Goal: Task Accomplishment & Management: Use online tool/utility

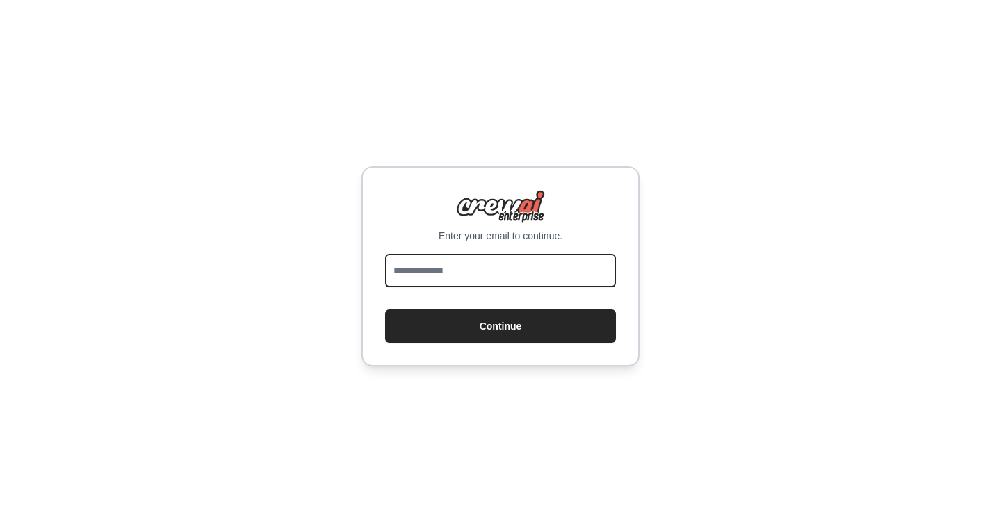
drag, startPoint x: 0, startPoint y: 0, endPoint x: 525, endPoint y: 272, distance: 591.4
click at [525, 272] on input "email" at bounding box center [500, 270] width 231 height 33
type input "**********"
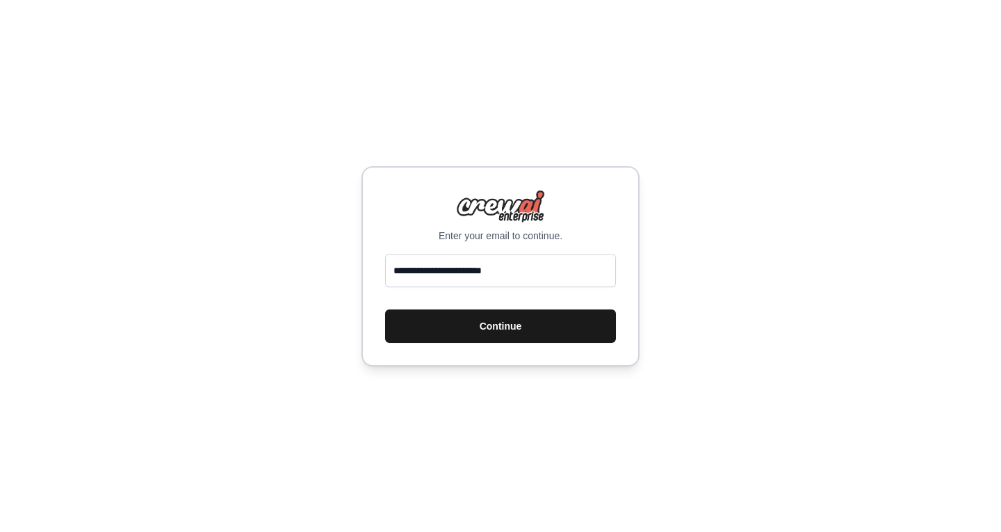
click at [500, 335] on button "Continue" at bounding box center [500, 325] width 231 height 33
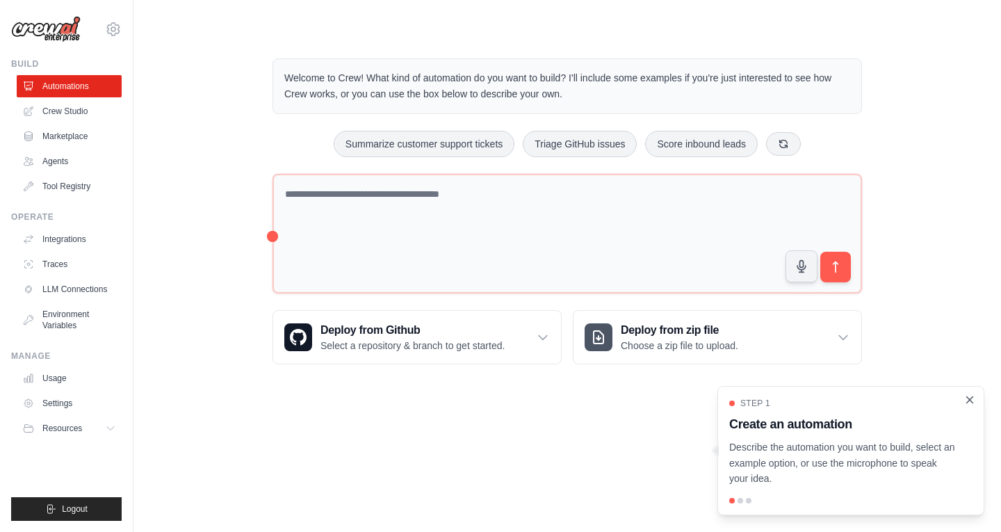
click at [964, 398] on icon "Close walkthrough" at bounding box center [969, 399] width 13 height 13
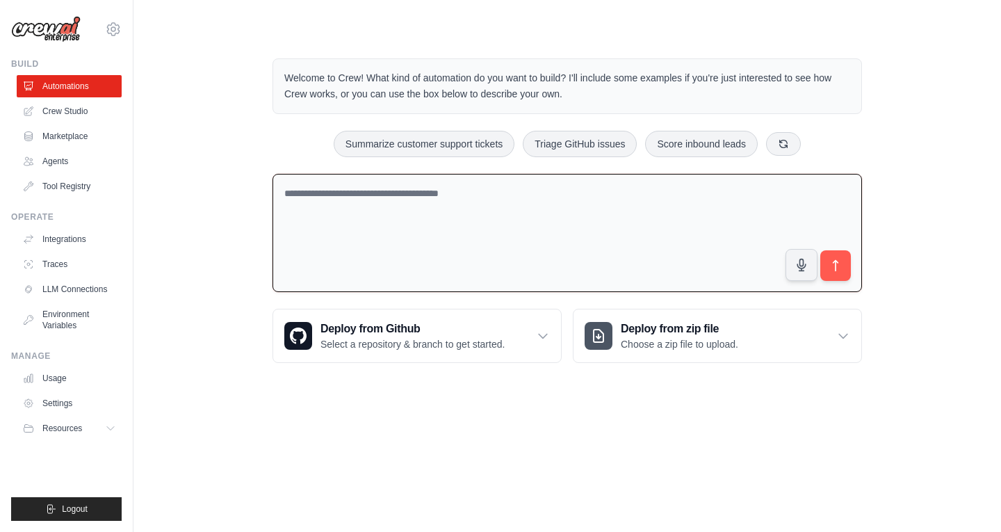
click at [589, 259] on textarea at bounding box center [566, 233] width 589 height 119
type textarea "**********"
click at [834, 266] on icon "submit" at bounding box center [835, 265] width 15 height 15
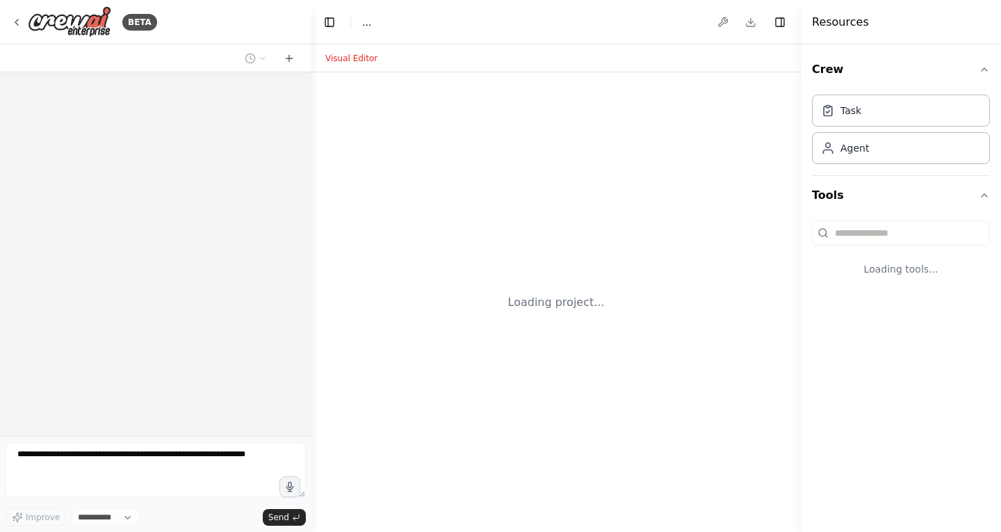
select select "****"
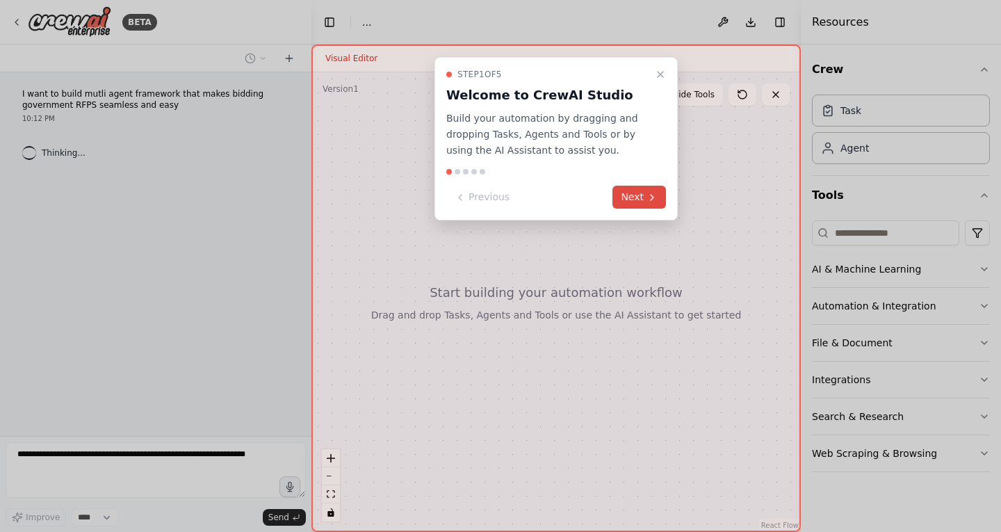
click at [645, 199] on button "Next" at bounding box center [639, 197] width 54 height 23
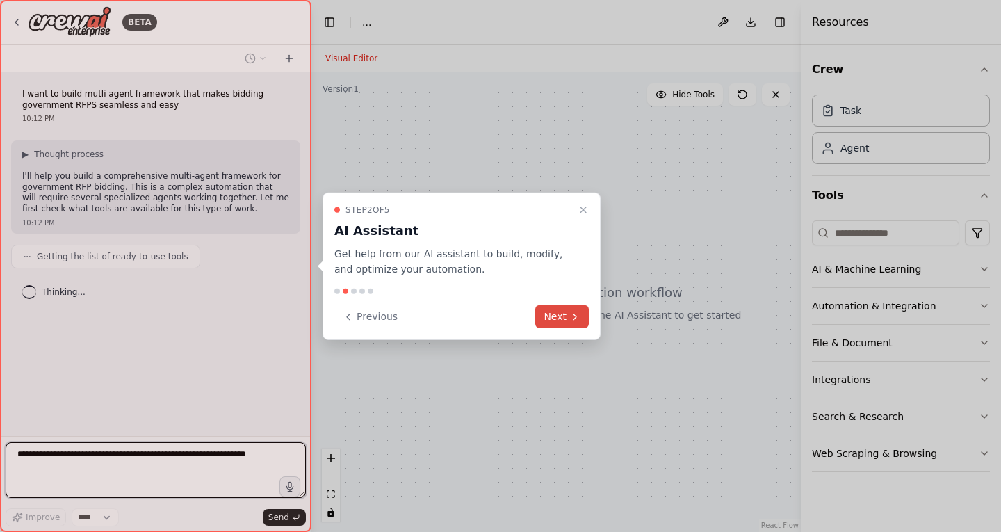
click at [569, 317] on icon at bounding box center [574, 316] width 11 height 11
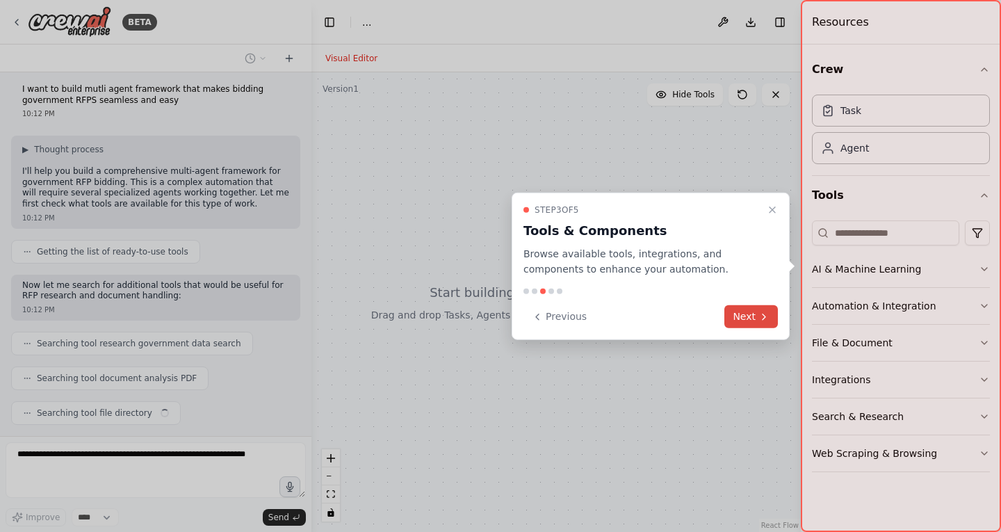
scroll to position [40, 0]
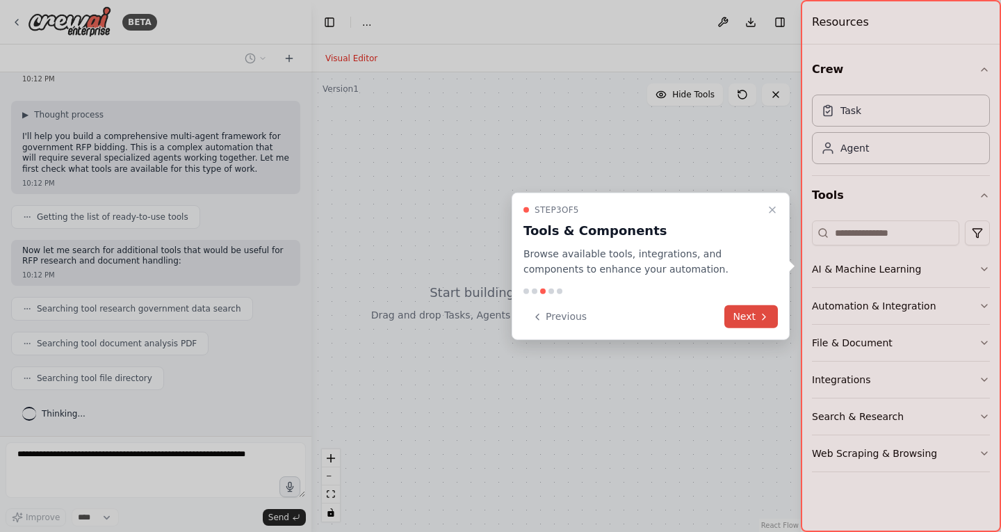
click at [746, 316] on button "Next" at bounding box center [751, 316] width 54 height 23
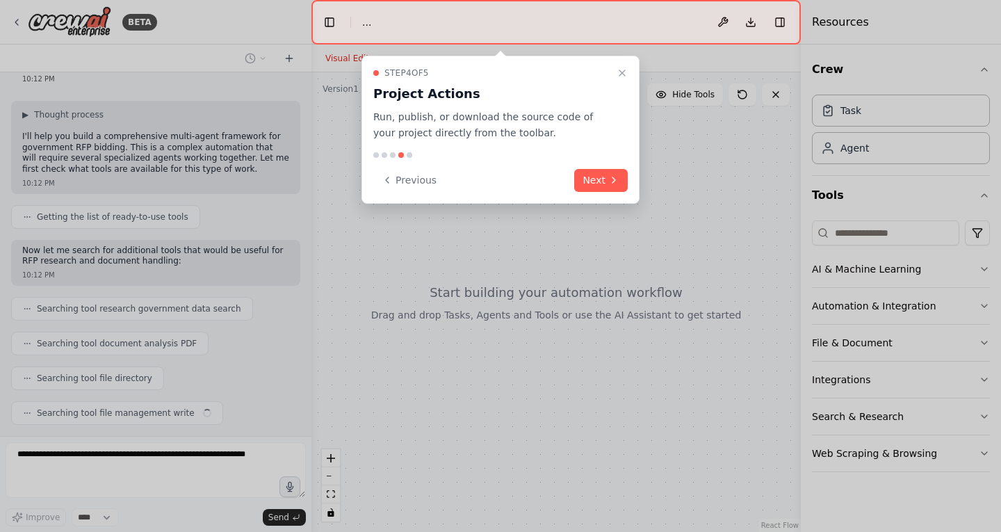
scroll to position [74, 0]
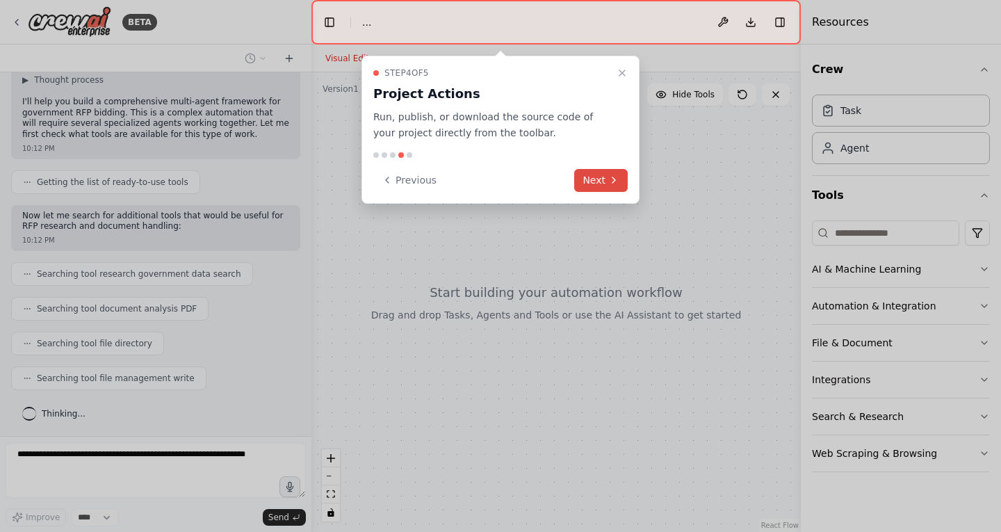
click at [605, 185] on button "Next" at bounding box center [601, 180] width 54 height 23
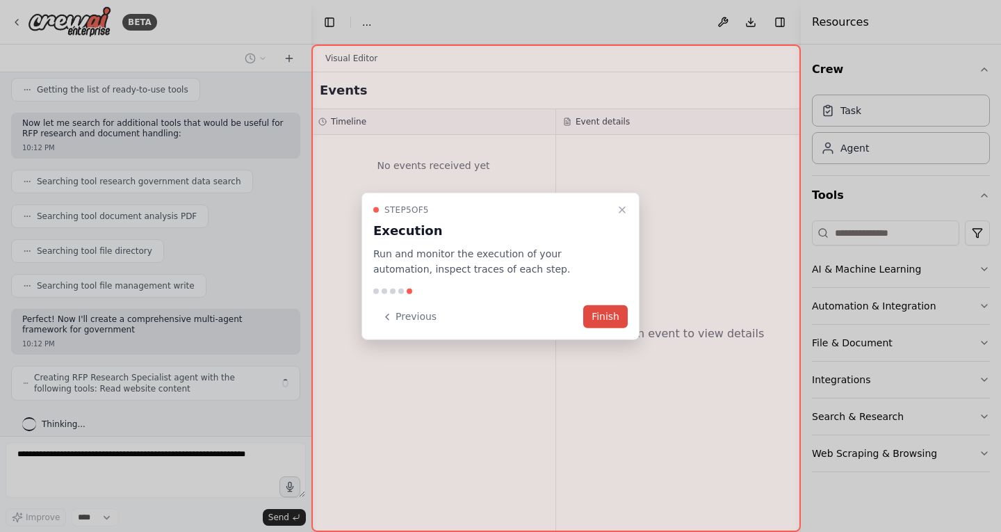
click at [610, 310] on button "Finish" at bounding box center [605, 316] width 44 height 23
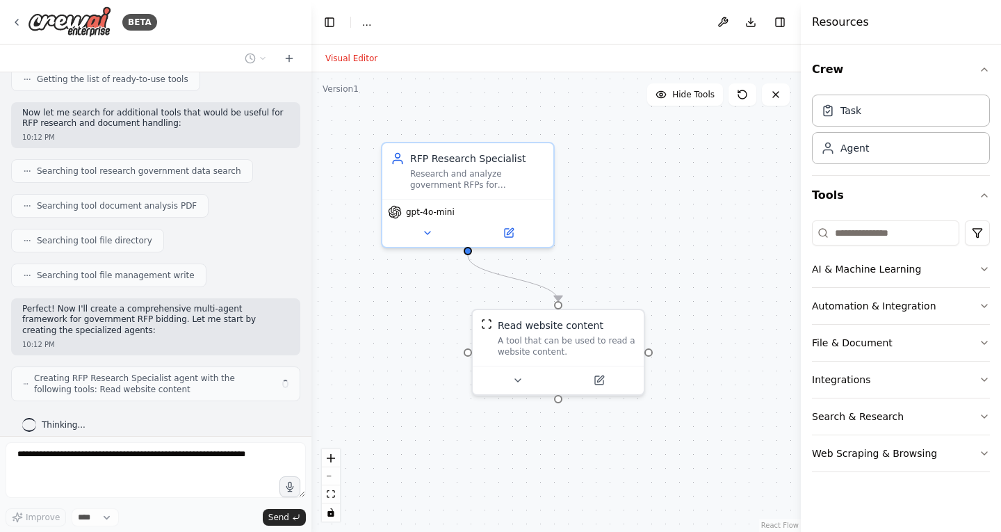
scroll to position [188, 0]
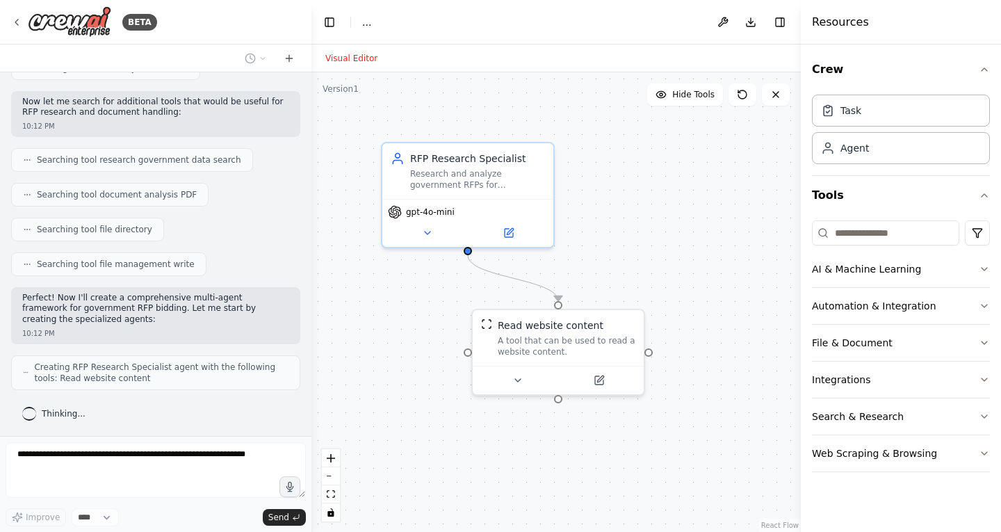
click at [655, 218] on div ".deletable-edge-delete-btn { width: 20px; height: 20px; border: 0px solid #ffff…" at bounding box center [555, 301] width 489 height 459
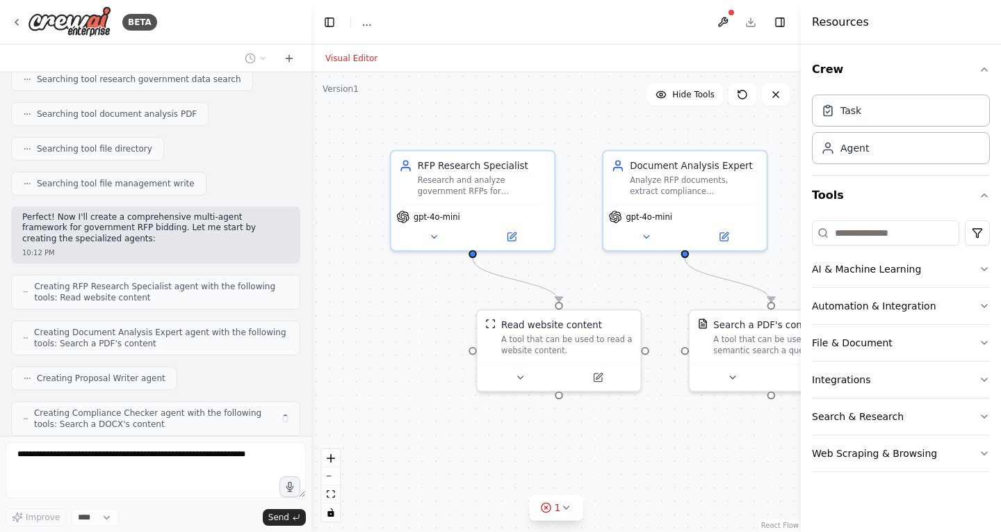
scroll to position [315, 0]
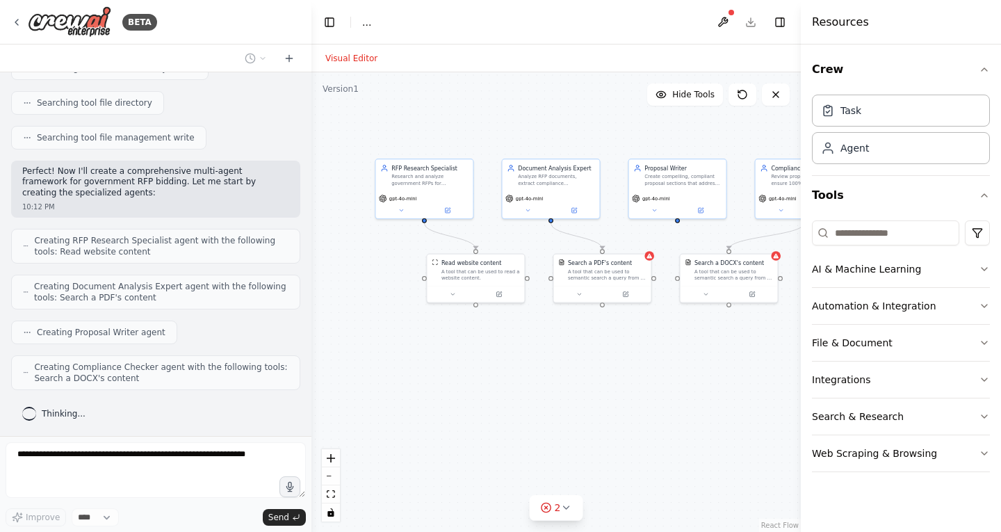
drag, startPoint x: 590, startPoint y: 395, endPoint x: 352, endPoint y: 360, distance: 240.2
click at [376, 363] on div ".deletable-edge-delete-btn { width: 20px; height: 20px; border: 0px solid #ffff…" at bounding box center [555, 301] width 489 height 459
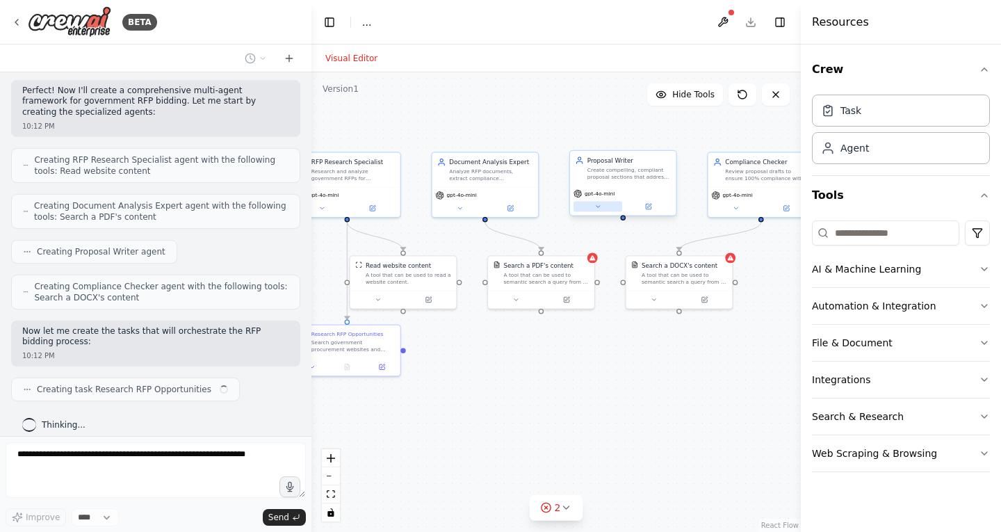
scroll to position [406, 0]
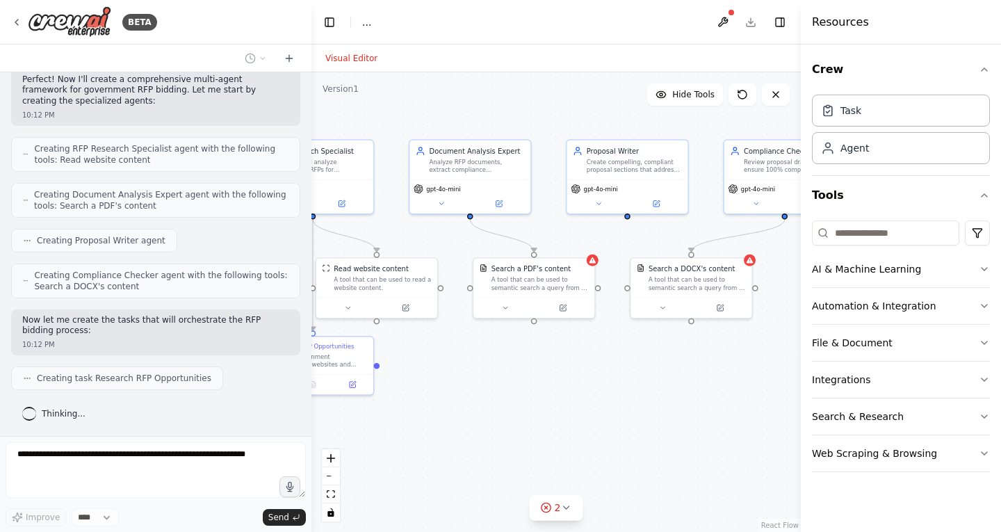
drag, startPoint x: 735, startPoint y: 365, endPoint x: 604, endPoint y: 434, distance: 148.2
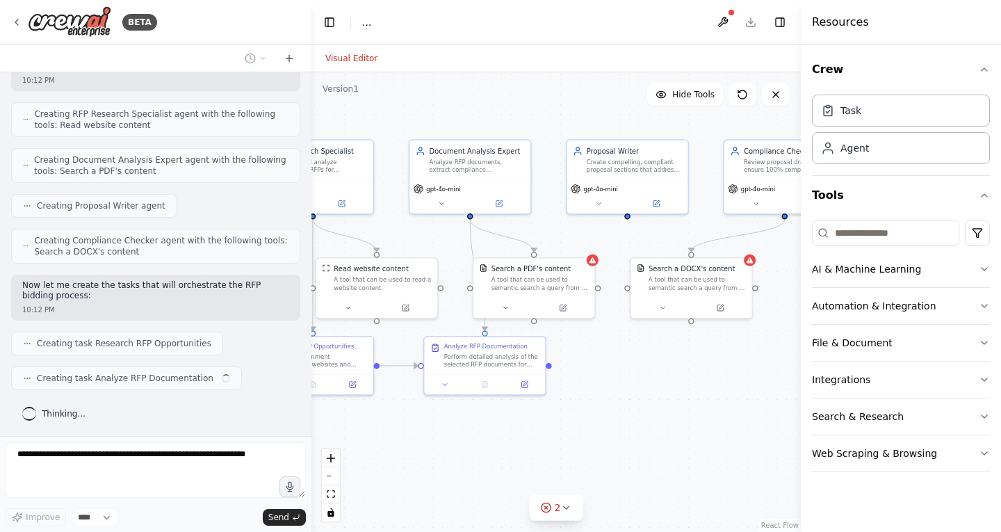
drag, startPoint x: 604, startPoint y: 434, endPoint x: 514, endPoint y: 400, distance: 95.9
click at [514, 400] on div ".deletable-edge-delete-btn { width: 20px; height: 20px; border: 0px solid #ffff…" at bounding box center [555, 301] width 489 height 459
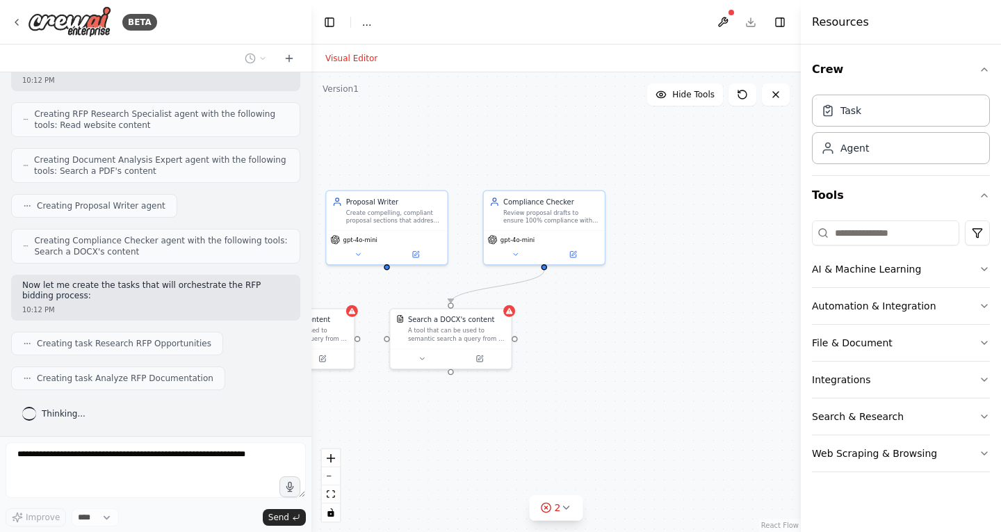
drag, startPoint x: 739, startPoint y: 379, endPoint x: 516, endPoint y: 429, distance: 228.7
click at [516, 429] on div ".deletable-edge-delete-btn { width: 20px; height: 20px; border: 0px solid #ffff…" at bounding box center [555, 301] width 489 height 459
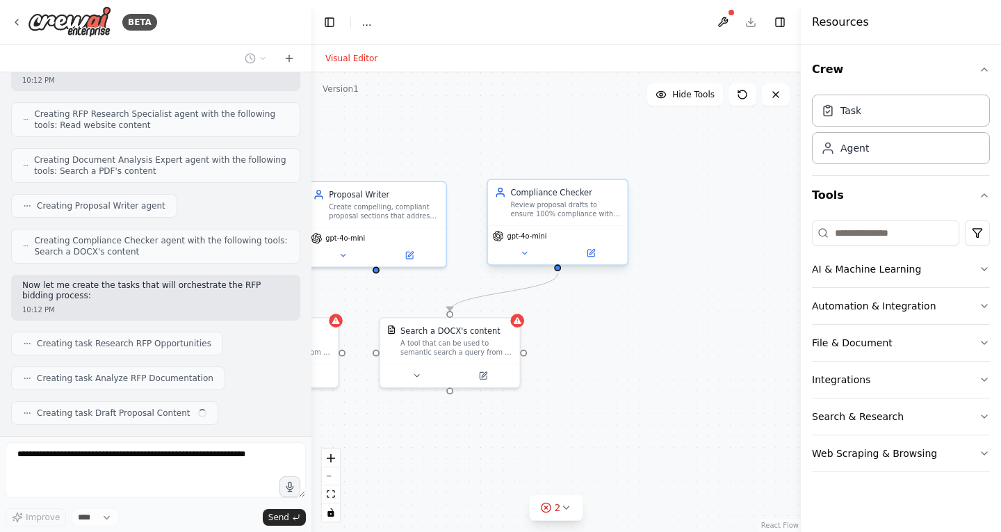
scroll to position [476, 0]
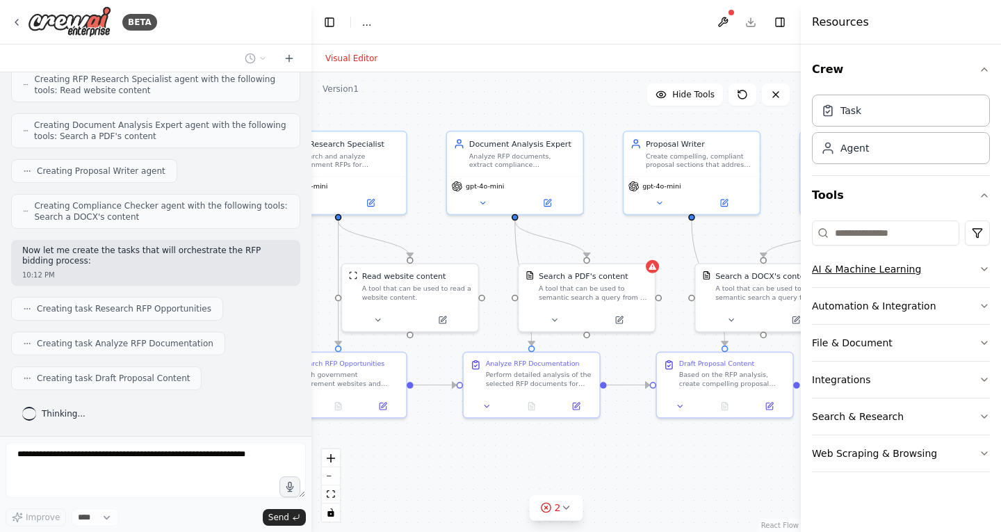
drag, startPoint x: 627, startPoint y: 329, endPoint x: 956, endPoint y: 267, distance: 335.2
click at [956, 267] on div "BETA I want to build mutli agent framework that makes bidding government RFPS s…" at bounding box center [500, 266] width 1001 height 532
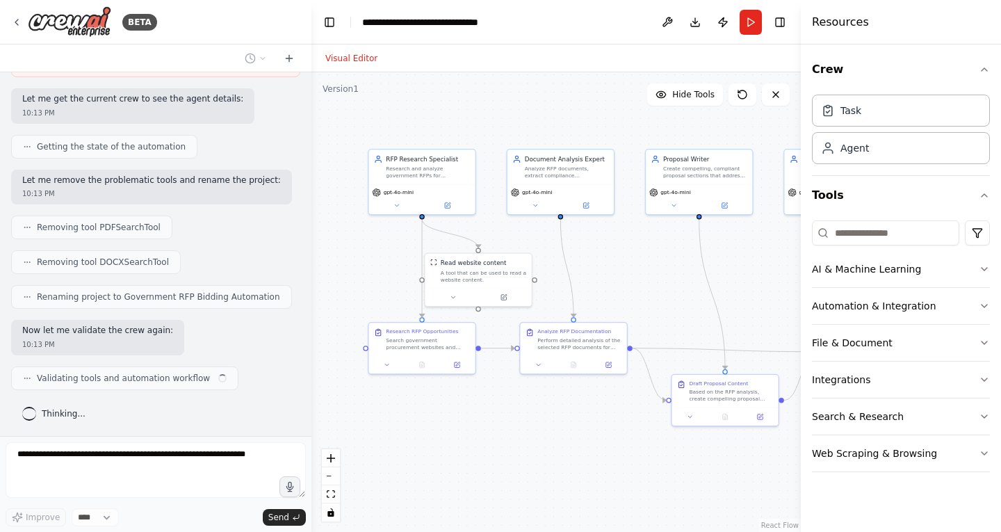
scroll to position [1018, 0]
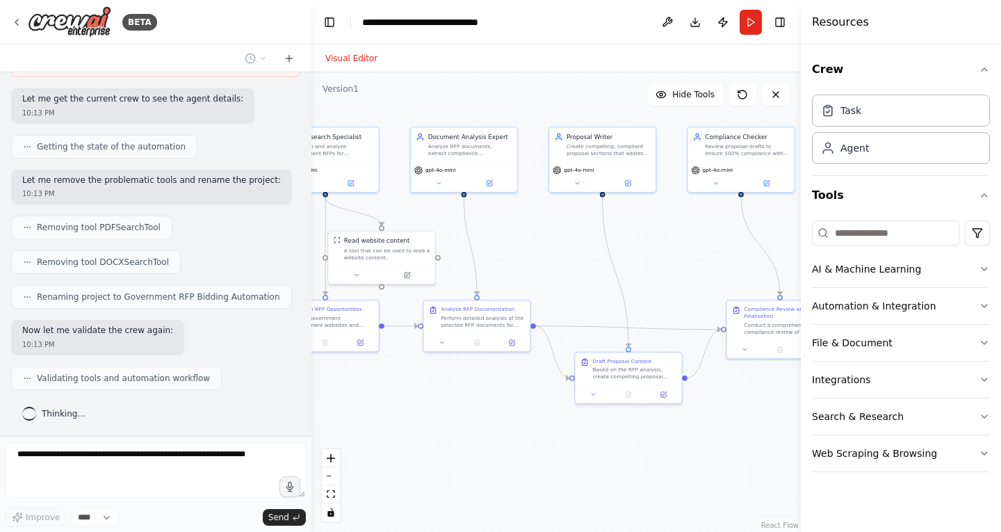
drag, startPoint x: 670, startPoint y: 463, endPoint x: 573, endPoint y: 441, distance: 99.1
click at [573, 441] on div ".deletable-edge-delete-btn { width: 20px; height: 20px; border: 0px solid #ffff…" at bounding box center [555, 301] width 489 height 459
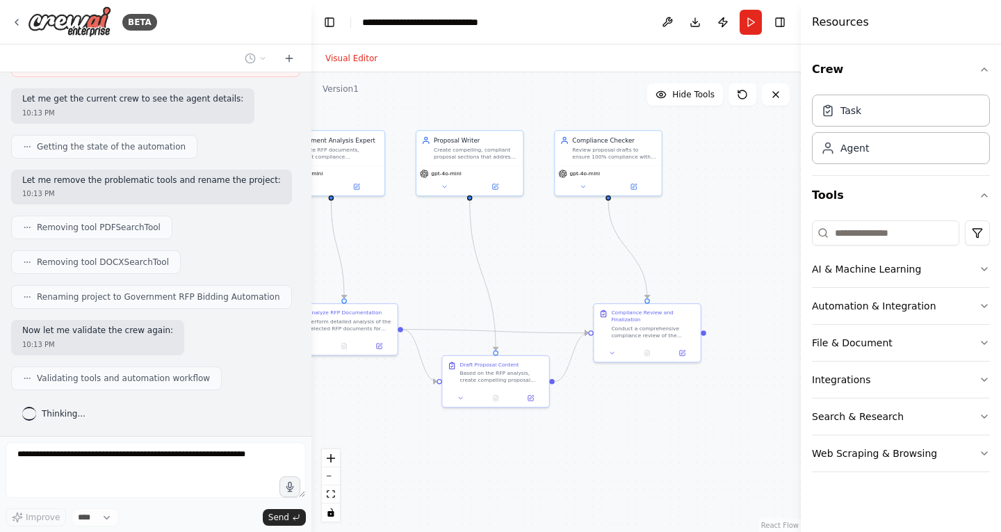
drag, startPoint x: 661, startPoint y: 440, endPoint x: 528, endPoint y: 442, distance: 133.4
click at [528, 442] on div ".deletable-edge-delete-btn { width: 20px; height: 20px; border: 0px solid #ffff…" at bounding box center [555, 301] width 489 height 459
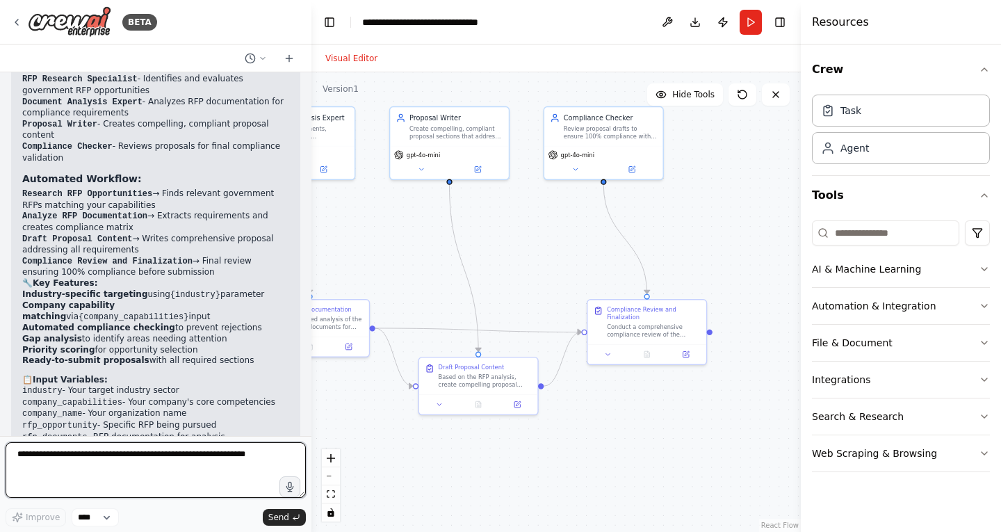
scroll to position [1442, 0]
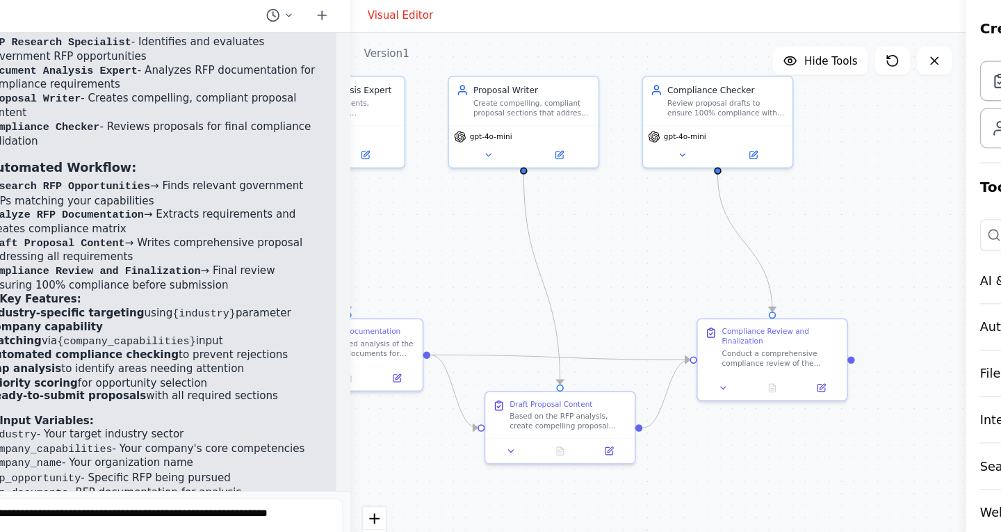
drag, startPoint x: 142, startPoint y: 258, endPoint x: 227, endPoint y: 248, distance: 85.3
click at [227, 248] on div "Perfect! I've successfully created your Government RFP Bidding Automation frame…" at bounding box center [155, 256] width 267 height 549
click at [227, 256] on li "Compliance Review and Finalization → Final review ensuring 100% compliance befo…" at bounding box center [155, 267] width 267 height 22
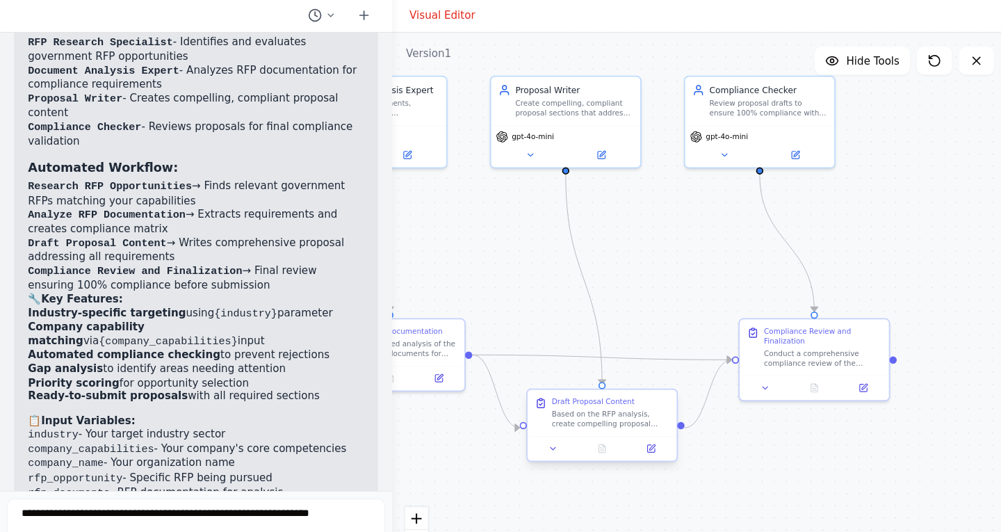
click at [494, 385] on div "Based on the RFP analysis, create compelling proposal content for {company_name…" at bounding box center [484, 378] width 93 height 15
click at [436, 406] on button at bounding box center [438, 403] width 33 height 12
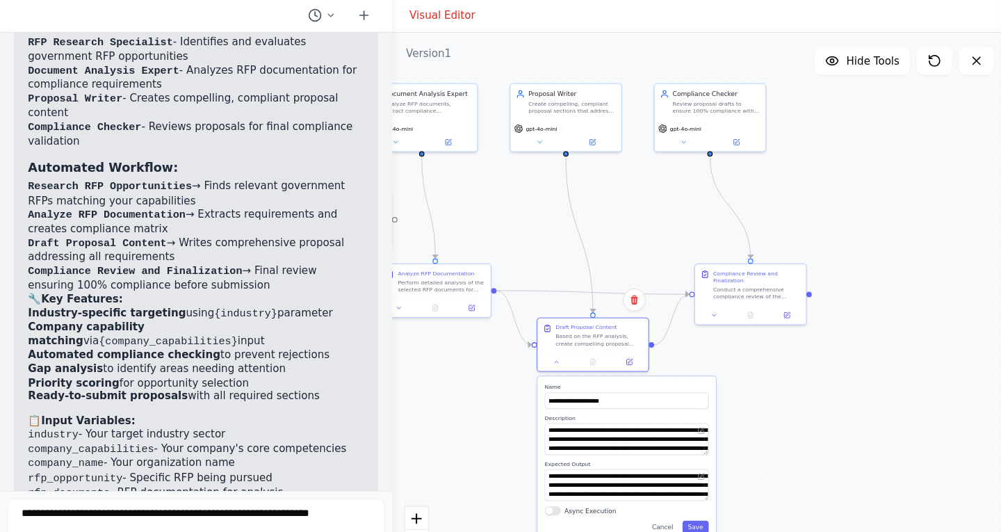
drag, startPoint x: 402, startPoint y: 436, endPoint x: 401, endPoint y: 356, distance: 79.2
click at [401, 356] on div ".deletable-edge-delete-btn { width: 20px; height: 20px; border: 0px solid #ffff…" at bounding box center [555, 301] width 489 height 459
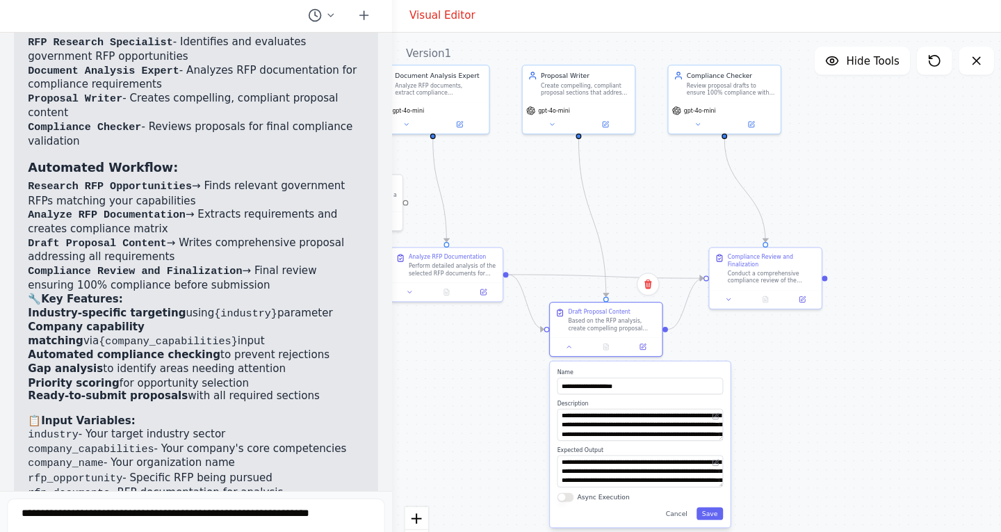
click at [631, 400] on div ".deletable-edge-delete-btn { width: 20px; height: 20px; border: 0px solid #ffff…" at bounding box center [555, 301] width 489 height 459
click at [569, 457] on button "Save" at bounding box center [563, 454] width 21 height 10
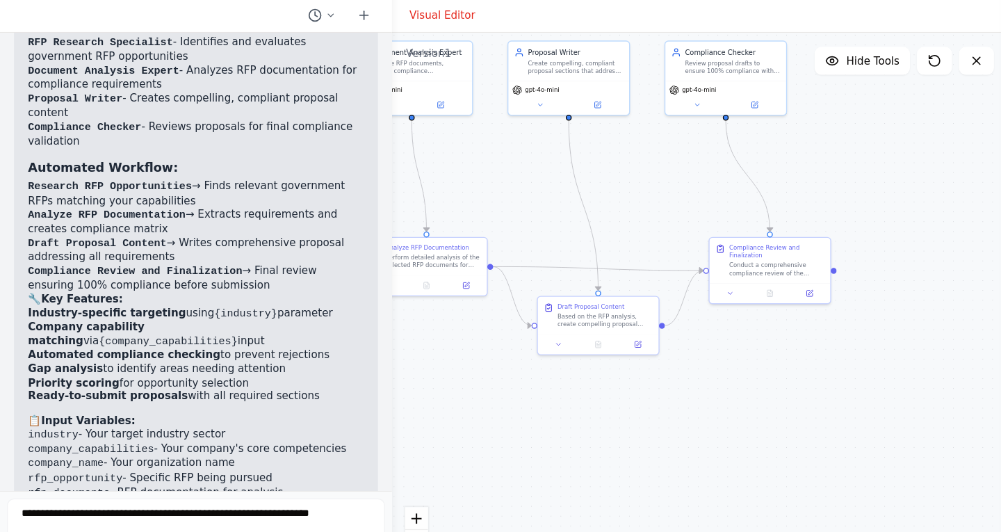
click at [501, 355] on div ".deletable-edge-delete-btn { width: 20px; height: 20px; border: 0px solid #ffff…" at bounding box center [555, 301] width 489 height 459
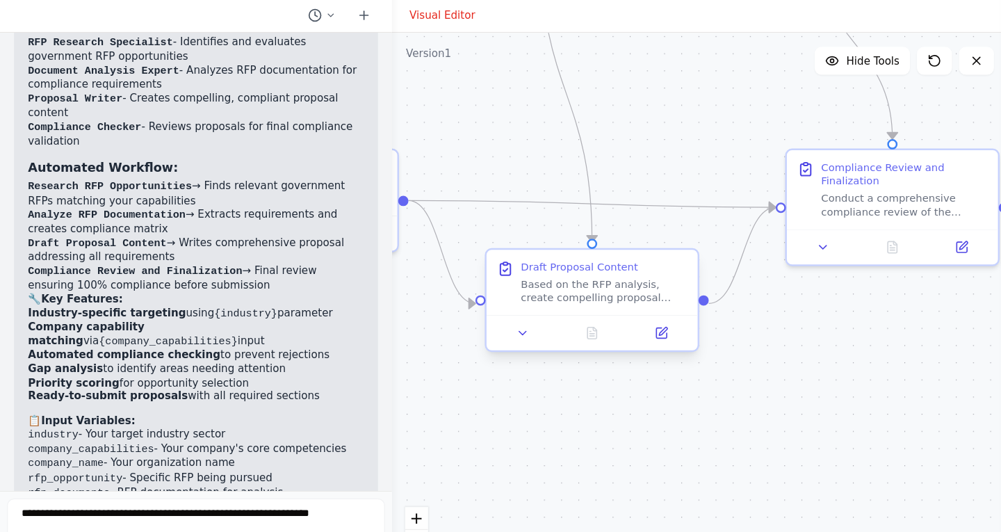
click at [412, 299] on div at bounding box center [469, 310] width 167 height 28
click at [415, 313] on icon at bounding box center [415, 310] width 11 height 11
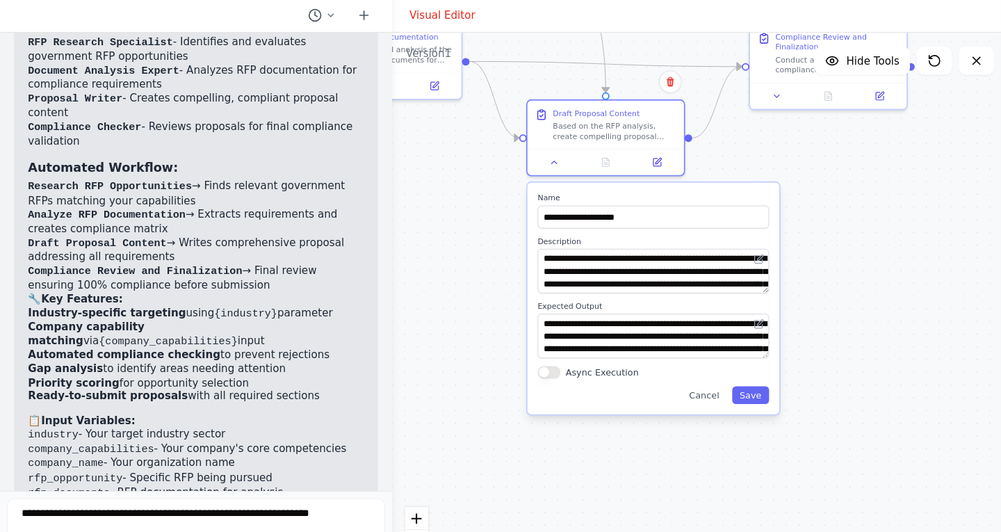
drag, startPoint x: 694, startPoint y: 390, endPoint x: 675, endPoint y: 239, distance: 152.6
click at [675, 239] on div ".deletable-edge-delete-btn { width: 20px; height: 20px; border: 0px solid #ffff…" at bounding box center [555, 301] width 489 height 459
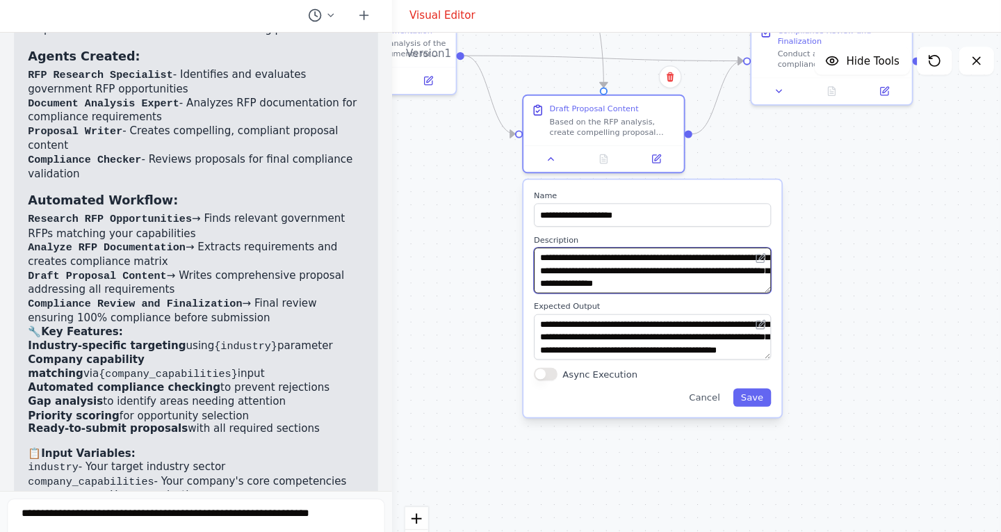
scroll to position [1415, 0]
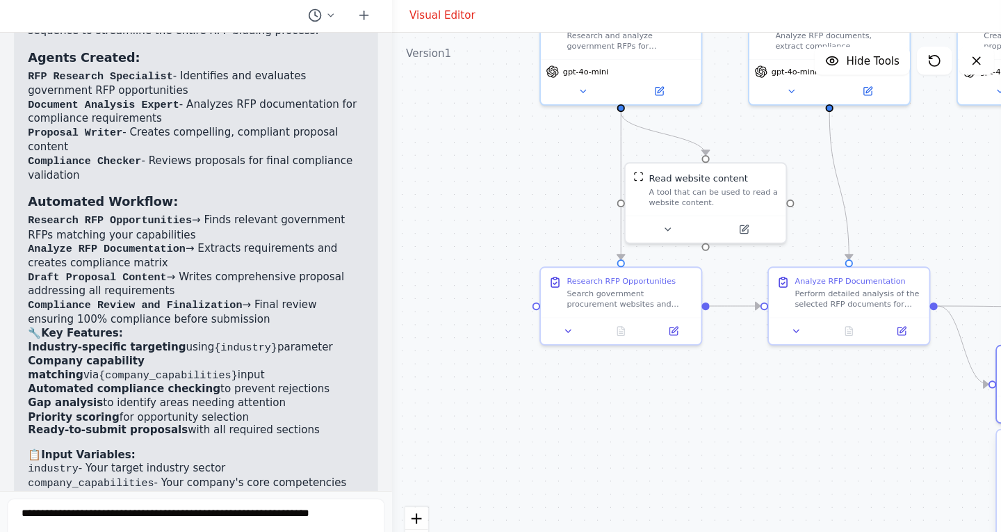
drag, startPoint x: 377, startPoint y: 222, endPoint x: 753, endPoint y: 420, distance: 425.2
click at [753, 420] on div ".deletable-edge-delete-btn { width: 20px; height: 20px; border: 0px solid #ffff…" at bounding box center [555, 301] width 489 height 459
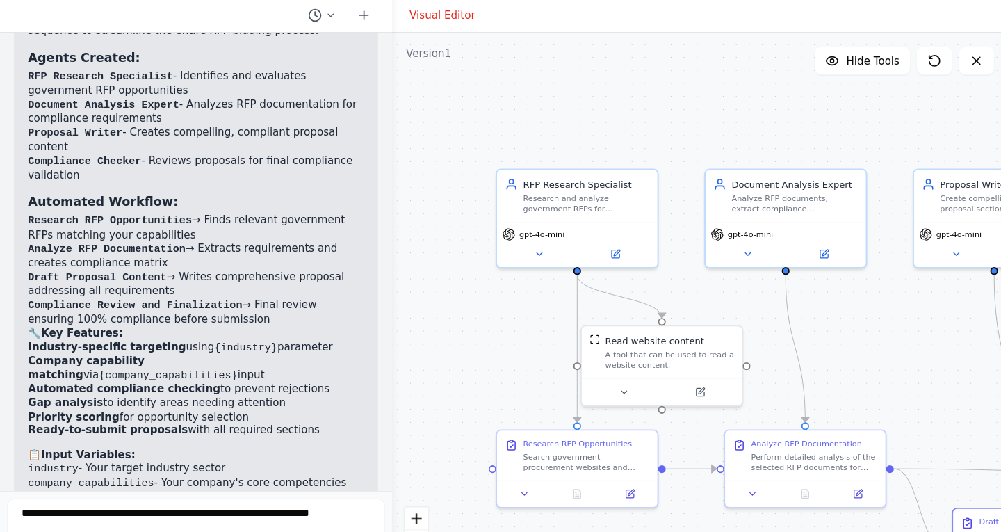
drag, startPoint x: 410, startPoint y: 223, endPoint x: 359, endPoint y: 333, distance: 120.9
click at [359, 333] on div ".deletable-edge-delete-btn { width: 20px; height: 20px; border: 0px solid #ffff…" at bounding box center [555, 301] width 489 height 459
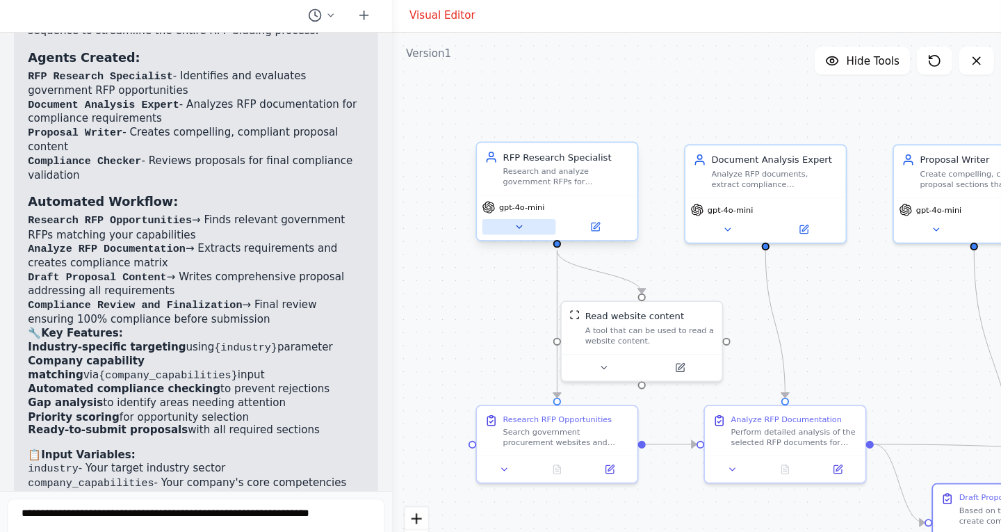
click at [421, 227] on button at bounding box center [412, 226] width 58 height 13
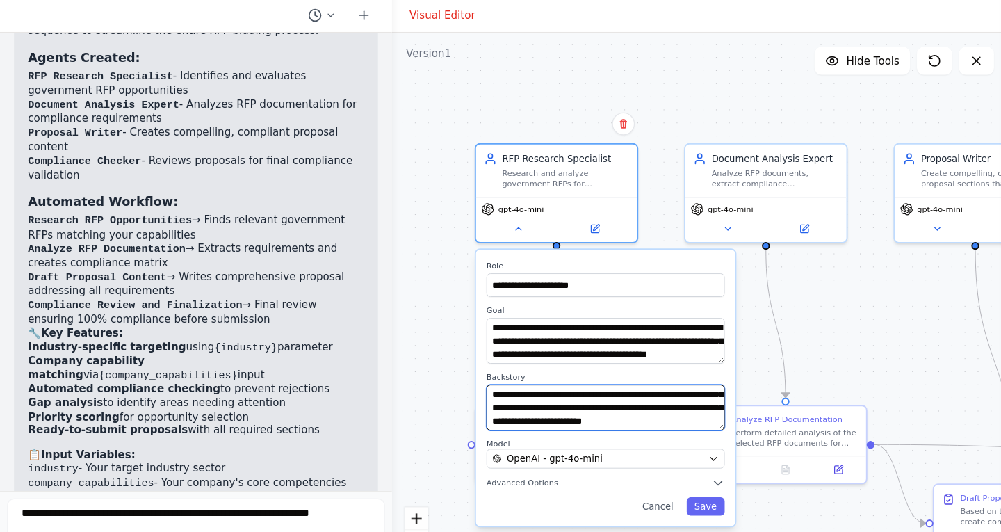
scroll to position [83, 0]
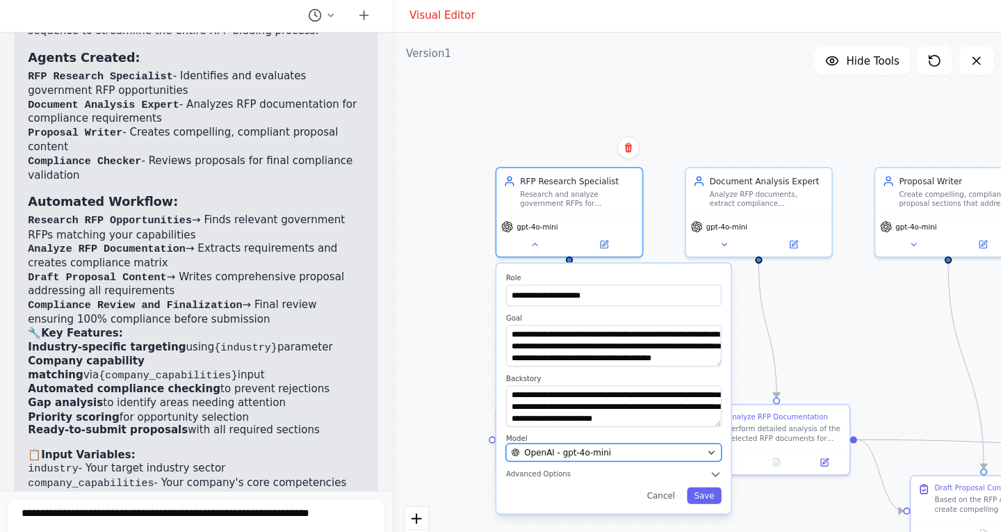
click at [493, 403] on div "OpenAI - gpt-4o-mini" at bounding box center [481, 406] width 151 height 10
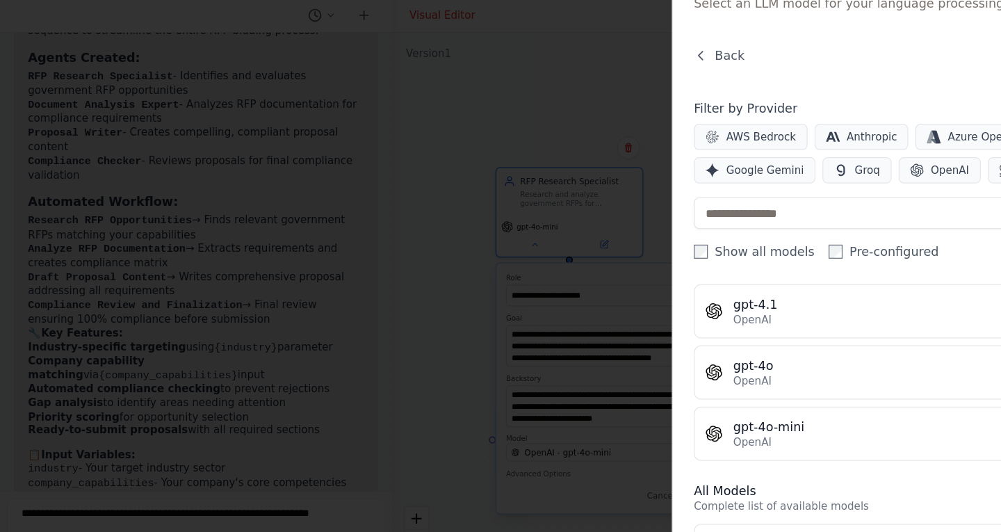
scroll to position [237, 0]
click at [725, 188] on button "OpenAI" at bounding box center [746, 181] width 65 height 21
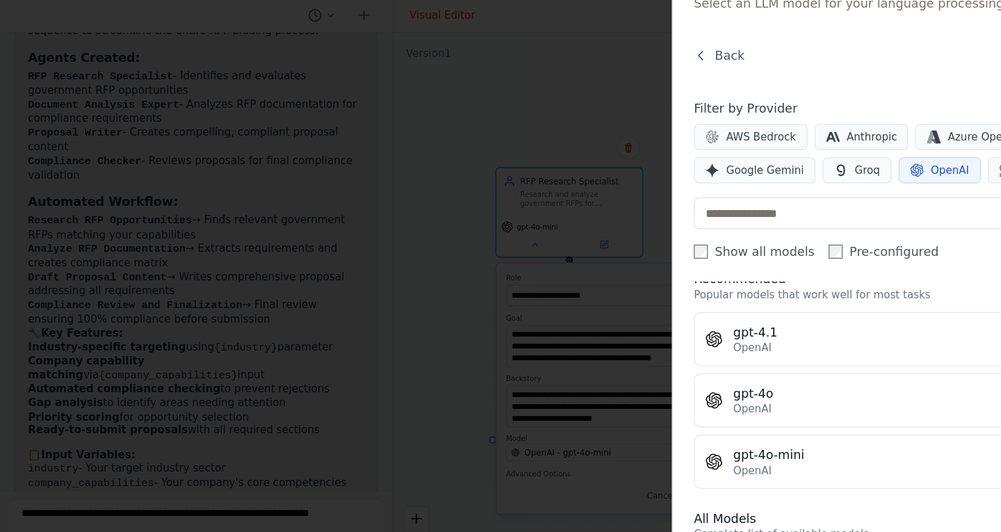
scroll to position [0, 0]
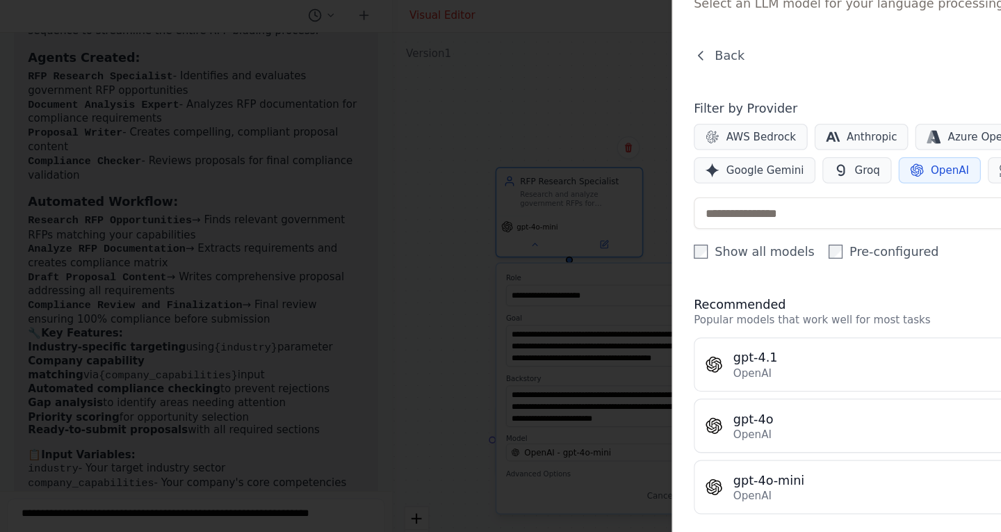
click at [479, 105] on div at bounding box center [500, 266] width 1001 height 532
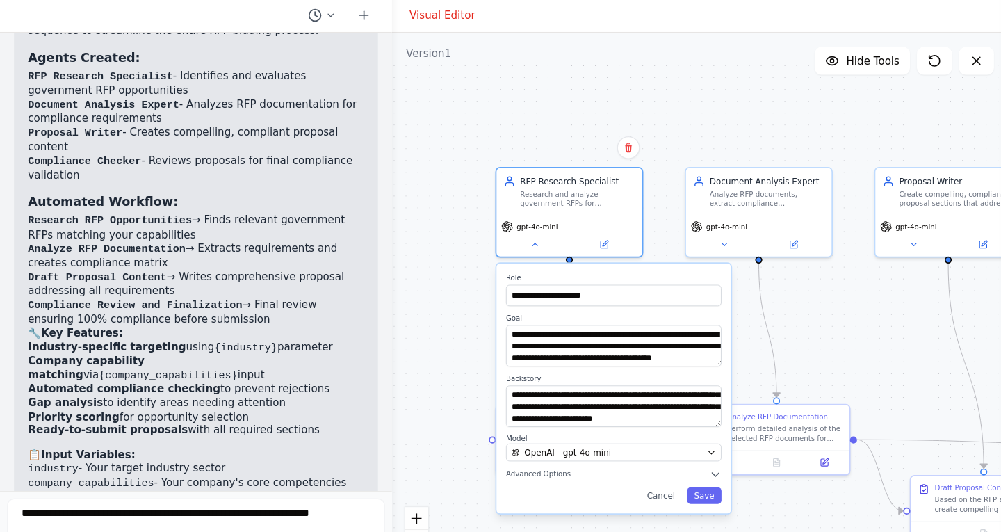
click at [352, 197] on div "**********" at bounding box center [555, 301] width 489 height 459
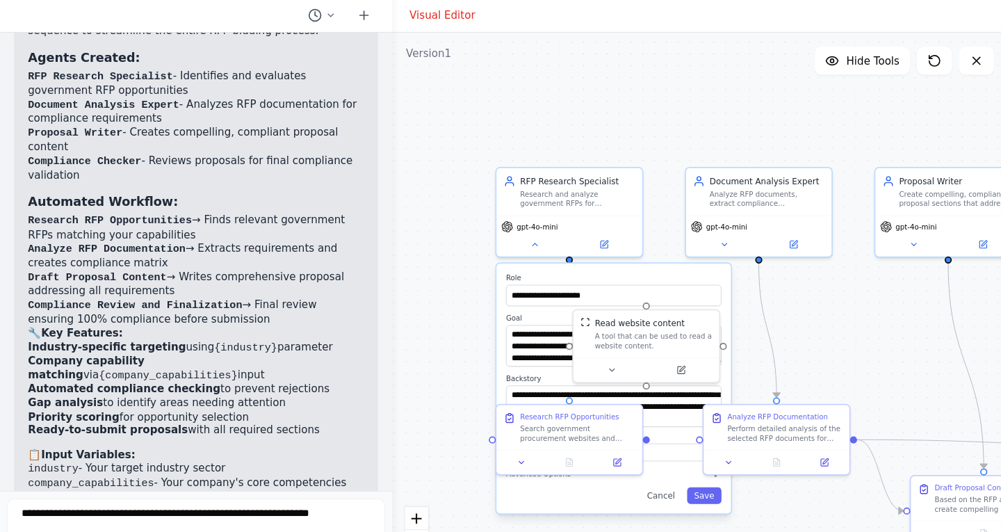
click at [365, 253] on div "**********" at bounding box center [555, 301] width 489 height 459
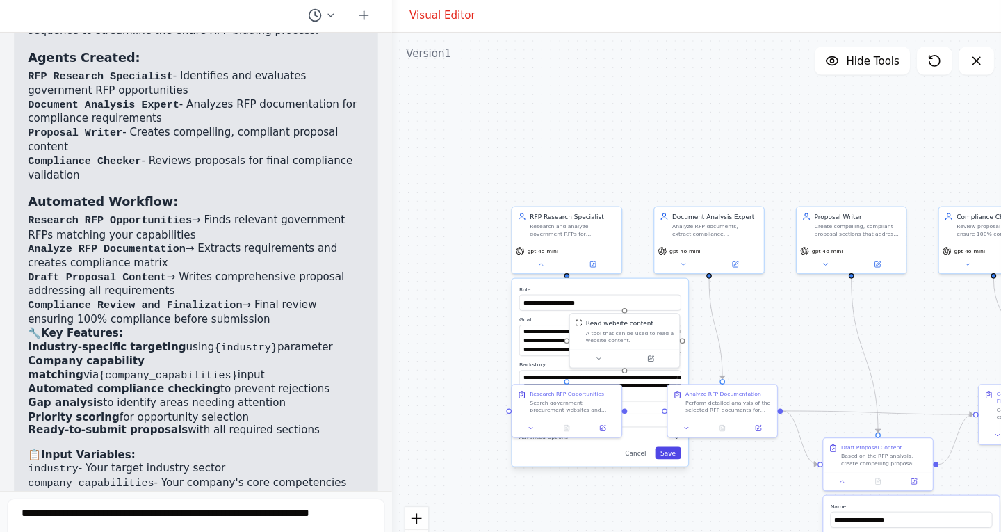
click at [533, 404] on button "Save" at bounding box center [530, 406] width 21 height 10
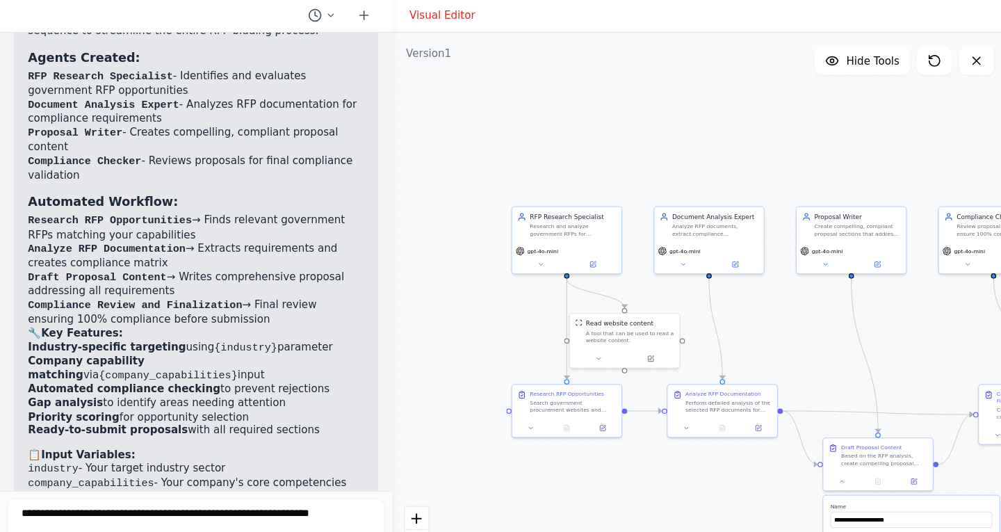
click at [362, 309] on div ".deletable-edge-delete-btn { width: 20px; height: 20px; border: 0px solid #ffff…" at bounding box center [555, 301] width 489 height 459
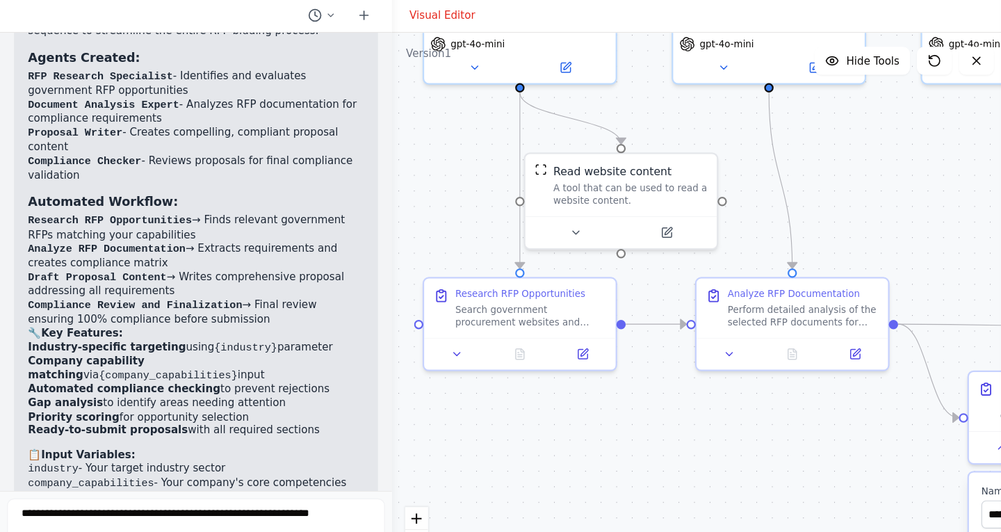
drag, startPoint x: 513, startPoint y: 281, endPoint x: 504, endPoint y: 150, distance: 130.9
click at [504, 150] on div ".deletable-edge-delete-btn { width: 20px; height: 20px; border: 0px solid #ffff…" at bounding box center [555, 301] width 489 height 459
click at [430, 279] on div "Research RFP Opportunities" at bounding box center [413, 277] width 104 height 10
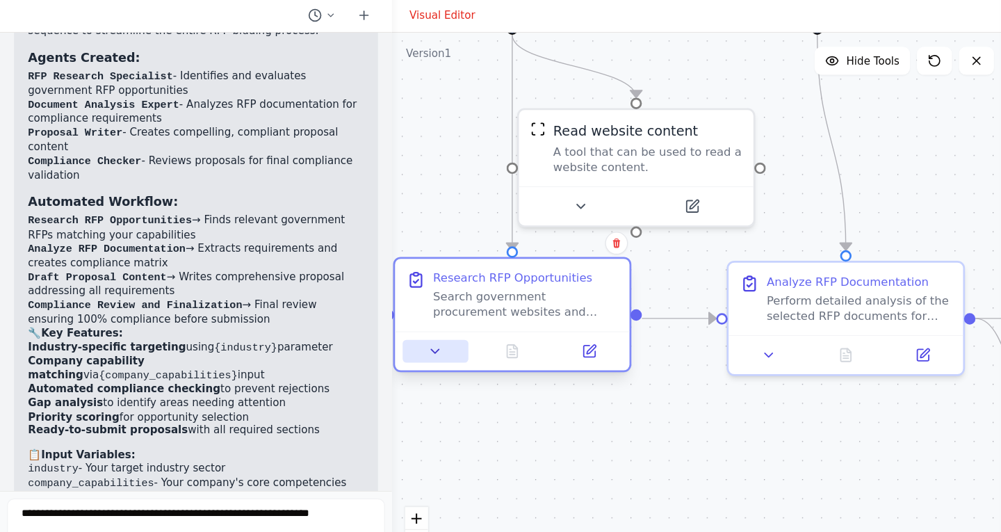
click at [352, 322] on button at bounding box center [346, 325] width 52 height 18
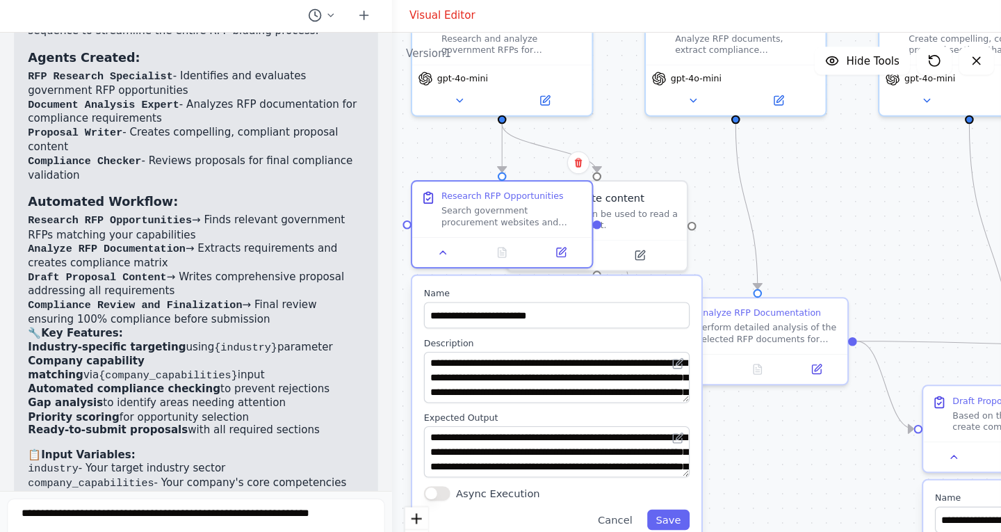
drag, startPoint x: 385, startPoint y: 413, endPoint x: 386, endPoint y: 317, distance: 95.9
click at [386, 317] on label "Description" at bounding box center [441, 318] width 211 height 9
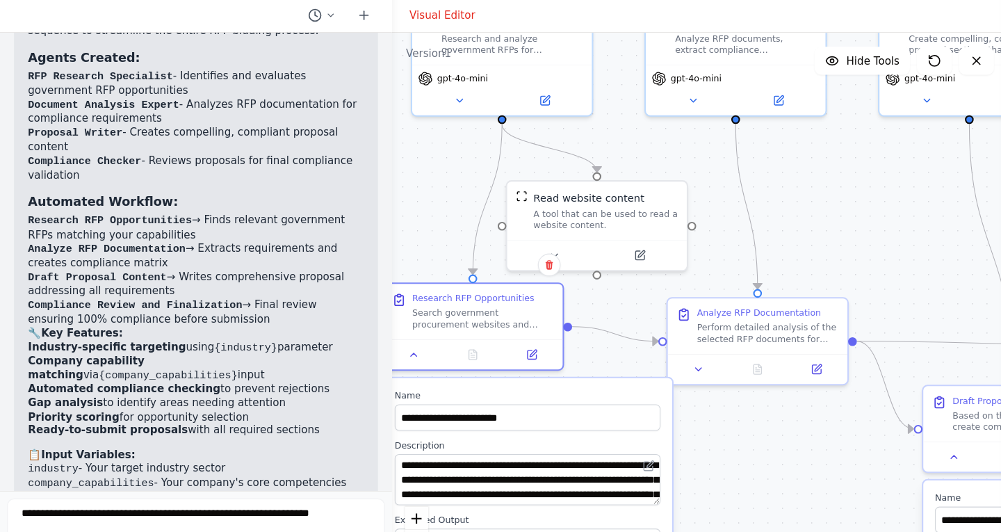
drag, startPoint x: 440, startPoint y: 278, endPoint x: 417, endPoint y: 358, distance: 83.1
click at [417, 358] on label "Name" at bounding box center [418, 360] width 211 height 9
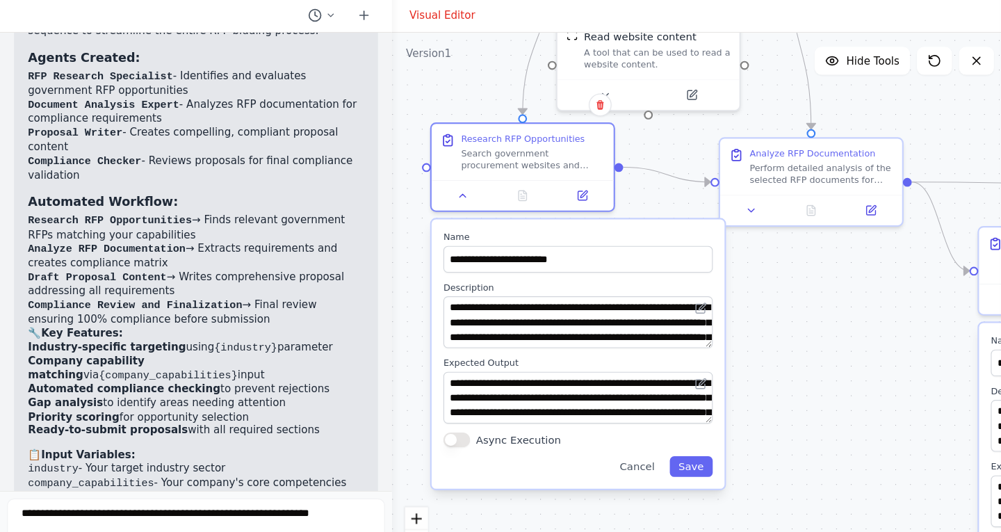
drag, startPoint x: 347, startPoint y: 234, endPoint x: 401, endPoint y: 114, distance: 131.6
click at [401, 114] on div ".deletable-edge-delete-btn { width: 20px; height: 20px; border: 0px solid #ffff…" at bounding box center [555, 301] width 489 height 459
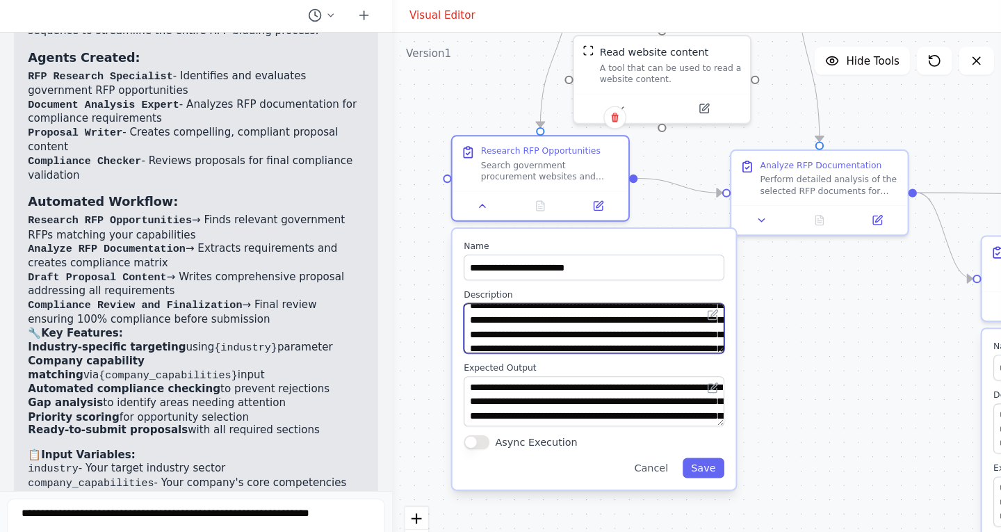
scroll to position [44, 0]
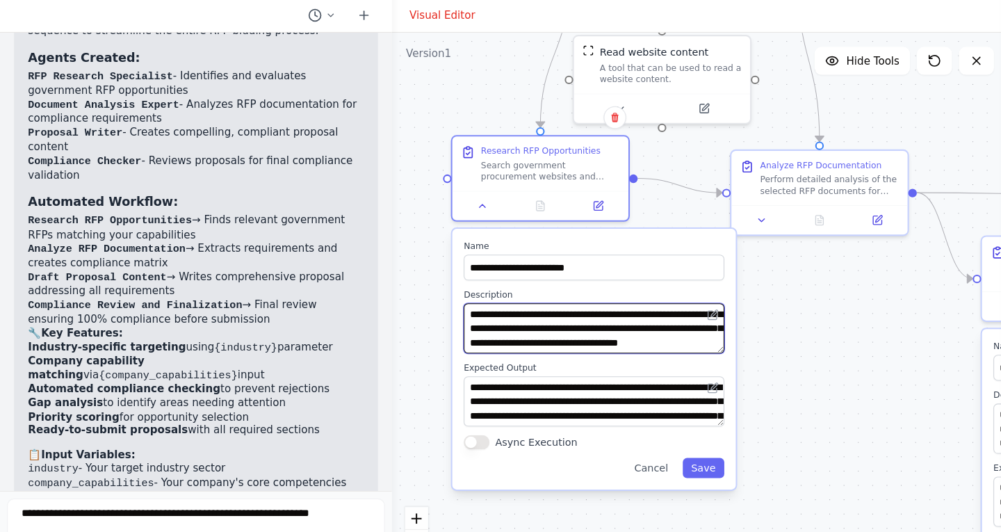
click at [452, 293] on textarea "**********" at bounding box center [471, 307] width 207 height 40
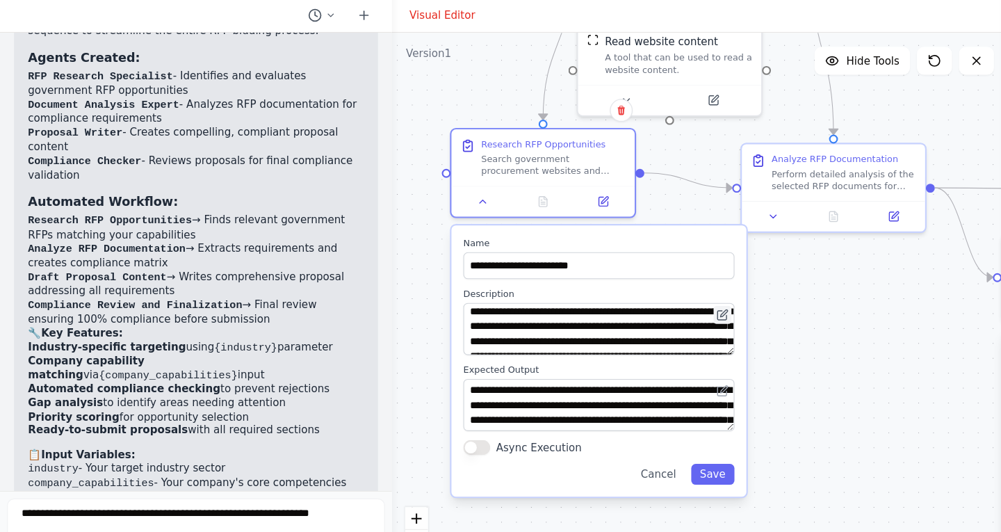
click at [580, 290] on button at bounding box center [574, 296] width 14 height 14
click at [579, 296] on button at bounding box center [574, 296] width 14 height 14
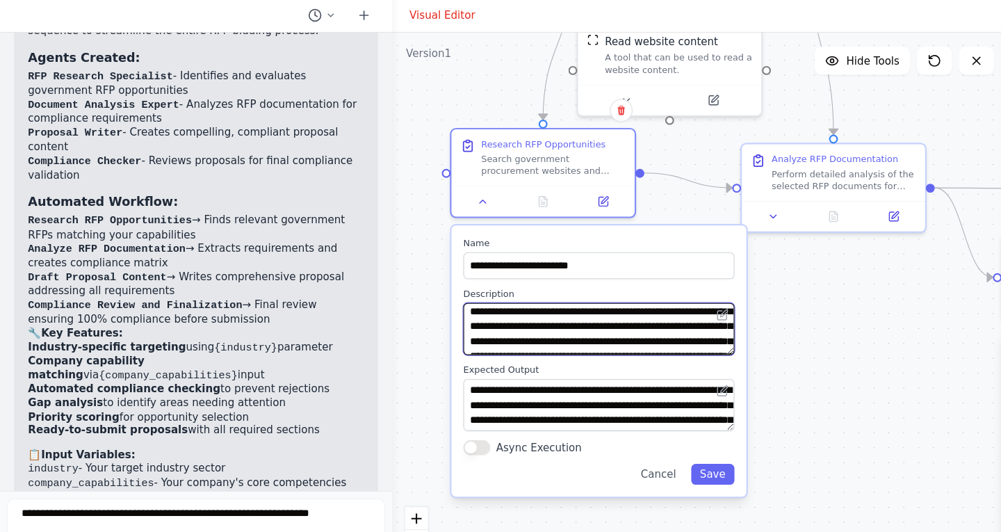
scroll to position [8, 0]
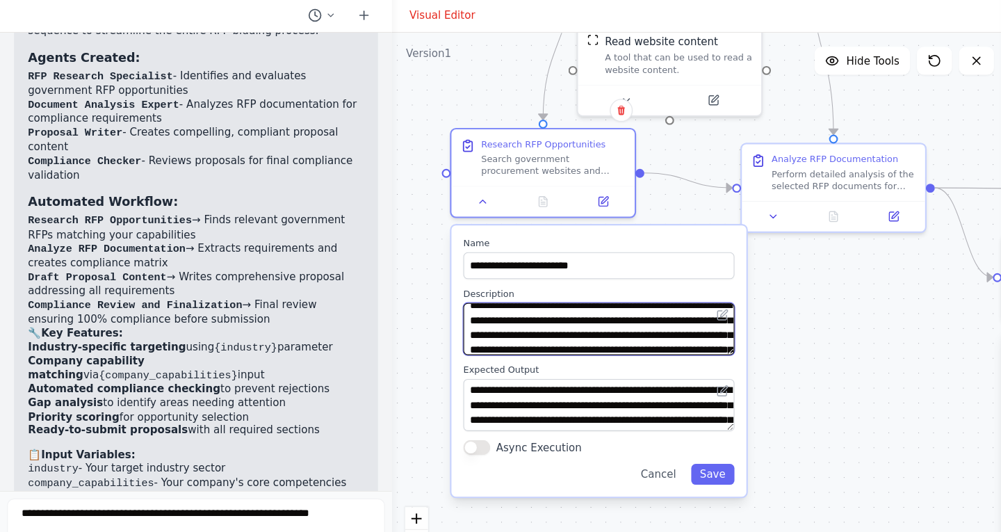
click at [409, 308] on textarea "**********" at bounding box center [475, 308] width 215 height 42
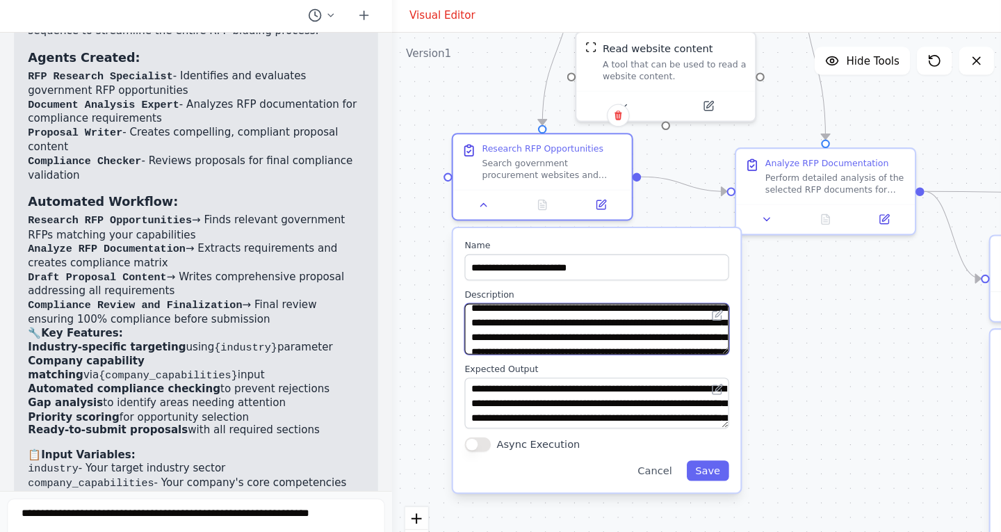
scroll to position [31, 0]
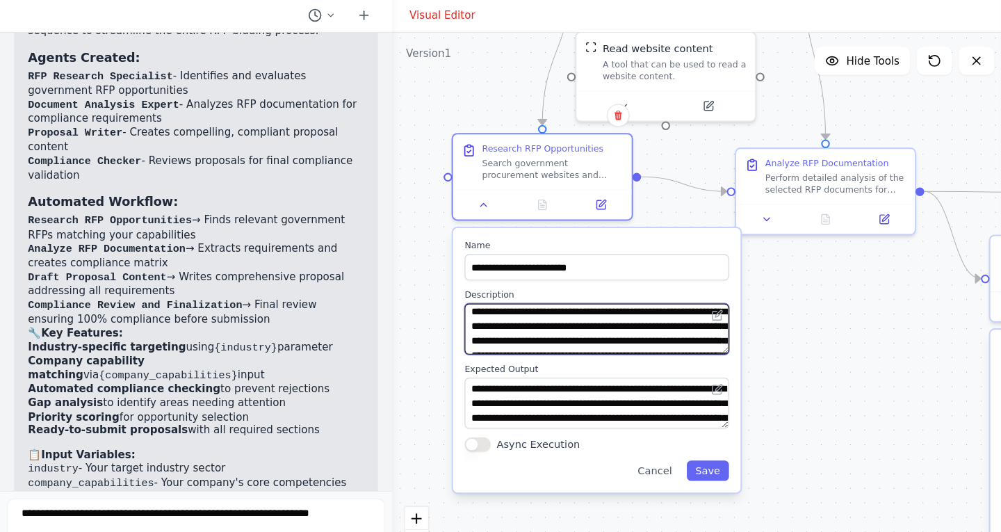
click at [521, 306] on textarea "**********" at bounding box center [474, 307] width 210 height 40
click at [390, 319] on textarea "**********" at bounding box center [474, 307] width 210 height 40
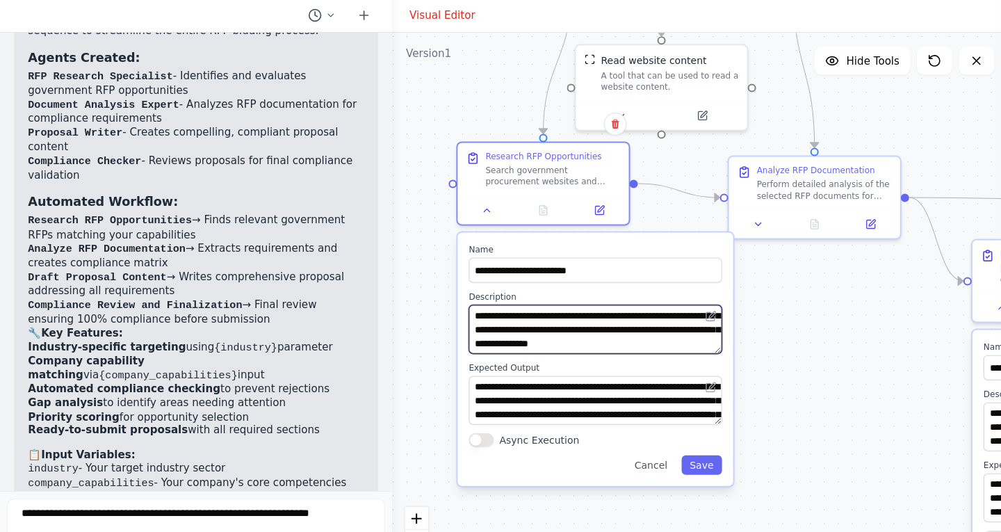
scroll to position [111, 0]
click at [504, 310] on textarea "**********" at bounding box center [472, 307] width 201 height 39
click at [506, 310] on textarea "**********" at bounding box center [472, 307] width 201 height 39
type textarea "**********"
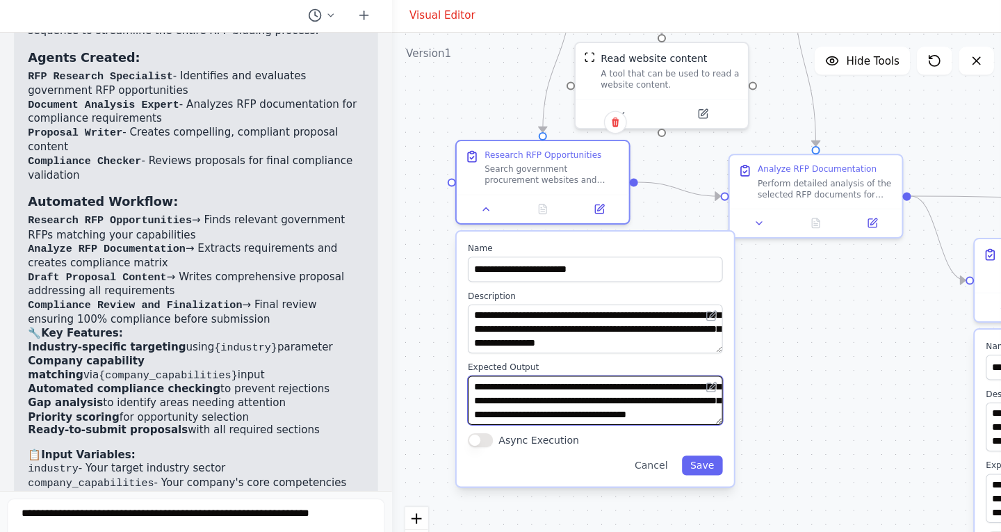
scroll to position [42, 0]
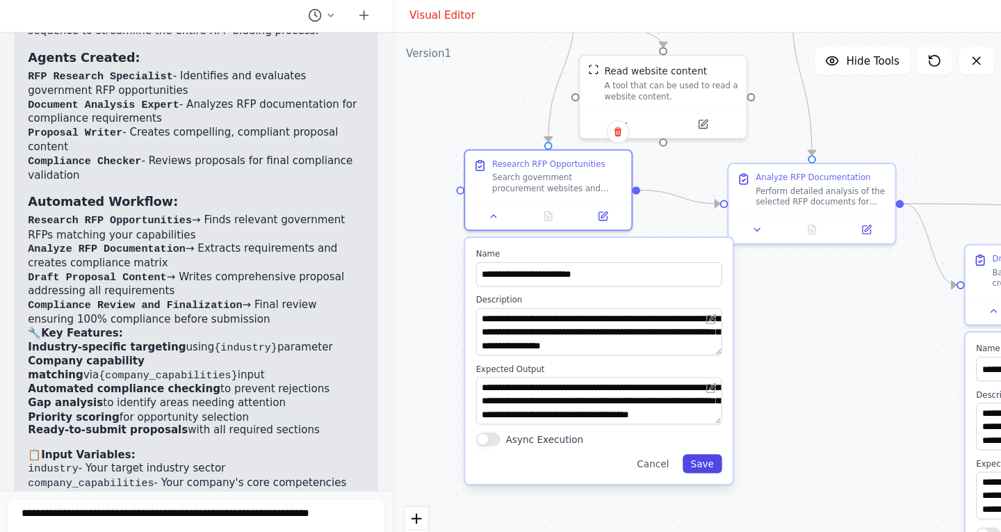
click at [564, 409] on button "Save" at bounding box center [557, 413] width 31 height 15
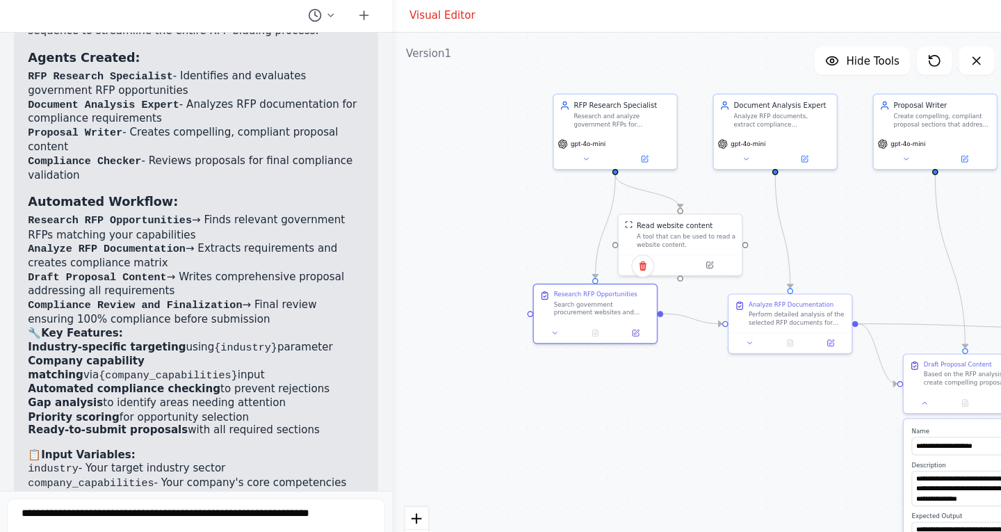
drag, startPoint x: 594, startPoint y: 347, endPoint x: 579, endPoint y: 414, distance: 69.0
click at [579, 414] on div ".deletable-edge-delete-btn { width: 20px; height: 20px; border: 0px solid #ffff…" at bounding box center [555, 301] width 489 height 459
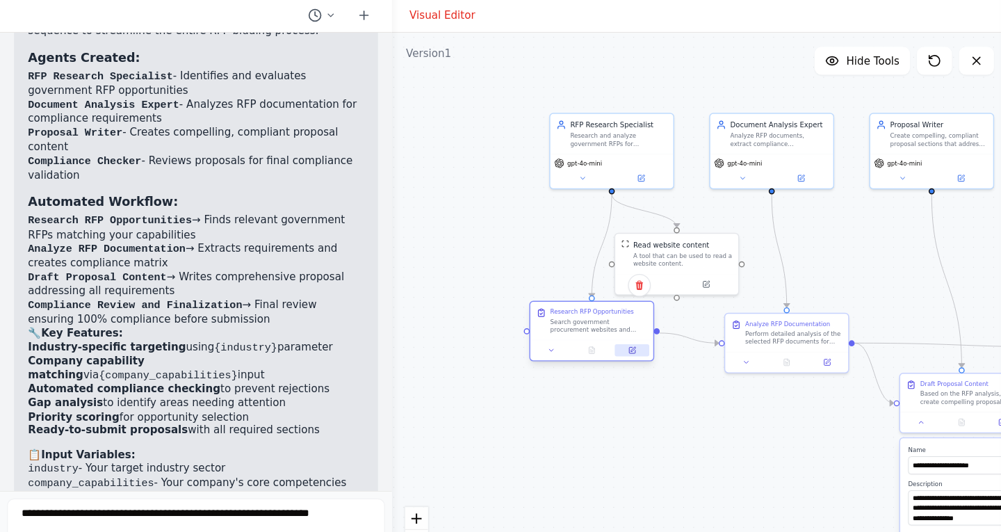
click at [506, 322] on button at bounding box center [501, 325] width 27 height 10
click at [513, 322] on button at bounding box center [501, 326] width 27 height 10
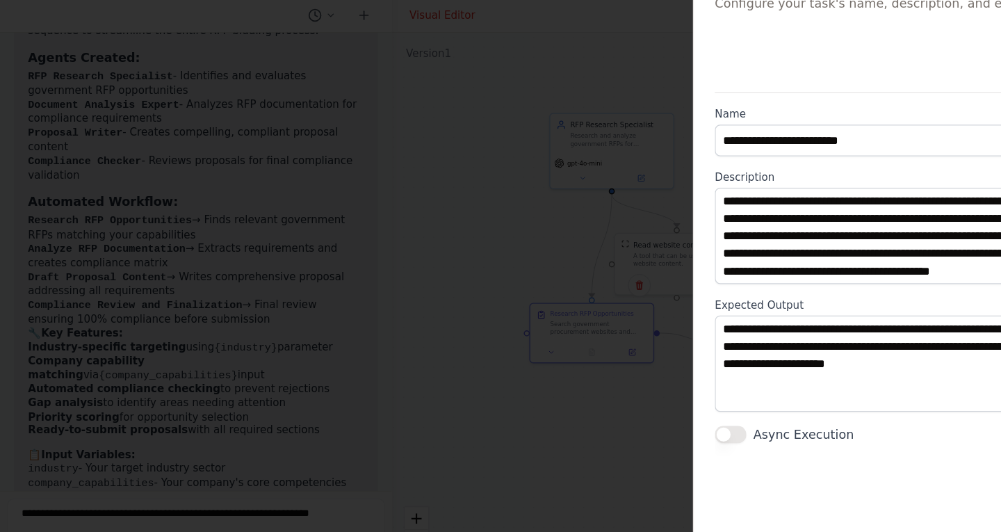
click at [585, 390] on button "Async Execution" at bounding box center [580, 391] width 25 height 14
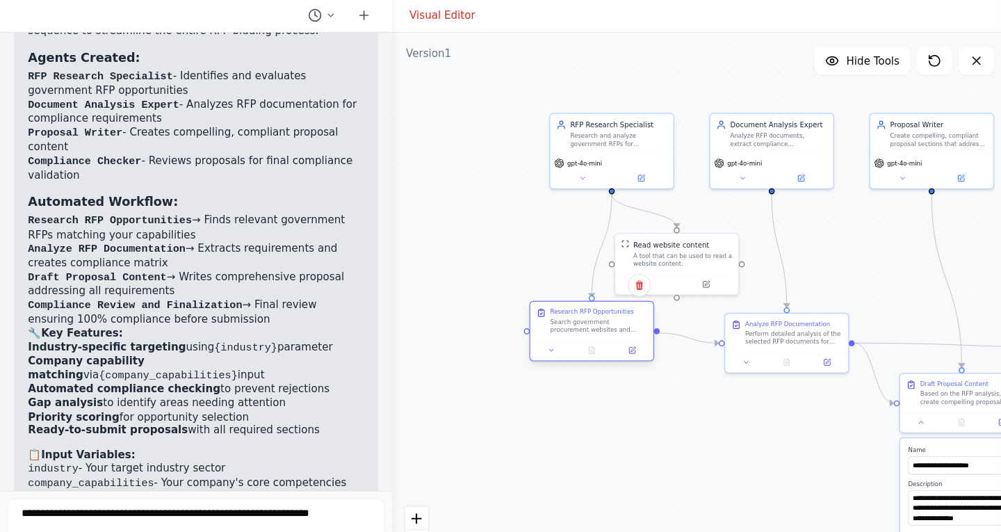
click at [505, 329] on div at bounding box center [470, 324] width 98 height 16
click at [505, 325] on button at bounding box center [501, 325] width 27 height 10
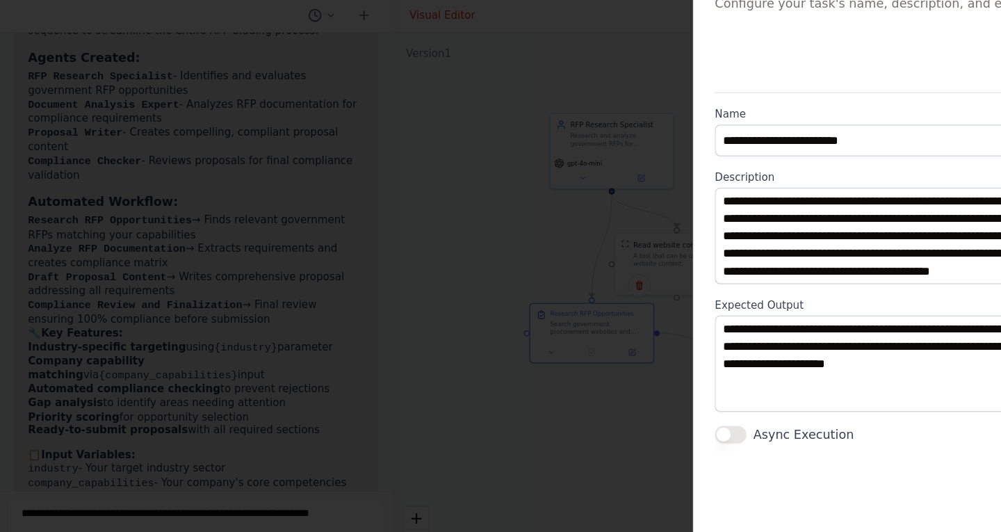
click at [567, 395] on div "**********" at bounding box center [775, 266] width 450 height 532
drag, startPoint x: 567, startPoint y: 395, endPoint x: 582, endPoint y: 393, distance: 15.4
click at [582, 393] on div "**********" at bounding box center [775, 266] width 450 height 532
click at [582, 393] on button "Async Execution" at bounding box center [580, 391] width 25 height 14
drag, startPoint x: 663, startPoint y: 417, endPoint x: 554, endPoint y: 410, distance: 108.6
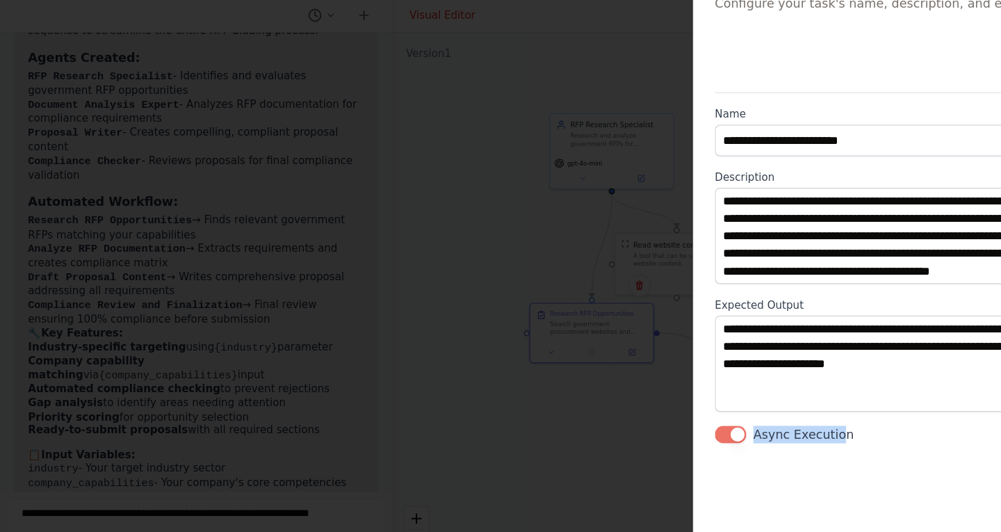
click at [554, 410] on div "**********" at bounding box center [775, 266] width 450 height 532
click at [507, 104] on div at bounding box center [500, 266] width 1001 height 532
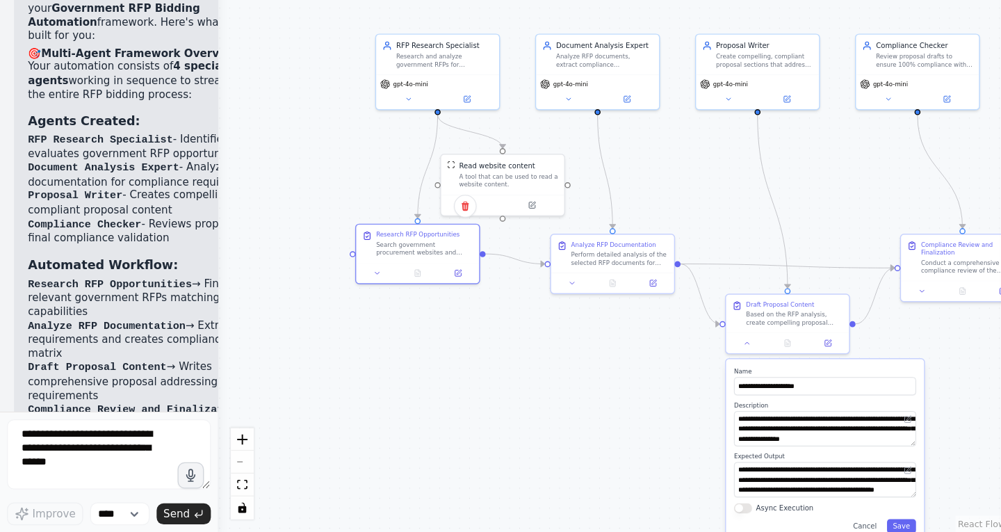
scroll to position [2499, 0]
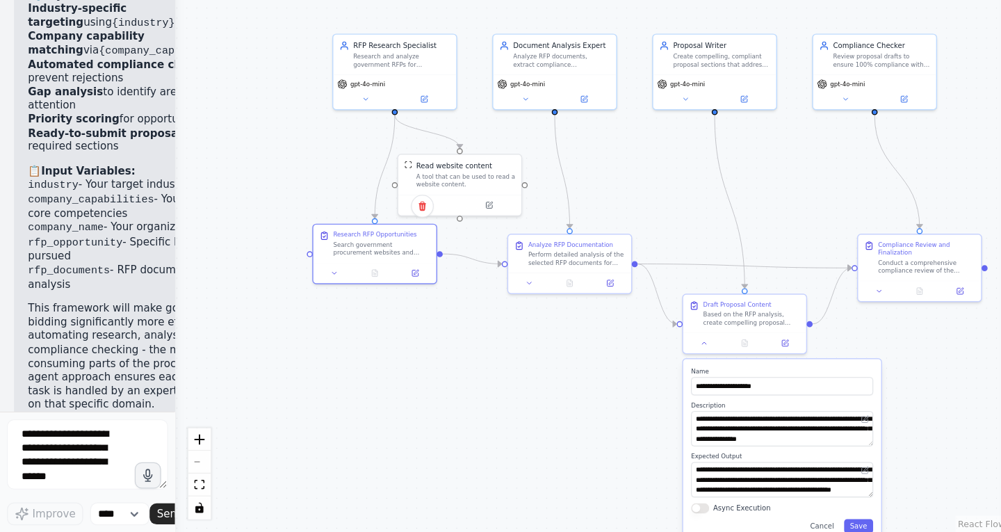
drag, startPoint x: 307, startPoint y: 329, endPoint x: 81, endPoint y: 347, distance: 226.5
click at [81, 347] on div "BETA I want to build mutli agent framework that makes bidding government RFPS s…" at bounding box center [69, 266] width 139 height 532
click at [331, 326] on icon at bounding box center [329, 324] width 5 height 5
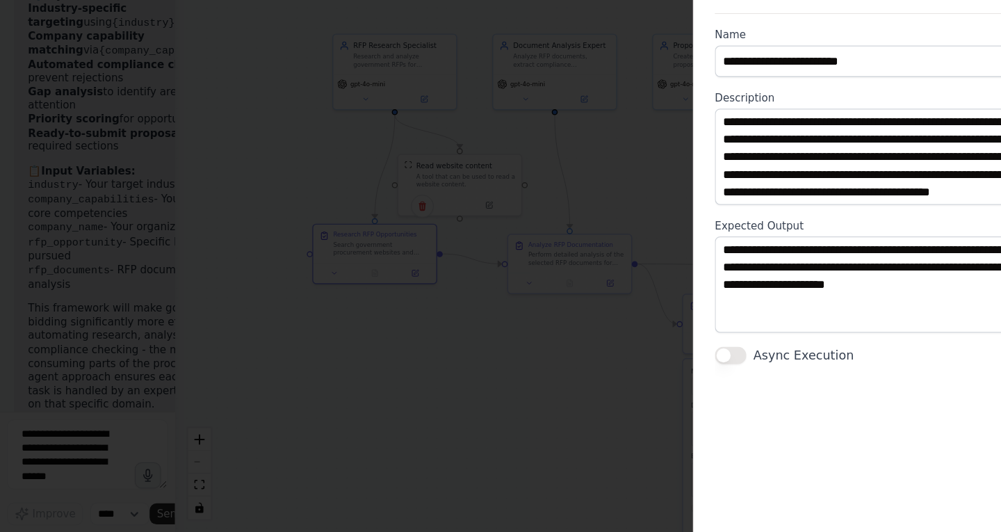
click at [578, 389] on button "Async Execution" at bounding box center [580, 391] width 25 height 14
click at [580, 393] on button "Async Execution" at bounding box center [580, 391] width 25 height 14
click at [467, 394] on div at bounding box center [500, 266] width 1001 height 532
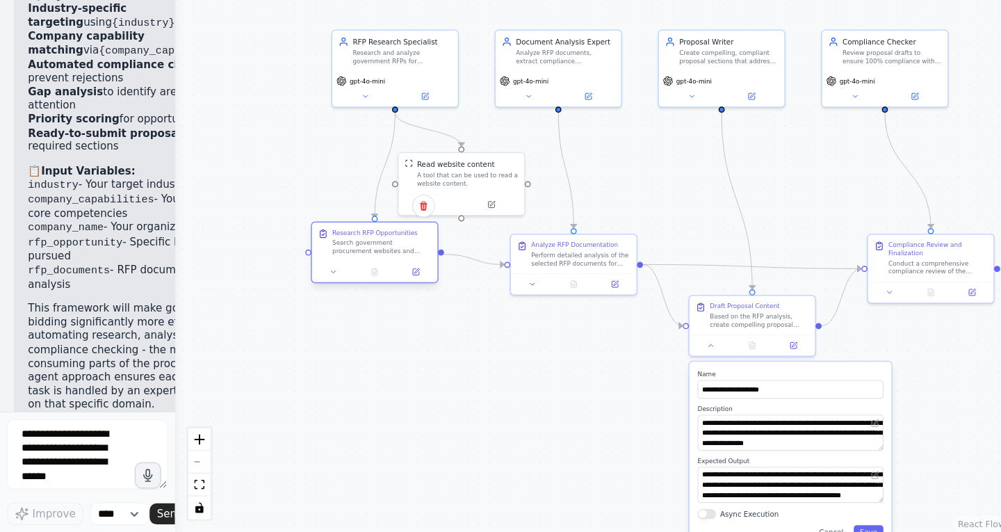
click at [302, 294] on div "Research RFP Opportunities" at bounding box center [297, 293] width 67 height 6
click at [306, 304] on div "Search government procurement websites and databases to identify current RFP op…" at bounding box center [303, 305] width 79 height 13
click at [264, 334] on div "Research RFP Opportunities Search government procurement websites and databases…" at bounding box center [297, 309] width 101 height 49
click at [271, 321] on button at bounding box center [265, 325] width 28 height 10
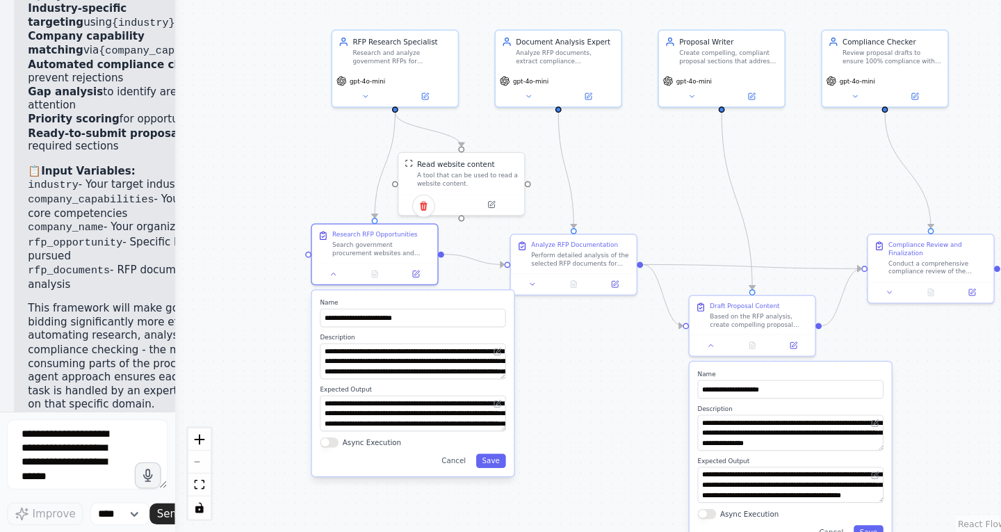
click at [266, 459] on button "Async Execution" at bounding box center [261, 461] width 15 height 8
click at [388, 472] on button "Save" at bounding box center [390, 474] width 24 height 11
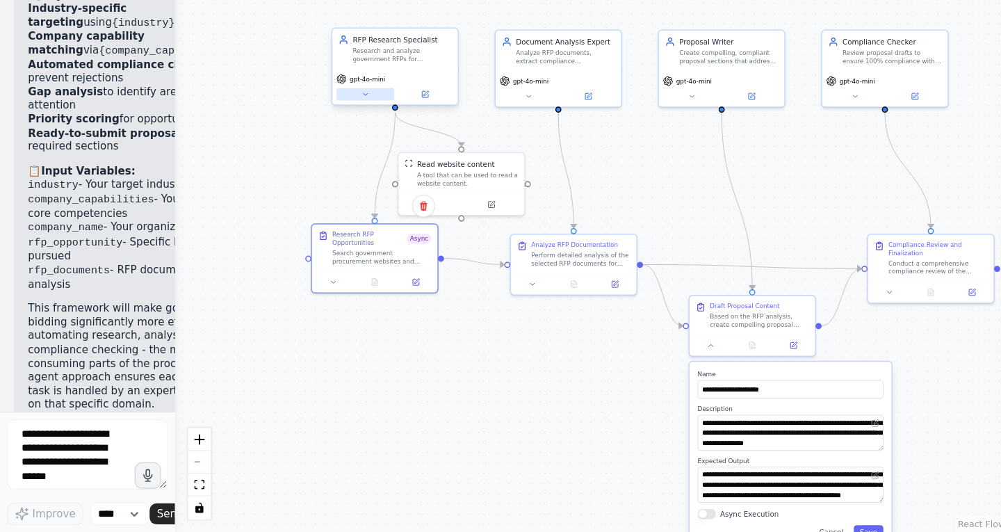
click at [283, 182] on button at bounding box center [290, 184] width 46 height 10
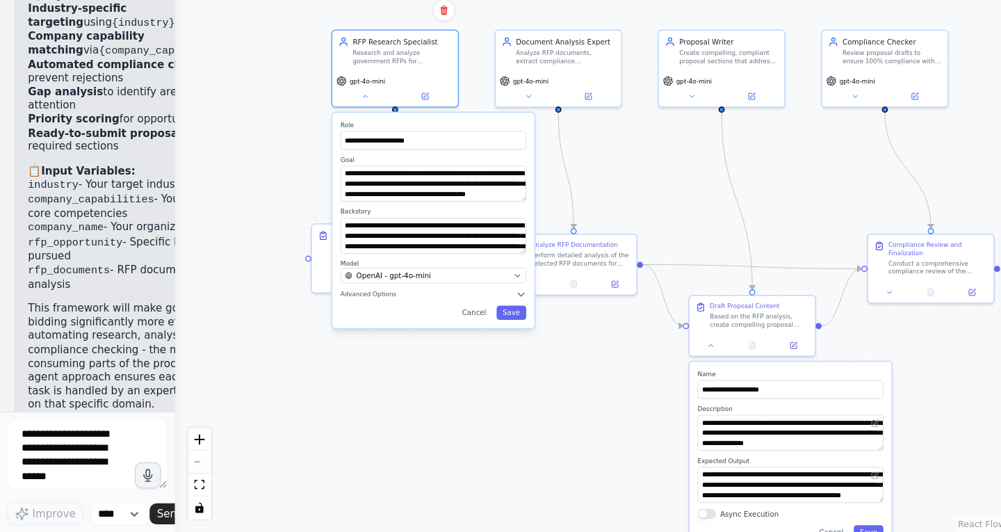
click at [247, 176] on div "**********" at bounding box center [469, 301] width 661 height 459
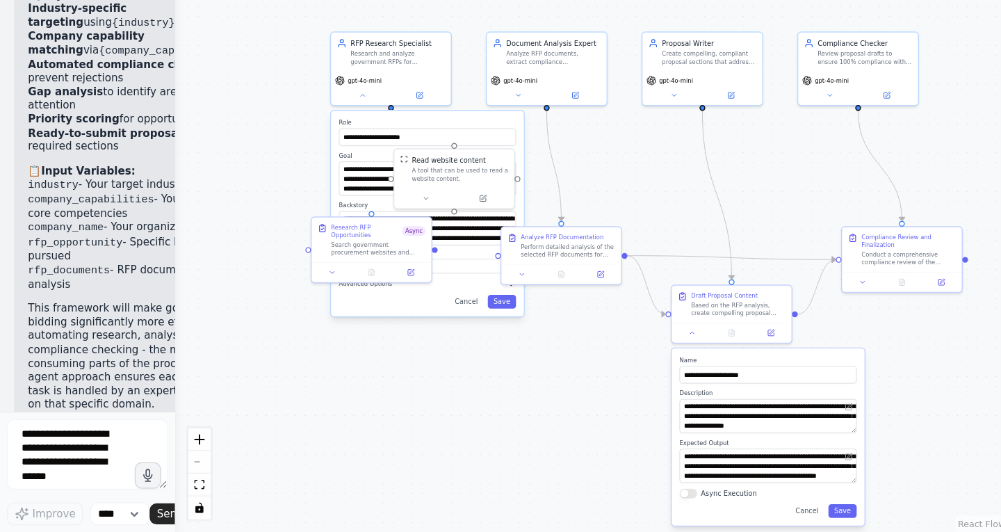
click at [210, 185] on div "**********" at bounding box center [469, 301] width 661 height 459
drag, startPoint x: 210, startPoint y: 185, endPoint x: 202, endPoint y: 180, distance: 9.1
click at [202, 180] on div "**********" at bounding box center [469, 301] width 661 height 459
click at [221, 181] on div "**********" at bounding box center [469, 301] width 661 height 459
click at [443, 245] on icon "Edge from bfb4c6ae-ce39-461c-a350-5a31466b7217 to f3f02856-aa50-4db8-8267-b6c3d…" at bounding box center [440, 242] width 12 height 88
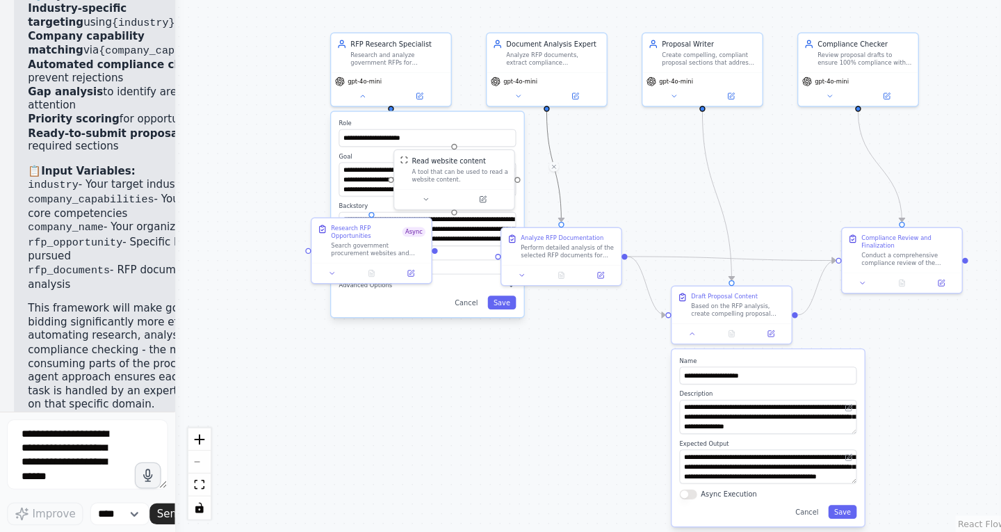
click at [479, 240] on div "**********" at bounding box center [469, 301] width 661 height 459
click at [356, 231] on div "Read website content" at bounding box center [356, 235] width 58 height 8
click at [359, 224] on div at bounding box center [361, 224] width 5 height 5
click at [249, 263] on div "**********" at bounding box center [469, 301] width 661 height 459
click at [290, 252] on textarea "**********" at bounding box center [339, 251] width 140 height 27
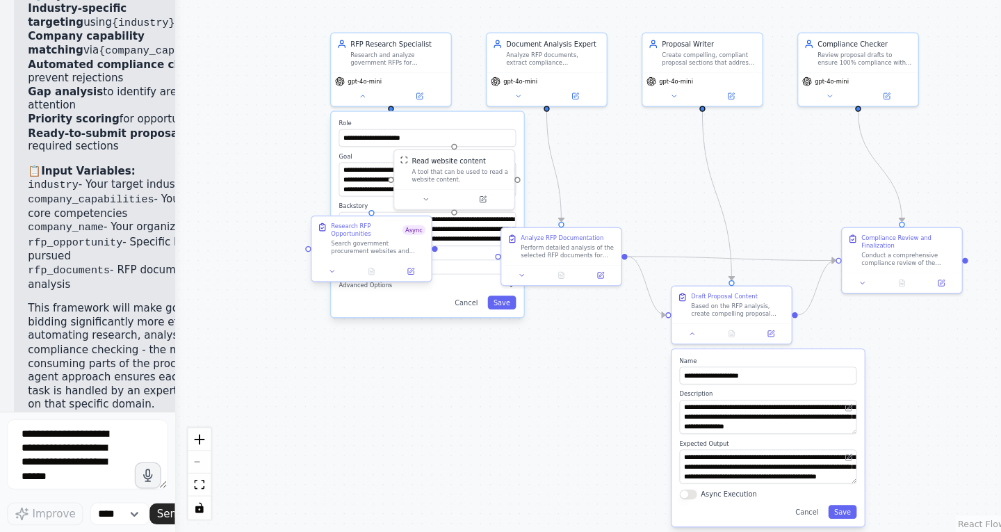
click at [299, 294] on div "Research RFP Opportunities" at bounding box center [291, 292] width 56 height 13
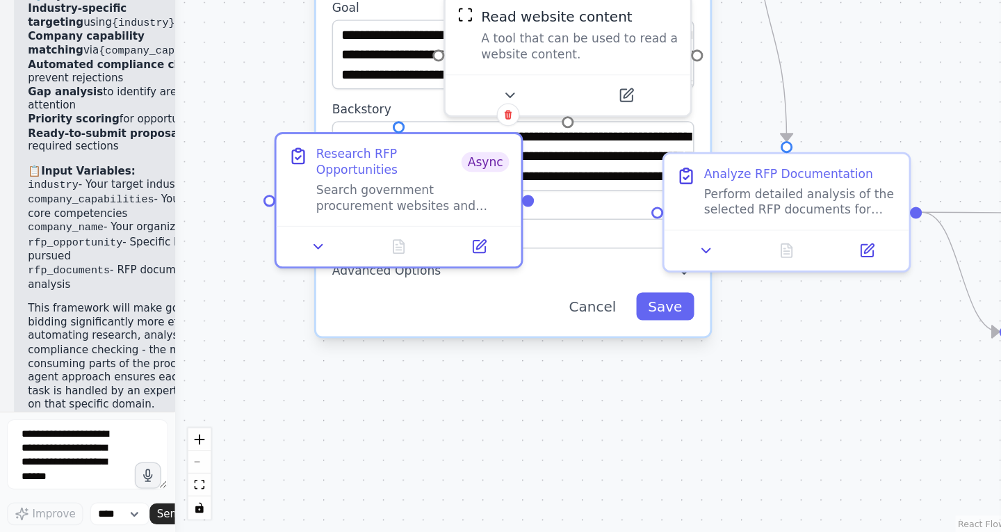
click at [357, 348] on div "Cancel Save" at bounding box center [408, 352] width 288 height 22
click at [529, 352] on button "Save" at bounding box center [528, 352] width 46 height 22
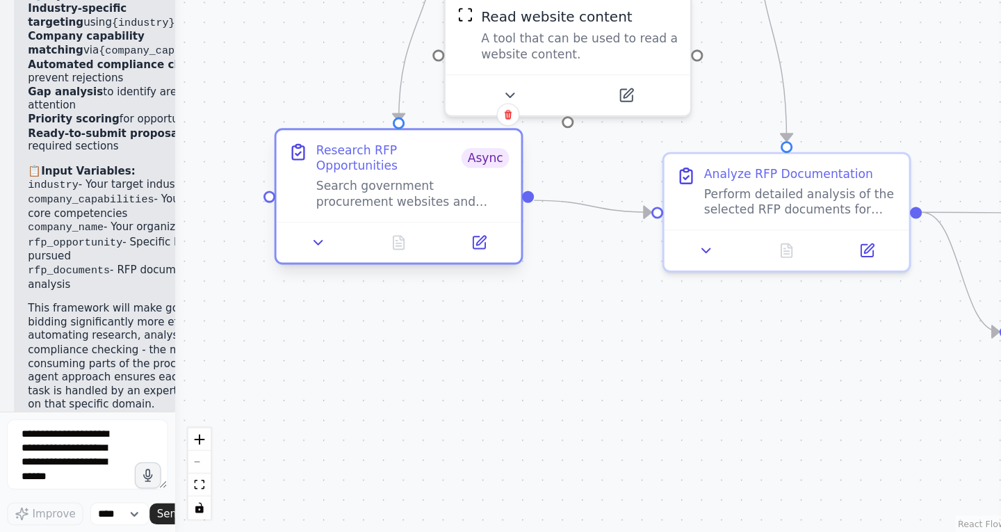
click at [345, 258] on div "Search government procurement websites and databases to identify current RFP op…" at bounding box center [328, 262] width 154 height 25
click at [327, 265] on div "Search government procurement websites and databases to identify current RFP op…" at bounding box center [328, 262] width 154 height 25
click at [261, 314] on div at bounding box center [317, 301] width 195 height 33
click at [257, 304] on icon at bounding box center [253, 301] width 13 height 13
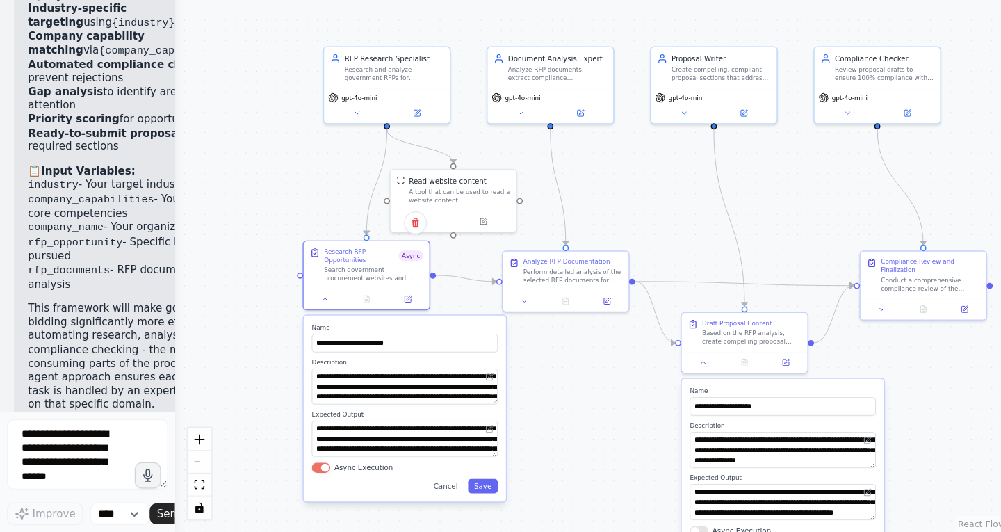
click at [255, 481] on button "Async Execution" at bounding box center [254, 480] width 15 height 8
click at [388, 494] on button "Save" at bounding box center [384, 494] width 24 height 11
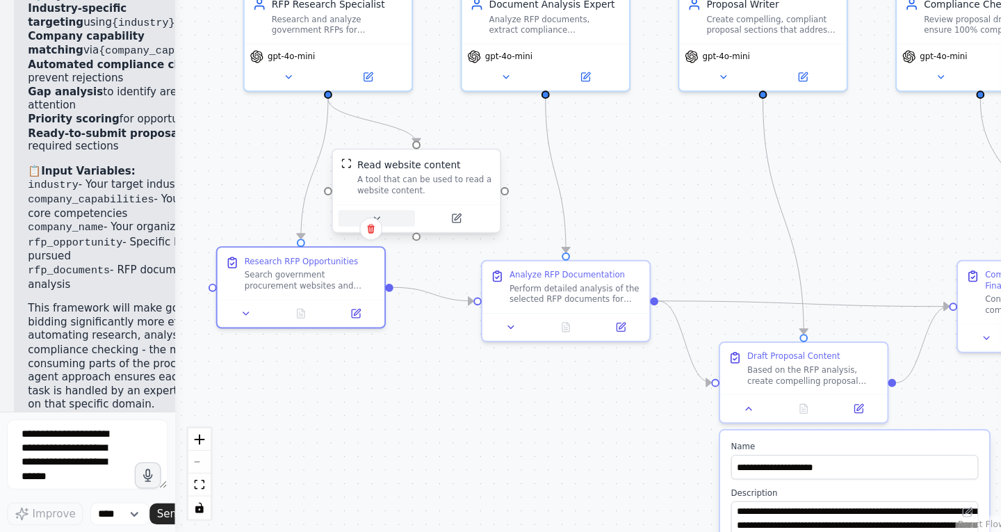
click at [313, 283] on button at bounding box center [299, 282] width 61 height 13
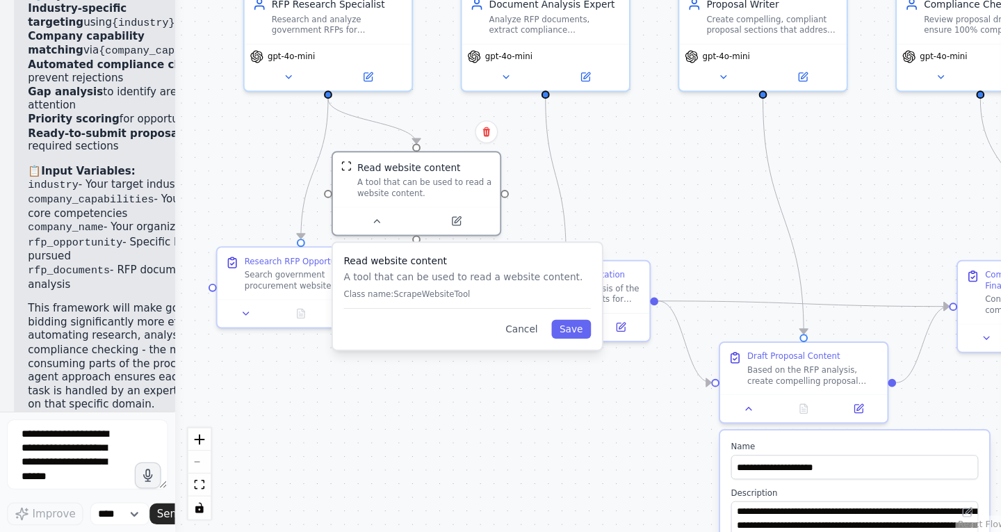
click at [353, 411] on div ".deletable-edge-delete-btn { width: 20px; height: 20px; border: 0px solid #ffff…" at bounding box center [469, 301] width 661 height 459
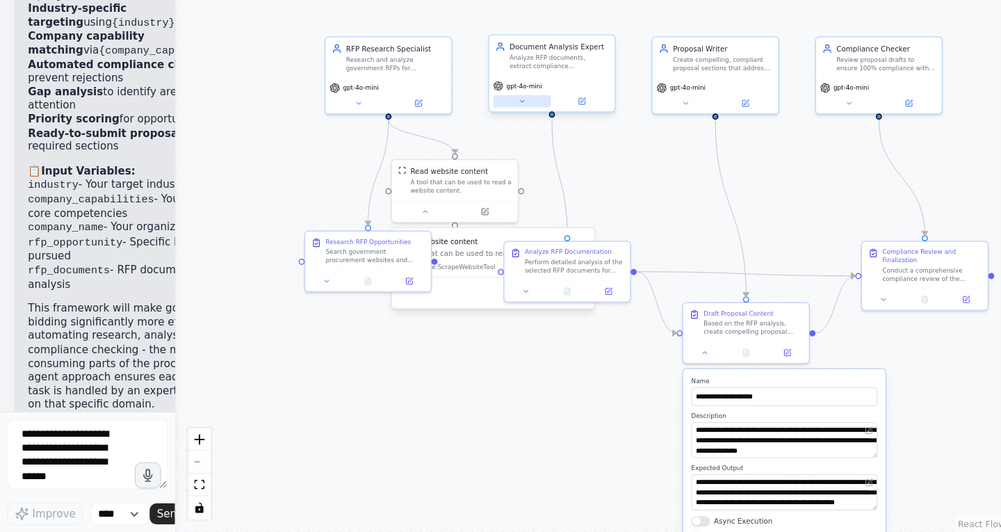
click at [423, 188] on button at bounding box center [415, 190] width 46 height 10
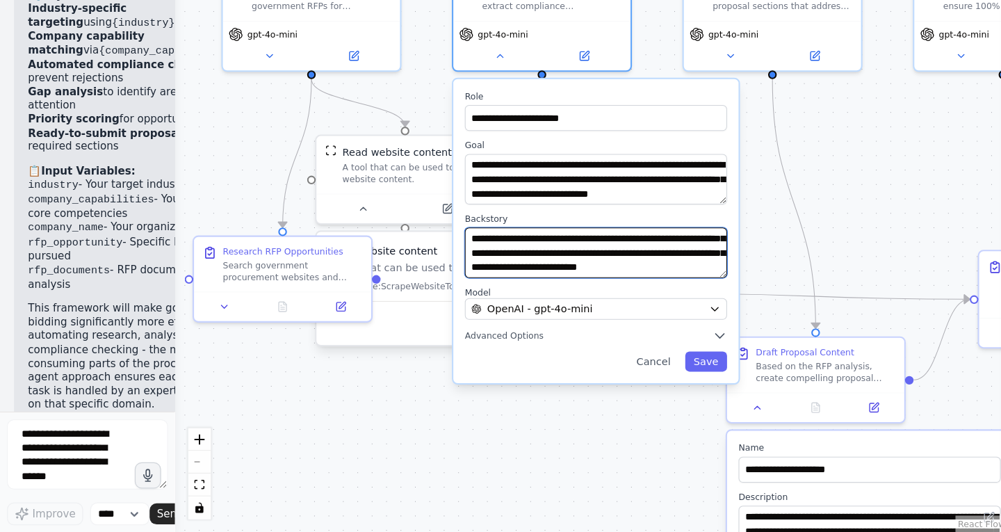
scroll to position [97, 0]
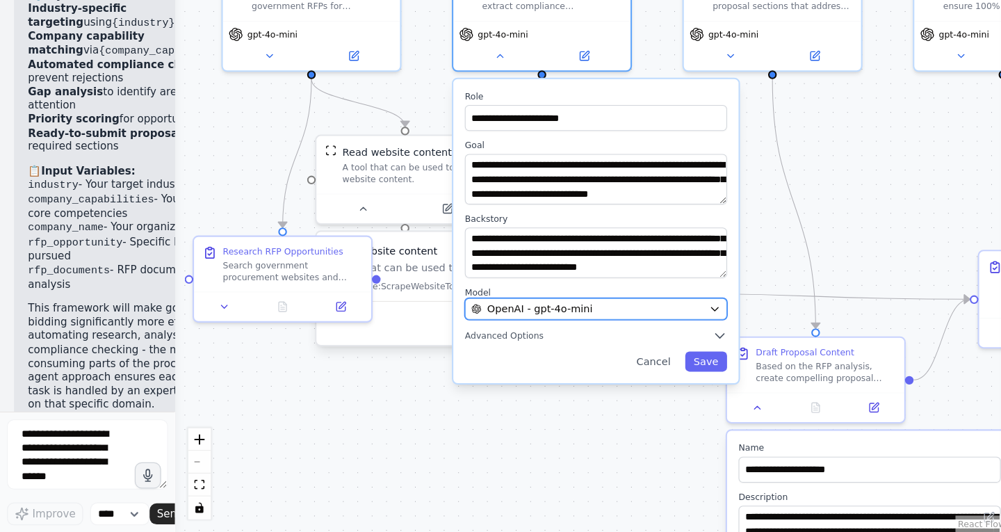
click at [527, 358] on div "OpenAI - gpt-4o-mini" at bounding box center [467, 354] width 184 height 11
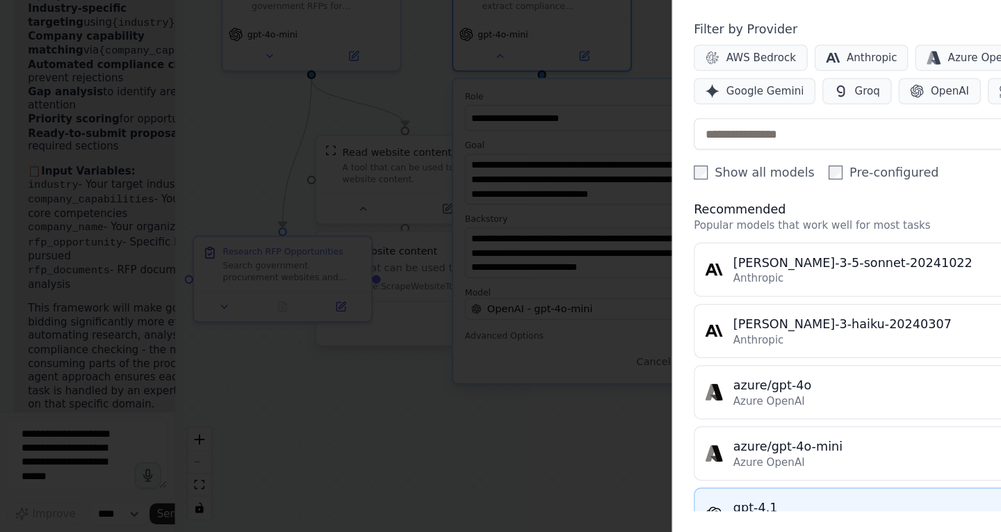
scroll to position [0, 0]
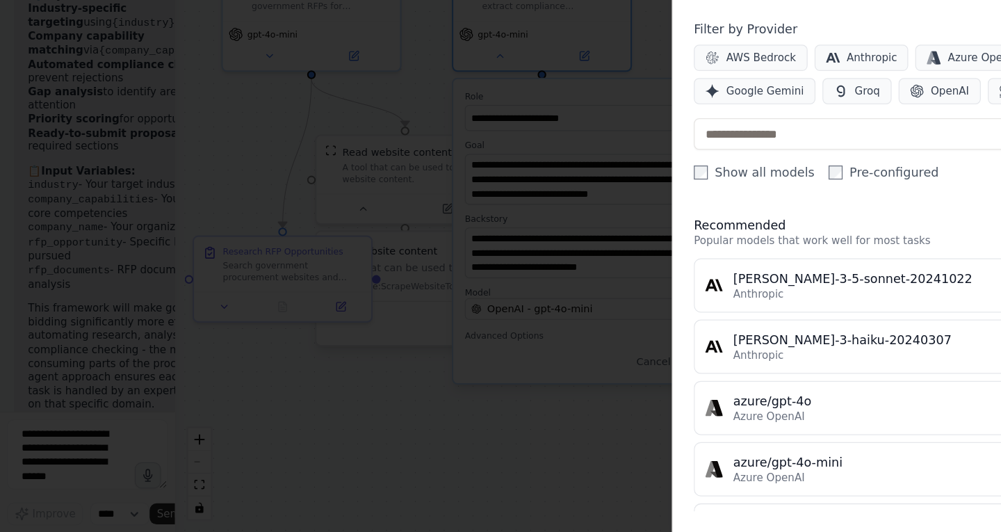
click at [429, 461] on div at bounding box center [500, 266] width 1001 height 532
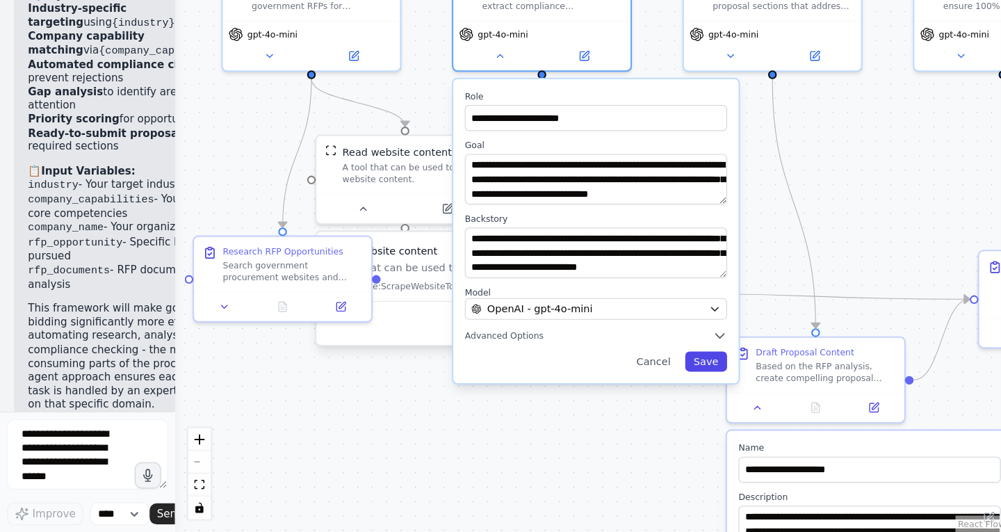
click at [563, 395] on button "Save" at bounding box center [560, 396] width 33 height 16
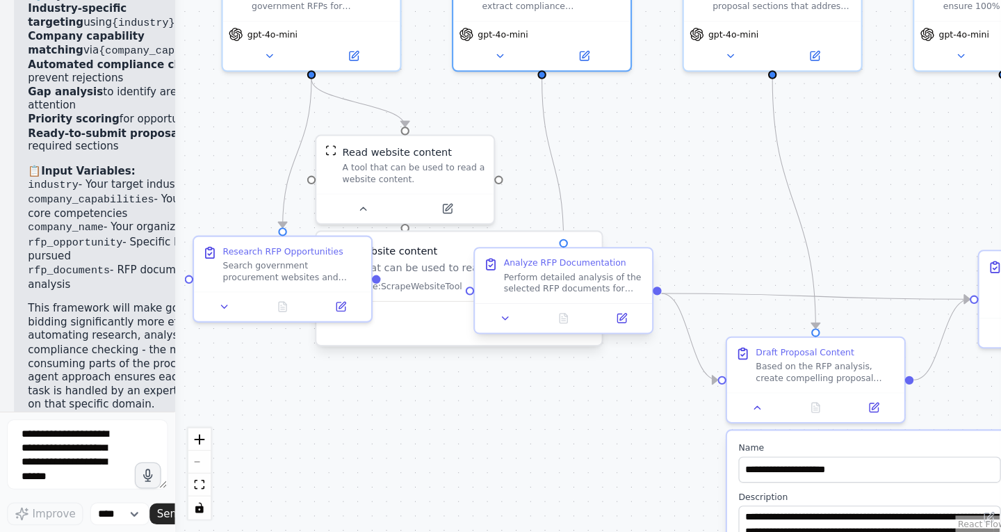
click at [490, 334] on div "Perform detailed analysis of the selected RFP documents for {rfp_opportunity}. …" at bounding box center [455, 333] width 111 height 18
click at [413, 361] on button at bounding box center [401, 362] width 40 height 14
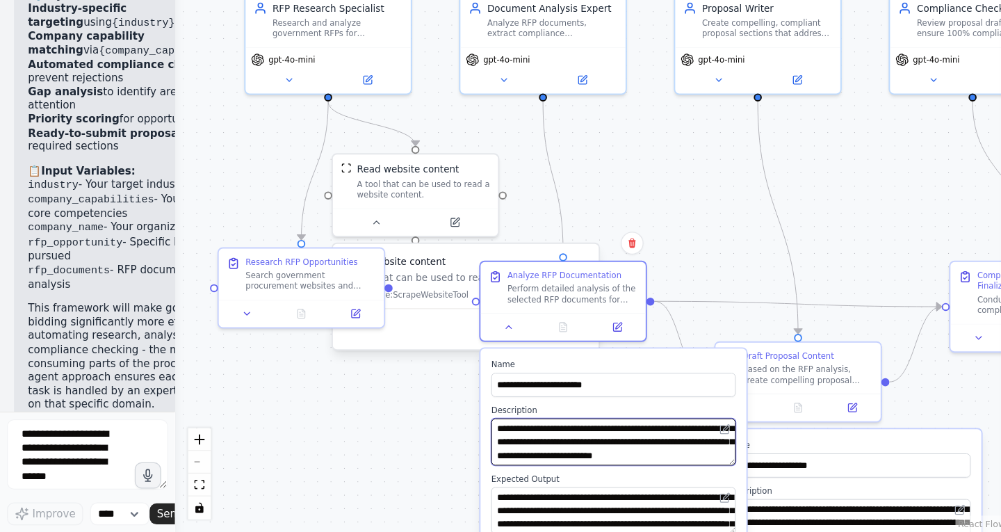
scroll to position [69, 0]
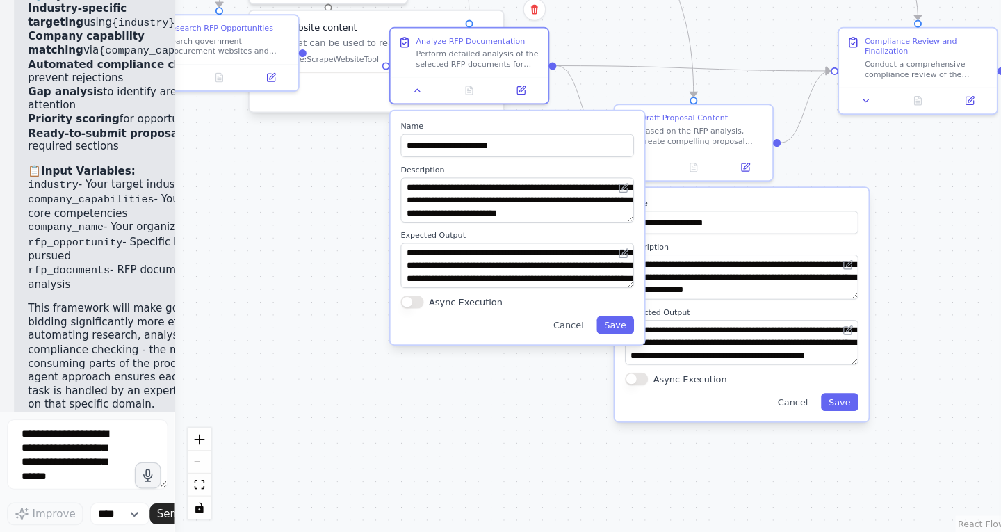
drag, startPoint x: 363, startPoint y: 451, endPoint x: 260, endPoint y: 257, distance: 219.4
click at [260, 257] on div ".deletable-edge-delete-btn { width: 20px; height: 20px; border: 0px solid #ffff…" at bounding box center [469, 301] width 661 height 459
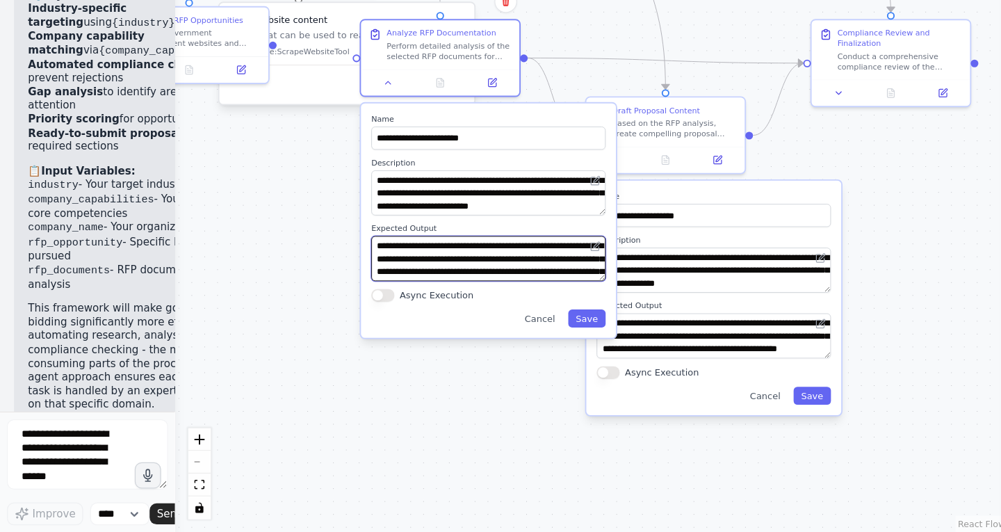
scroll to position [22, 0]
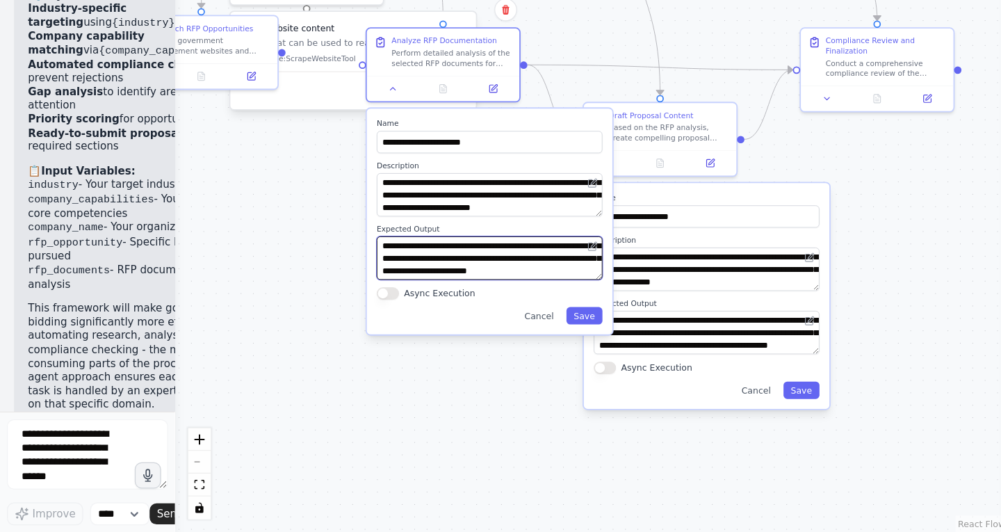
drag, startPoint x: 448, startPoint y: 313, endPoint x: 452, endPoint y: 327, distance: 15.0
click at [452, 327] on textarea "**********" at bounding box center [388, 314] width 179 height 35
click at [470, 362] on button "Save" at bounding box center [464, 360] width 28 height 14
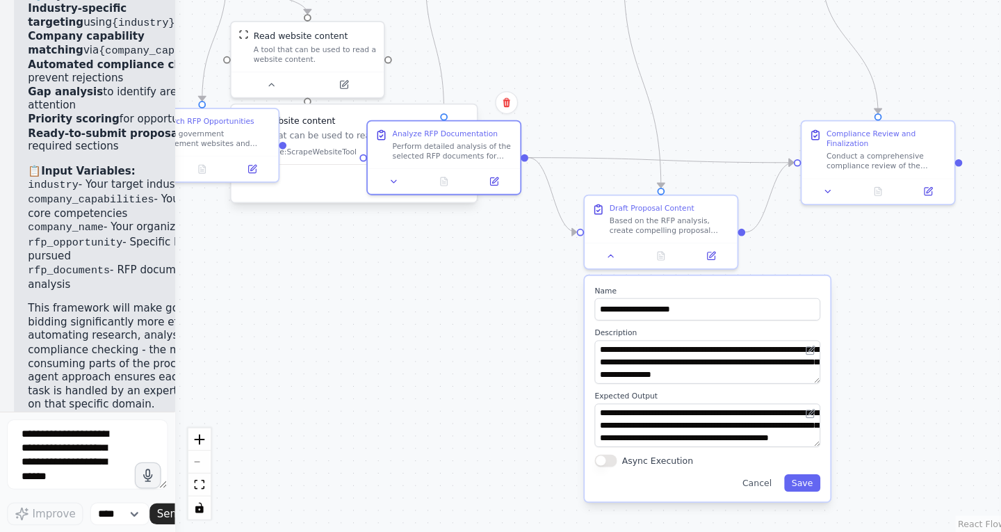
drag, startPoint x: 438, startPoint y: 288, endPoint x: 438, endPoint y: 375, distance: 86.2
click at [438, 375] on div ".deletable-edge-delete-btn { width: 20px; height: 20px; border: 0px solid #ffff…" at bounding box center [469, 301] width 661 height 459
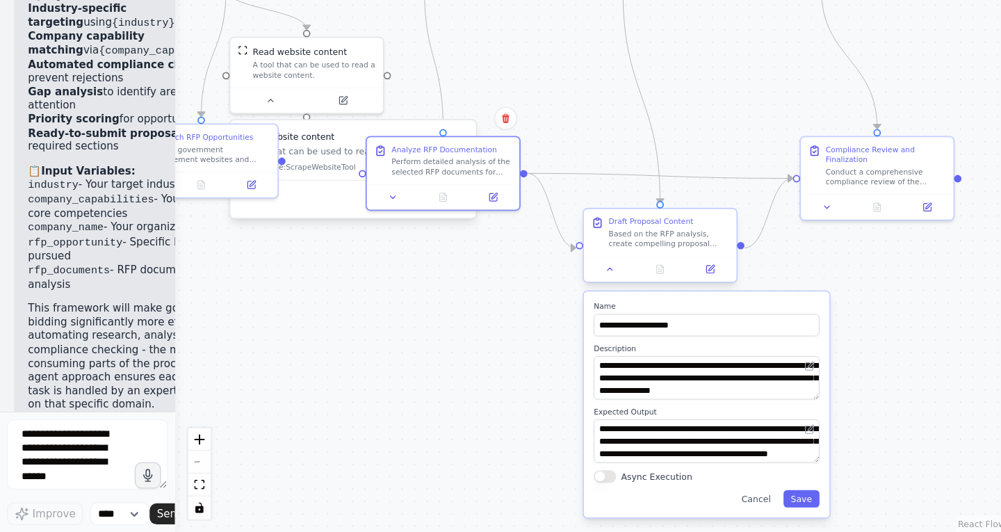
click at [522, 311] on div "Draft Proposal Content Based on the RFP analysis, create compelling proposal co…" at bounding box center [523, 294] width 121 height 38
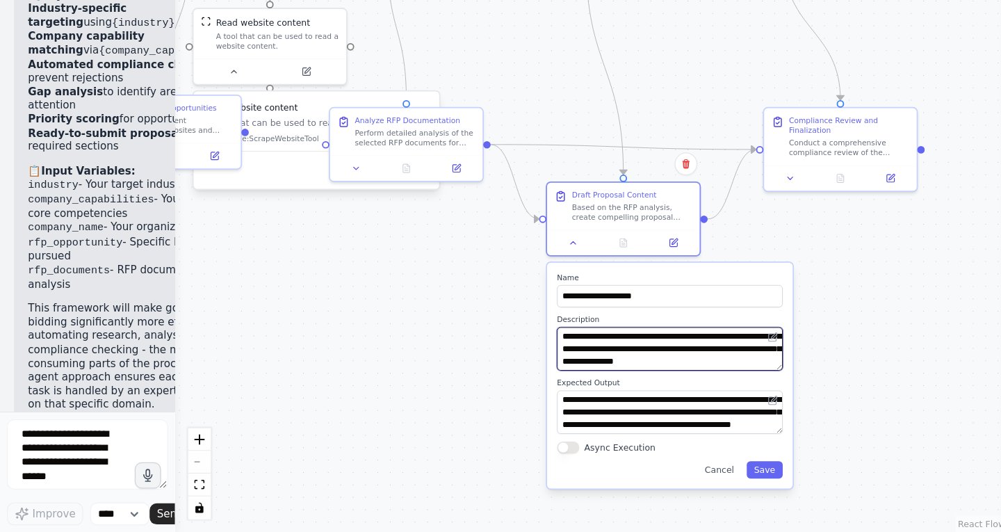
drag, startPoint x: 440, startPoint y: 396, endPoint x: 347, endPoint y: 315, distance: 122.6
click at [347, 315] on div ".deletable-edge-delete-btn { width: 20px; height: 20px; border: 0px solid #ffff…" at bounding box center [469, 301] width 661 height 459
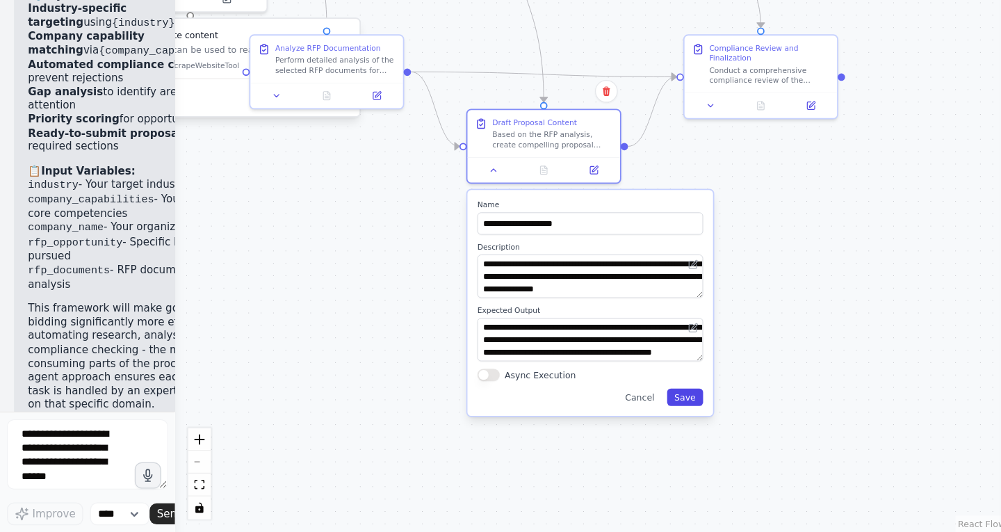
click at [554, 423] on button "Save" at bounding box center [543, 425] width 28 height 14
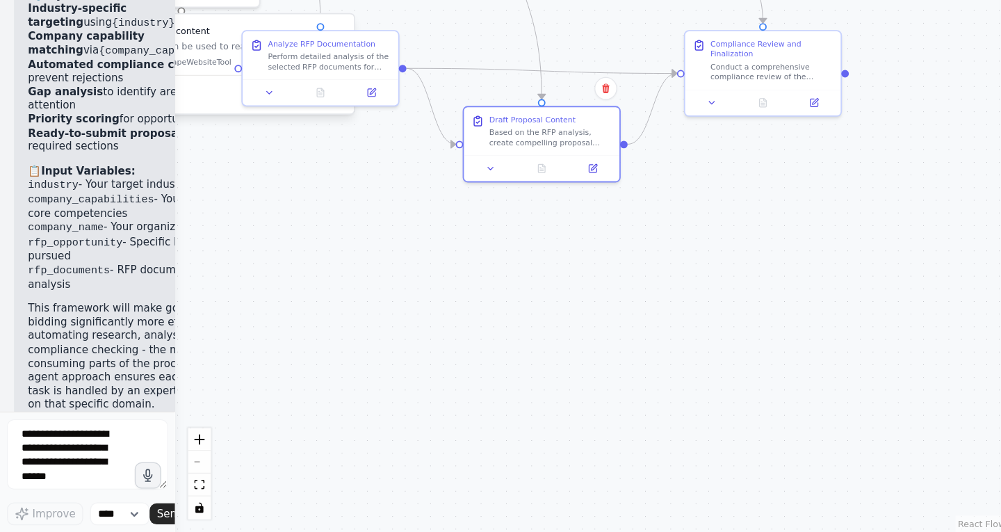
click at [535, 417] on div ".deletable-edge-delete-btn { width: 20px; height: 20px; border: 0px solid #ffff…" at bounding box center [469, 301] width 661 height 459
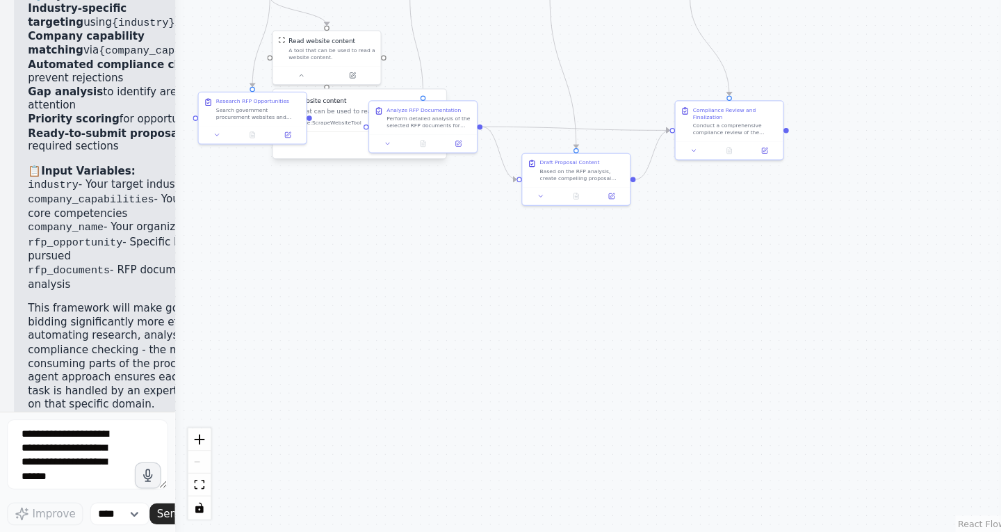
click at [519, 314] on div ".deletable-edge-delete-btn { width: 20px; height: 20px; border: 0px solid #ffff…" at bounding box center [469, 301] width 661 height 459
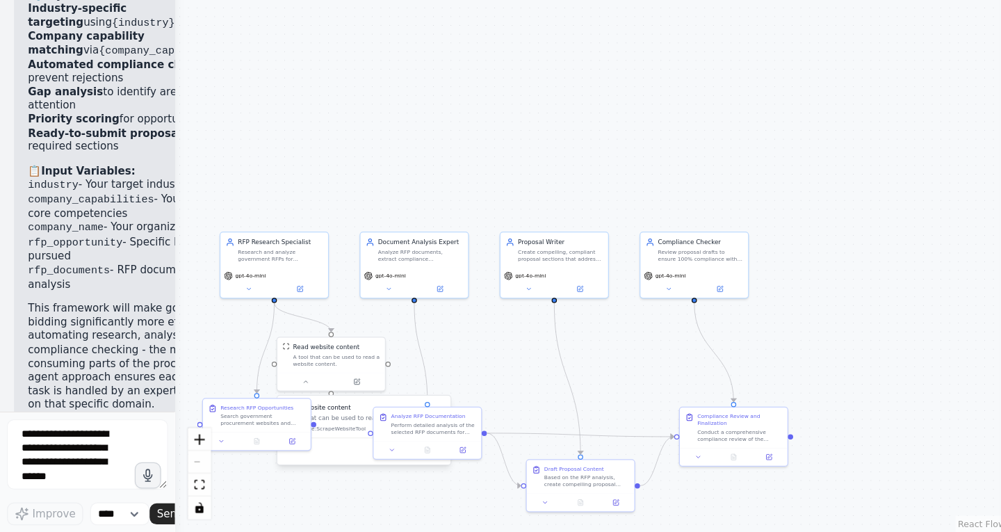
drag, startPoint x: 519, startPoint y: 314, endPoint x: 523, endPoint y: 557, distance: 243.2
click at [523, 531] on html "BETA I want to build mutli agent framework that makes bidding government RFPS s…" at bounding box center [500, 266] width 1001 height 532
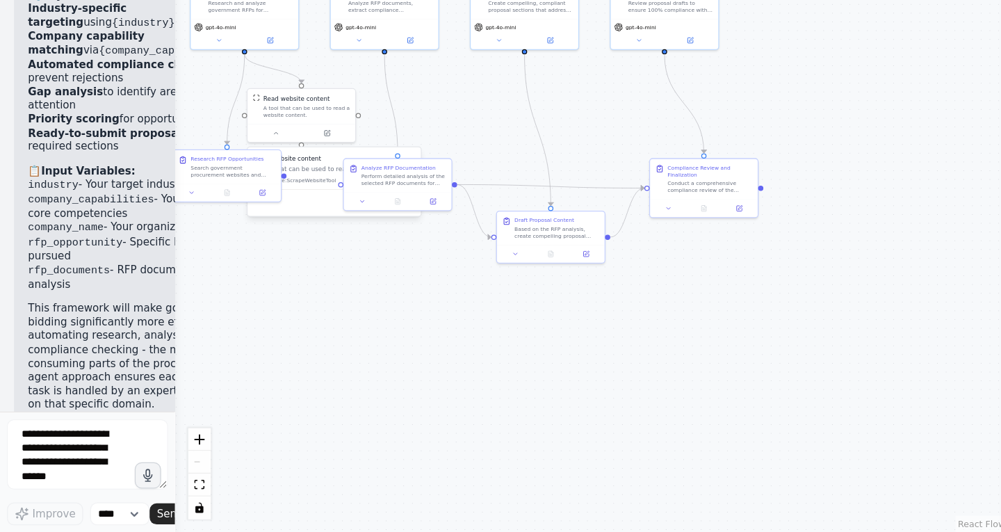
drag, startPoint x: 674, startPoint y: 404, endPoint x: 645, endPoint y: 204, distance: 202.1
click at [645, 204] on div ".deletable-edge-delete-btn { width: 20px; height: 20px; border: 0px solid #ffff…" at bounding box center [469, 301] width 661 height 459
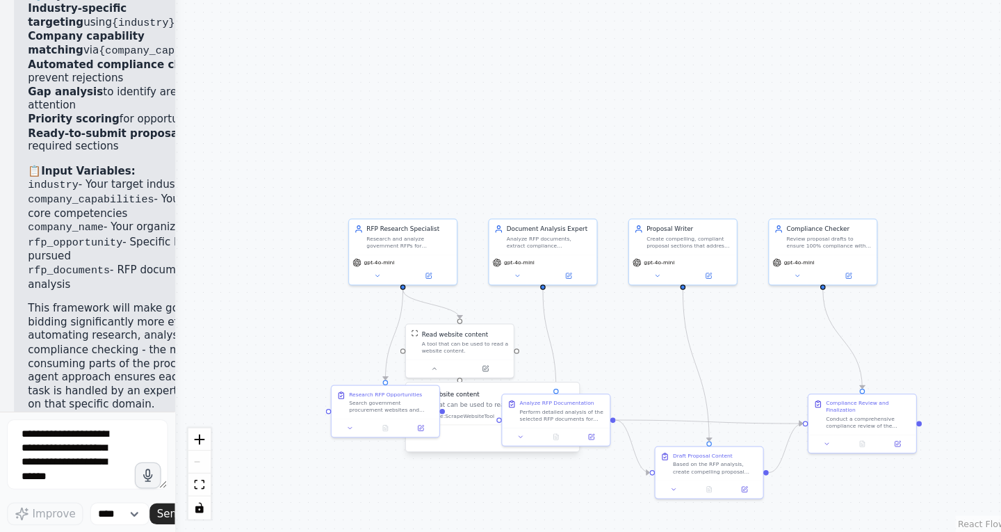
drag, startPoint x: 346, startPoint y: 368, endPoint x: 478, endPoint y: 557, distance: 231.1
click at [478, 531] on html "BETA I want to build mutli agent framework that makes bidding government RFPS s…" at bounding box center [500, 266] width 1001 height 532
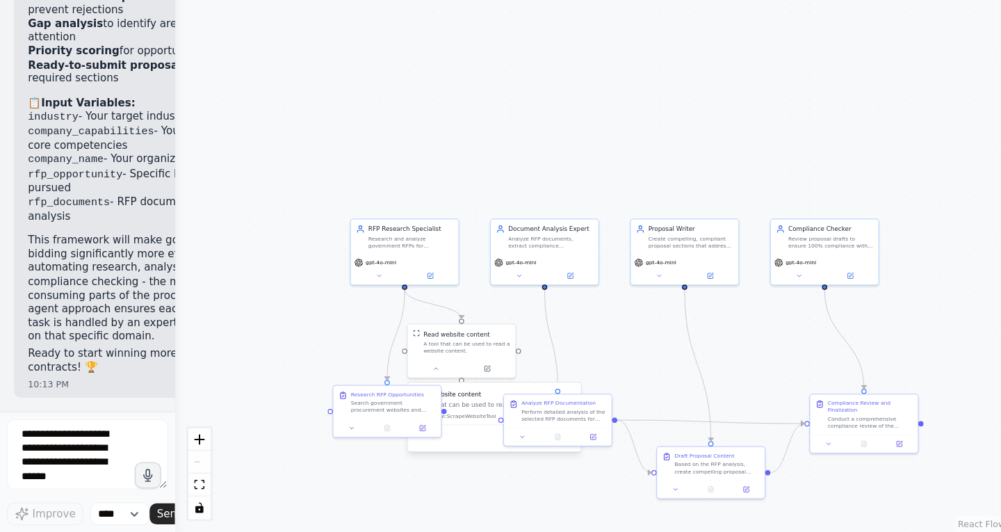
scroll to position [2906, 0]
click at [140, 299] on div ".deletable-edge-delete-btn { width: 20px; height: 20px; border: 0px solid #ffff…" at bounding box center [469, 301] width 661 height 459
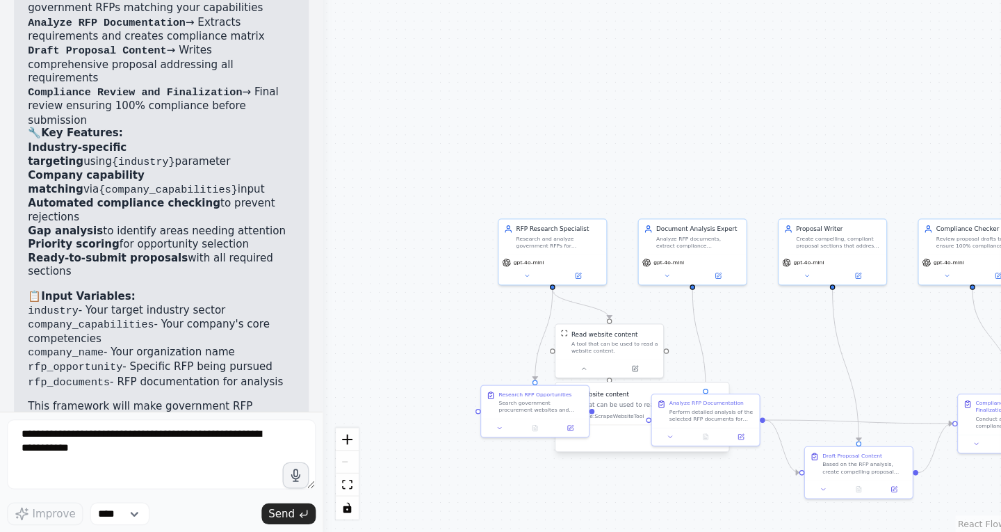
drag, startPoint x: 135, startPoint y: 296, endPoint x: 263, endPoint y: 305, distance: 128.2
click at [263, 305] on div "BETA I want to build mutli agent framework that makes bidding government RFPS s…" at bounding box center [500, 266] width 1001 height 532
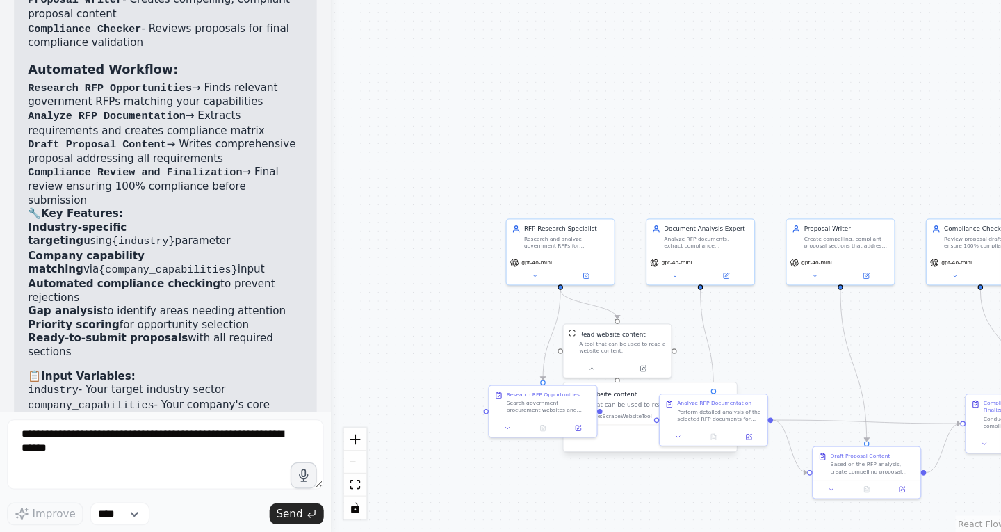
scroll to position [1653, 0]
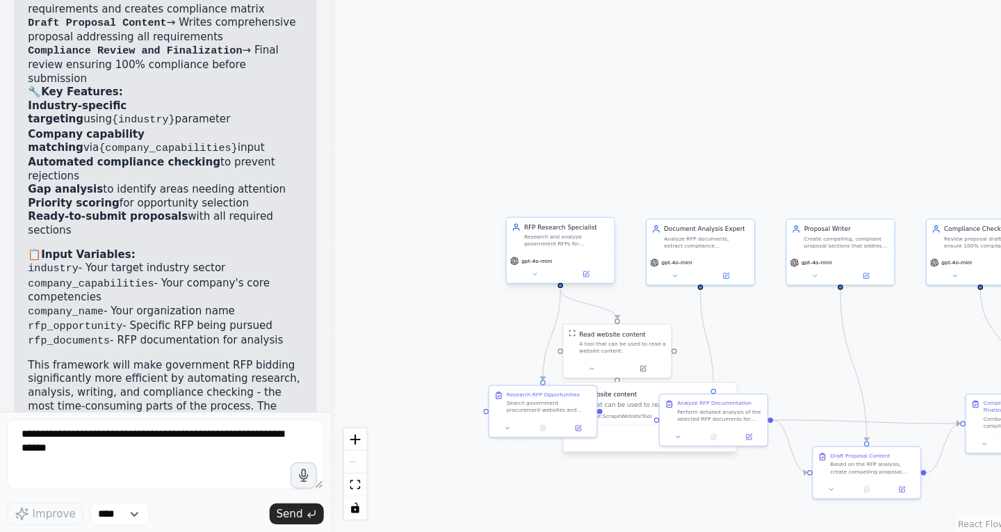
click at [429, 321] on div "gpt-4o-mini" at bounding box center [444, 322] width 85 height 24
click at [631, 405] on div ".deletable-edge-delete-btn { width: 20px; height: 20px; border: 0px solid #ffff…" at bounding box center [532, 301] width 538 height 459
click at [532, 459] on div at bounding box center [566, 454] width 86 height 15
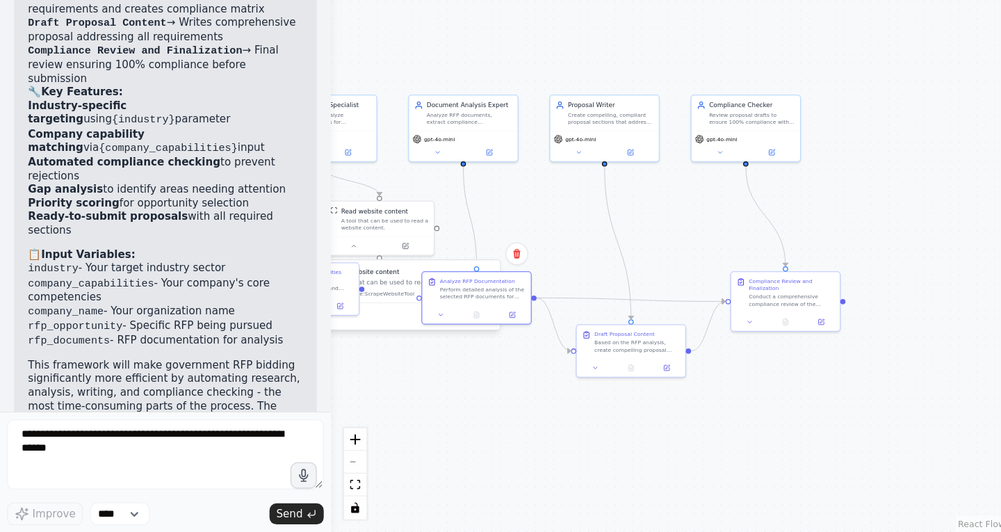
drag, startPoint x: 566, startPoint y: 477, endPoint x: 350, endPoint y: 331, distance: 260.7
click at [350, 331] on div ".deletable-edge-delete-btn { width: 20px; height: 20px; border: 0px solid #ffff…" at bounding box center [532, 301] width 538 height 459
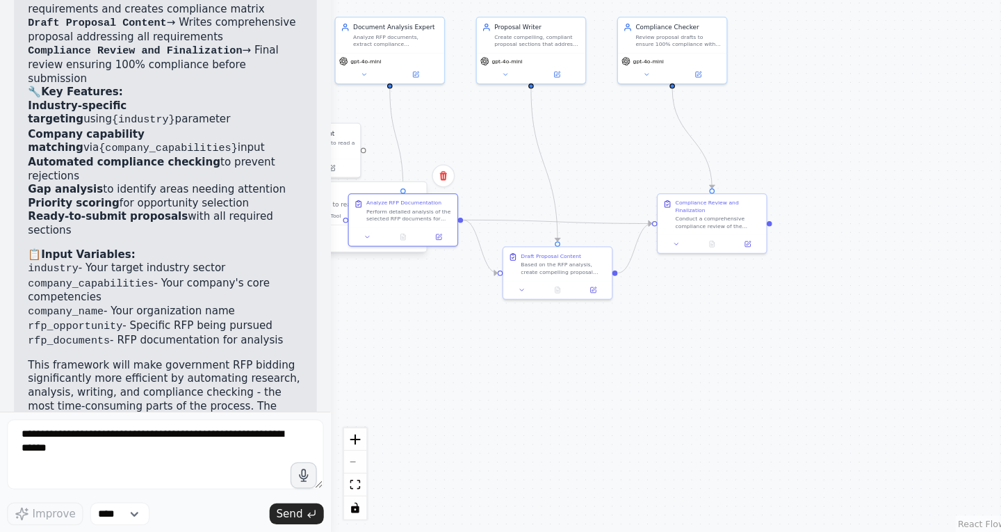
drag, startPoint x: 550, startPoint y: 362, endPoint x: 517, endPoint y: 346, distance: 37.0
click at [517, 346] on div ".deletable-edge-delete-btn { width: 20px; height: 20px; border: 0px solid #ffff…" at bounding box center [532, 301] width 538 height 459
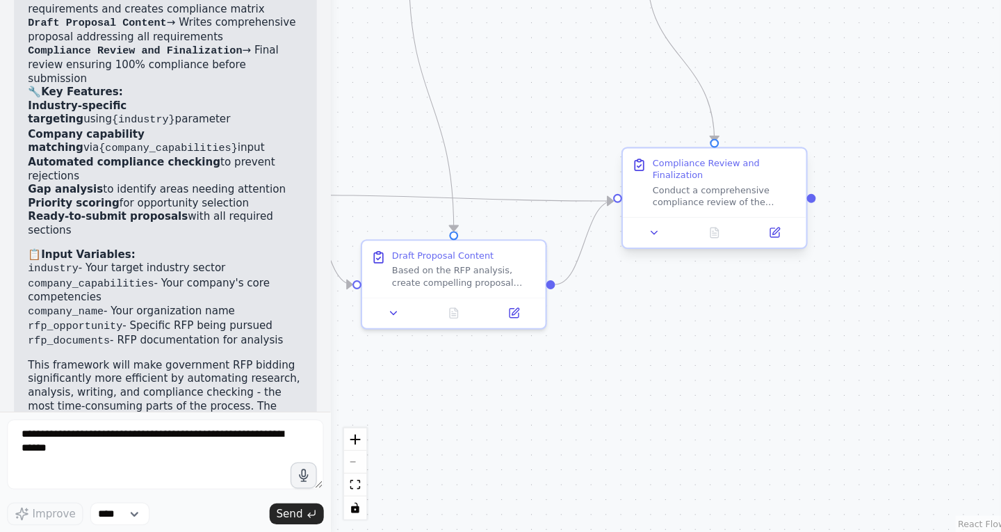
click at [572, 247] on div "Compliance Review and Finalization" at bounding box center [575, 243] width 115 height 19
click at [525, 293] on button at bounding box center [520, 293] width 40 height 14
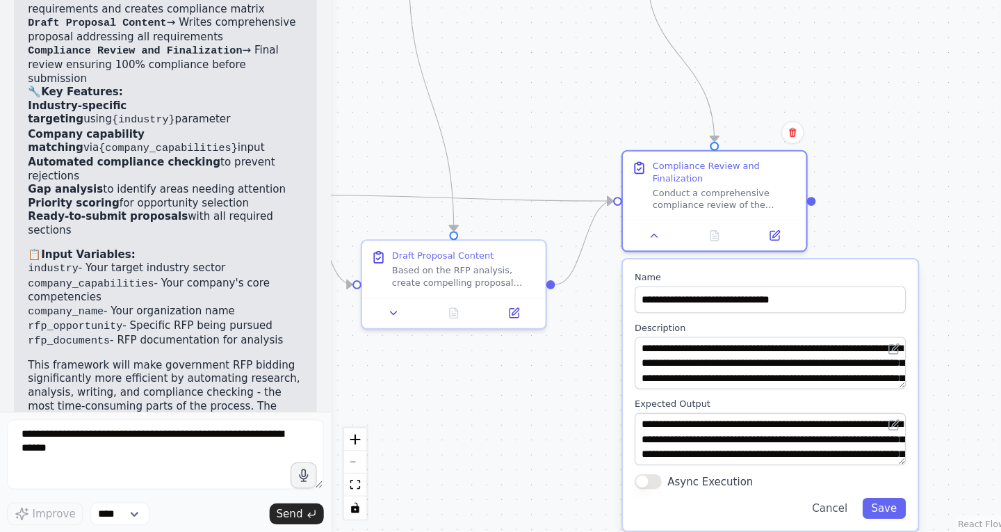
click at [720, 402] on div "**********" at bounding box center [612, 422] width 234 height 215
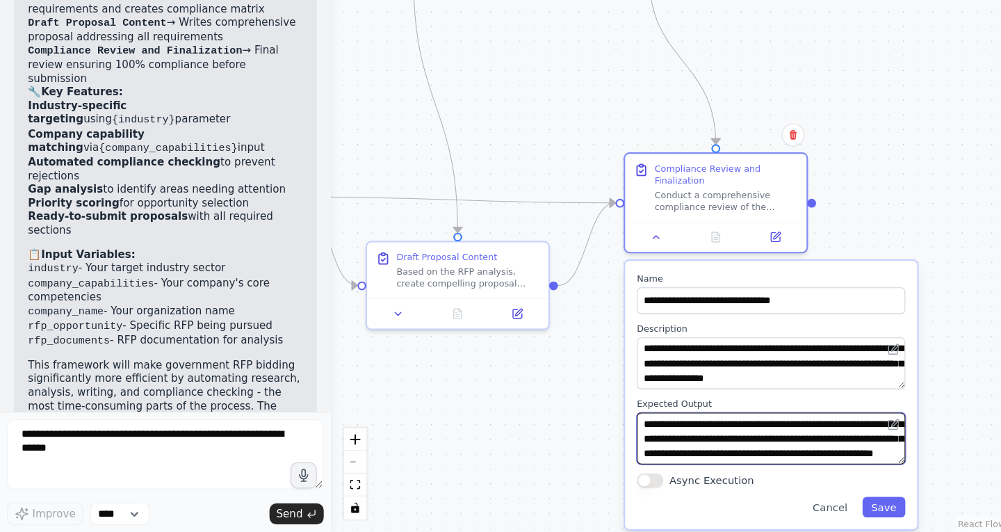
scroll to position [42, 0]
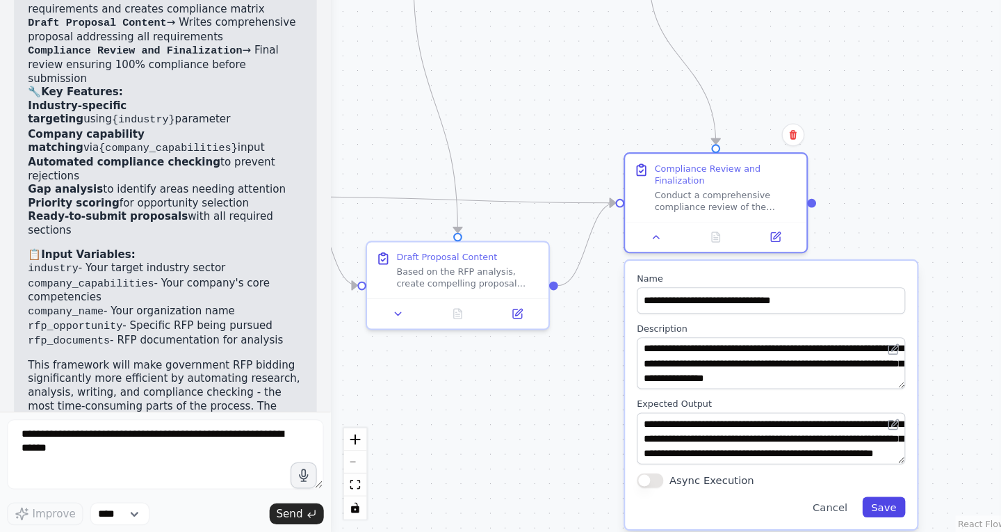
click at [705, 514] on button "Save" at bounding box center [702, 511] width 34 height 17
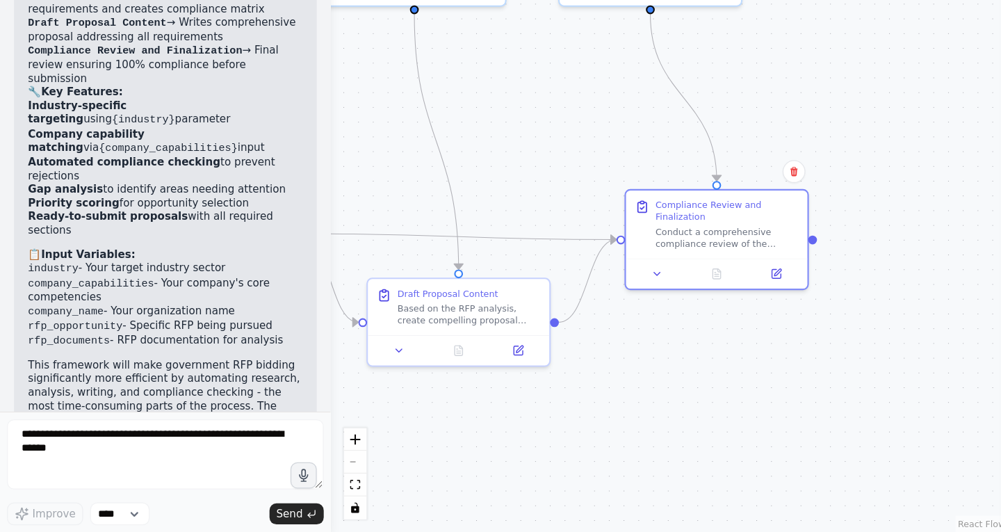
drag, startPoint x: 484, startPoint y: 385, endPoint x: 501, endPoint y: 466, distance: 83.0
click at [501, 466] on div ".deletable-edge-delete-btn { width: 20px; height: 20px; border: 0px solid #ffff…" at bounding box center [532, 301] width 538 height 459
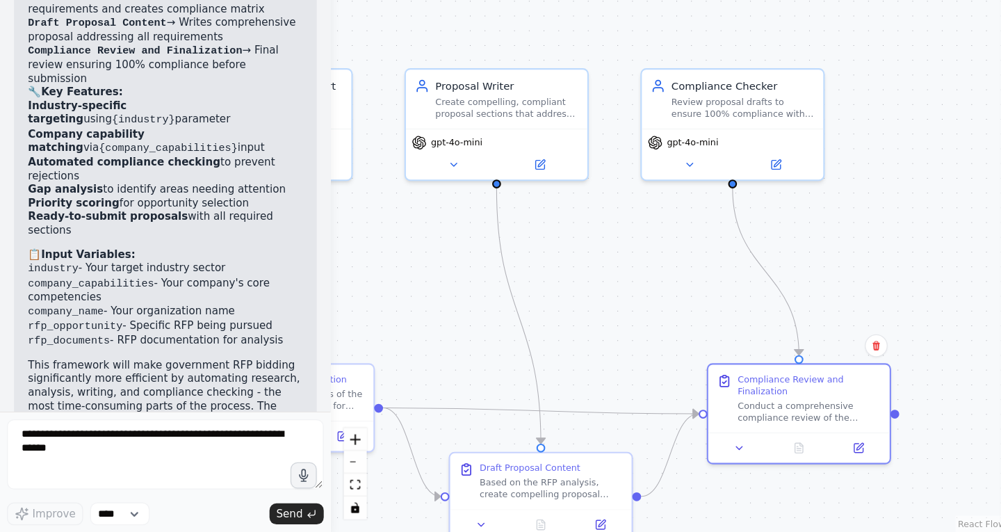
drag, startPoint x: 457, startPoint y: 296, endPoint x: 516, endPoint y: 388, distance: 109.1
click at [516, 388] on div ".deletable-edge-delete-btn { width: 20px; height: 20px; border: 0px solid #ffff…" at bounding box center [532, 301] width 538 height 459
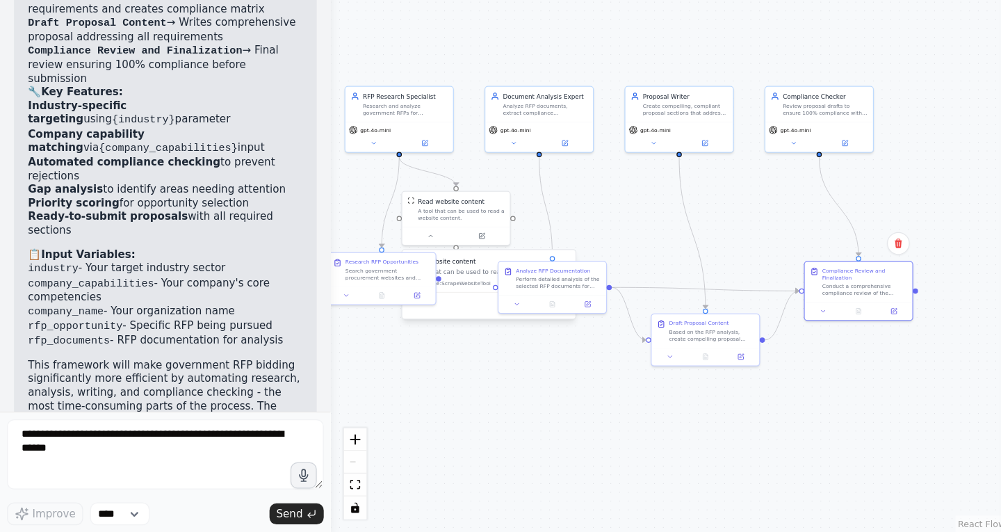
drag, startPoint x: 429, startPoint y: 346, endPoint x: 556, endPoint y: 249, distance: 159.5
click at [556, 249] on div ".deletable-edge-delete-btn { width: 20px; height: 20px; border: 0px solid #ffff…" at bounding box center [532, 301] width 538 height 459
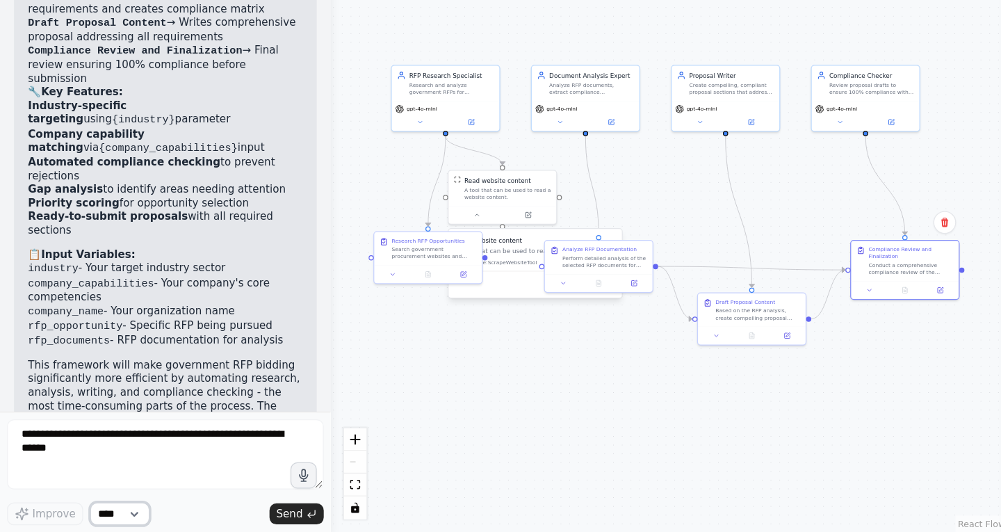
click at [108, 518] on select "****" at bounding box center [95, 517] width 47 height 18
click at [155, 511] on div "Improve **** Send" at bounding box center [132, 517] width 252 height 18
click at [786, 523] on link "React Flow" at bounding box center [780, 525] width 38 height 8
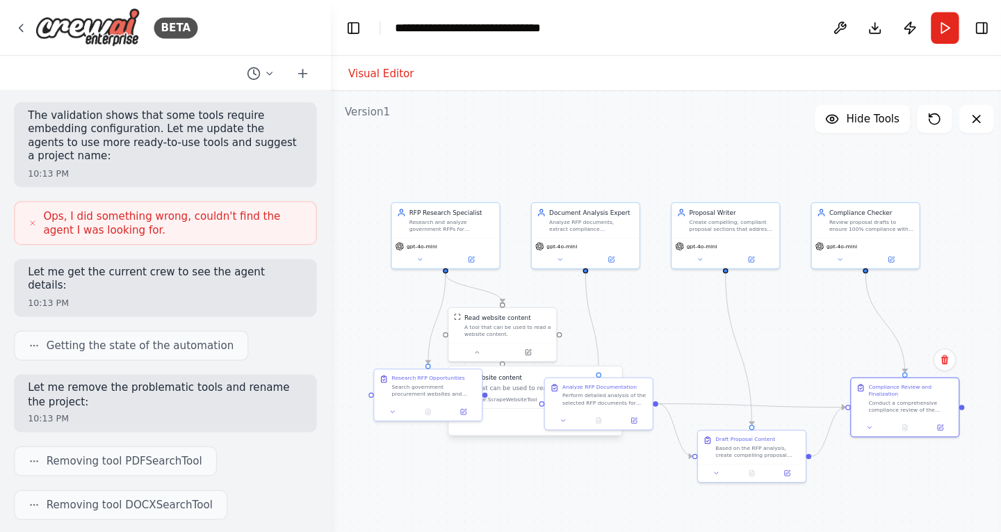
scroll to position [955, 0]
click at [751, 24] on button "Run" at bounding box center [750, 22] width 22 height 25
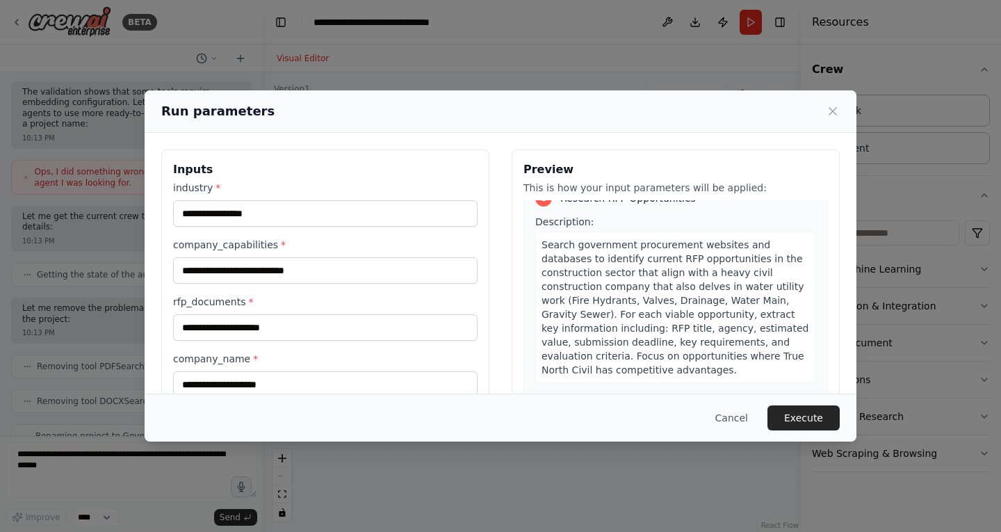
scroll to position [31, 0]
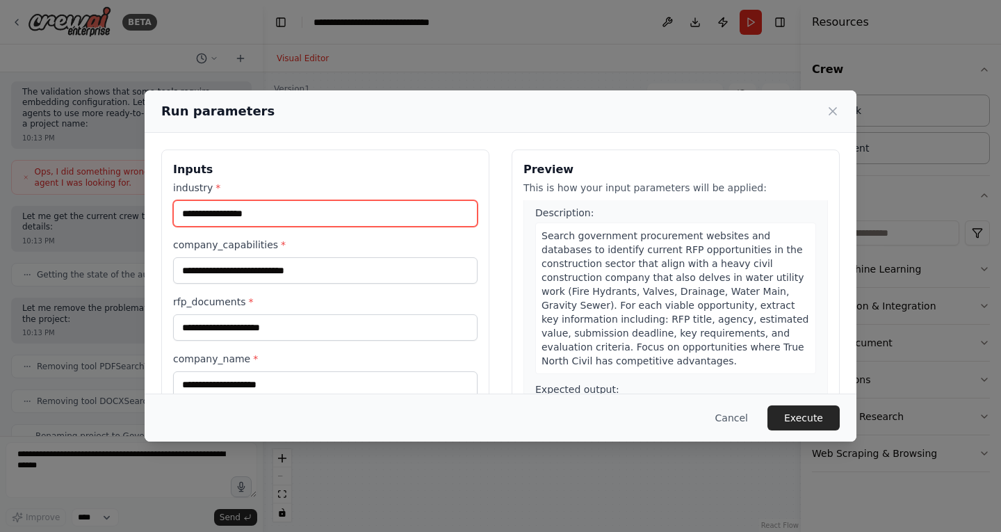
click at [346, 212] on input "industry *" at bounding box center [325, 213] width 304 height 26
type input "*"
type input "**********"
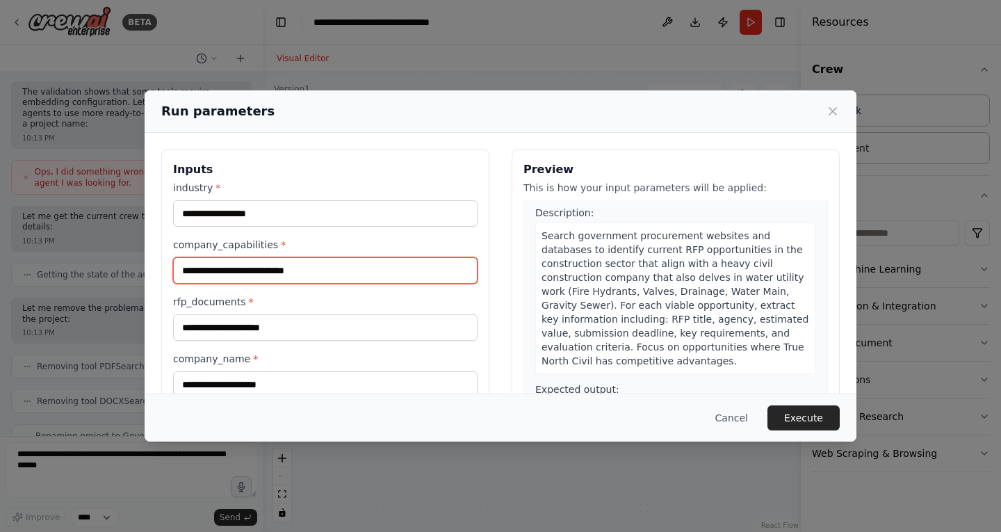
click at [299, 268] on input "company_capabilities *" at bounding box center [325, 270] width 304 height 26
type input "*"
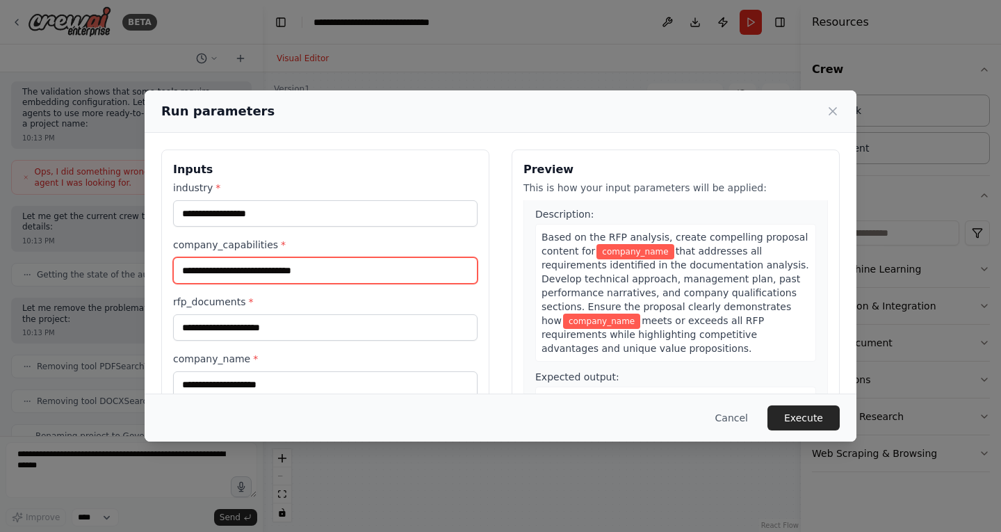
scroll to position [683, 0]
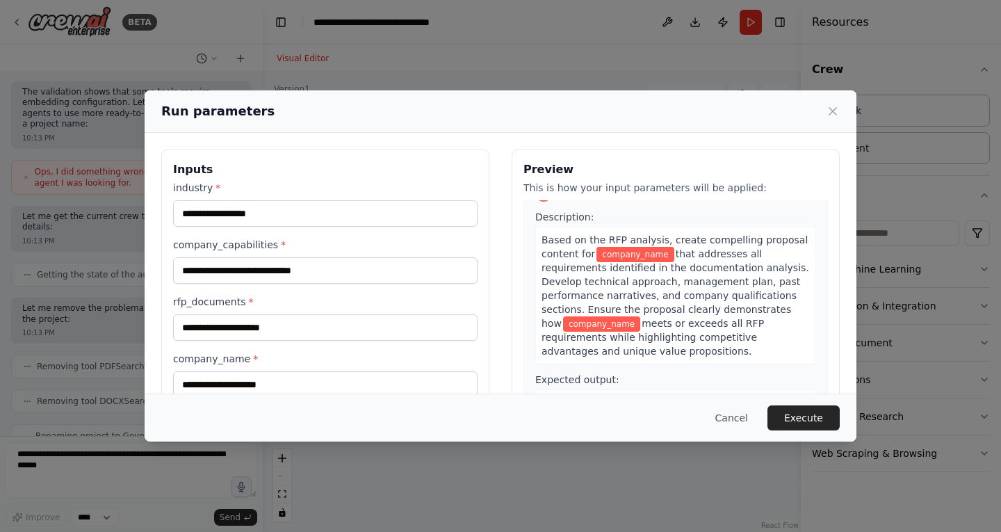
click at [648, 247] on span "company_name" at bounding box center [634, 254] width 77 height 15
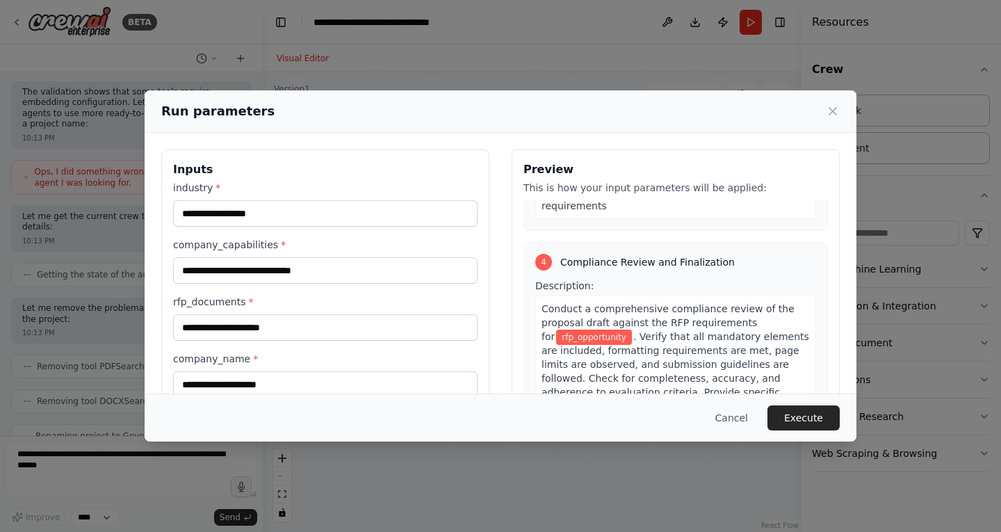
scroll to position [992, 0]
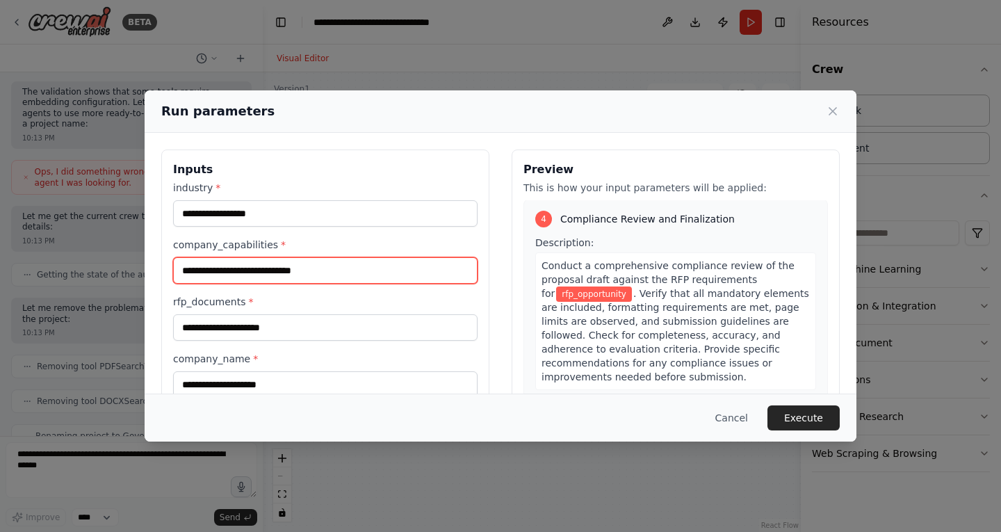
click at [436, 269] on input "**********" at bounding box center [325, 270] width 304 height 26
type input "**********"
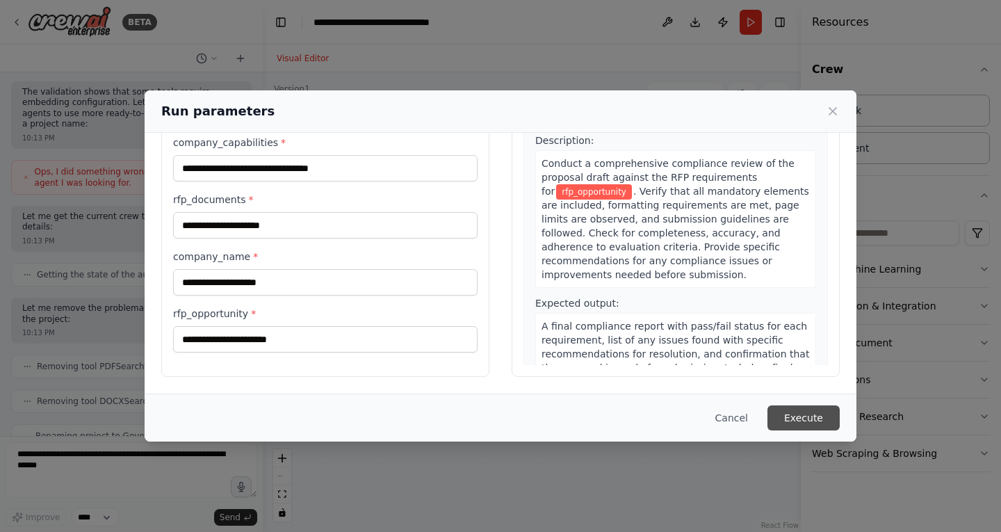
click at [795, 411] on button "Execute" at bounding box center [803, 417] width 72 height 25
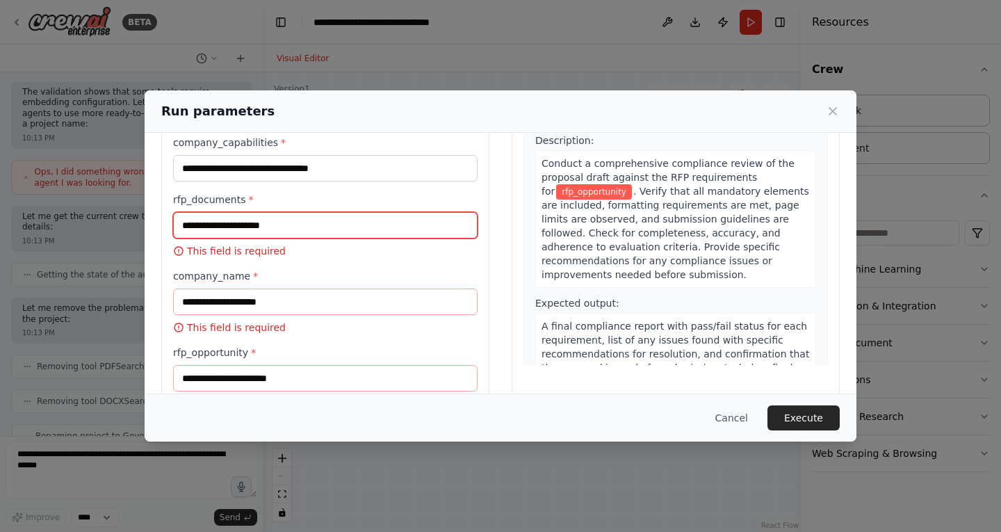
click at [347, 222] on input "rfp_documents *" at bounding box center [325, 225] width 304 height 26
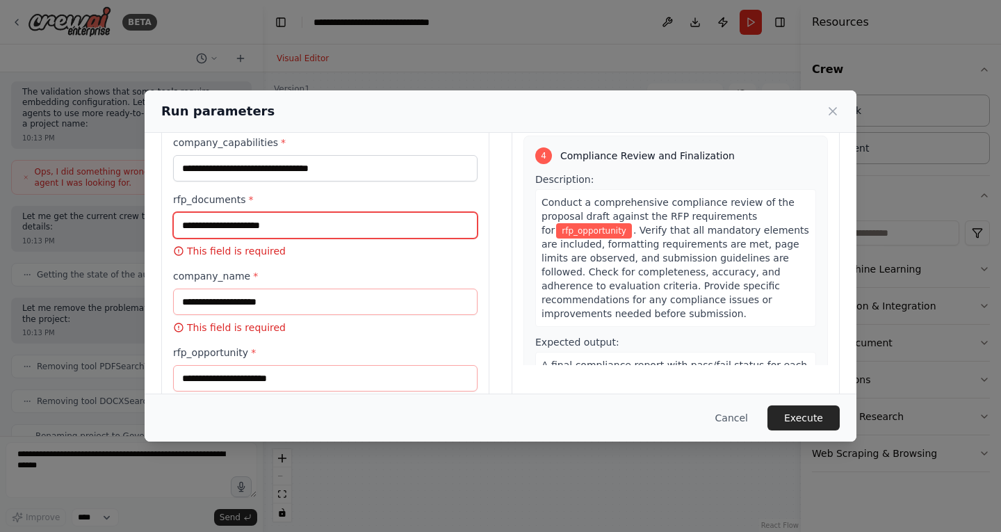
scroll to position [953, 0]
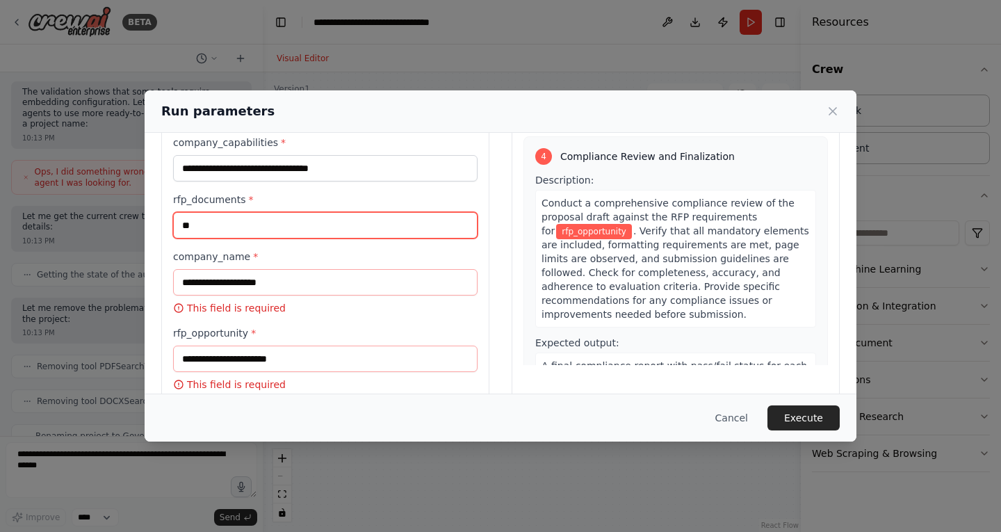
type input "*"
type input "**********"
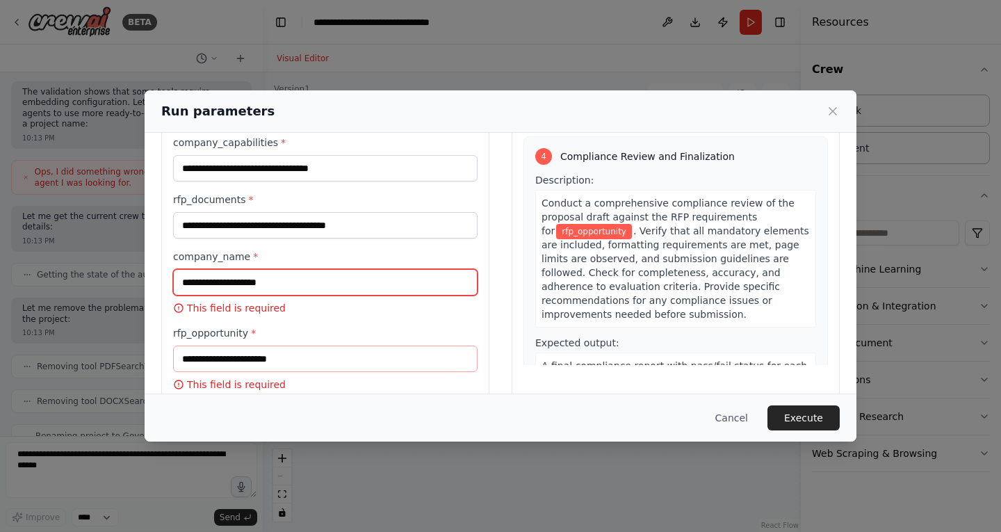
click at [406, 282] on input "company_name *" at bounding box center [325, 282] width 304 height 26
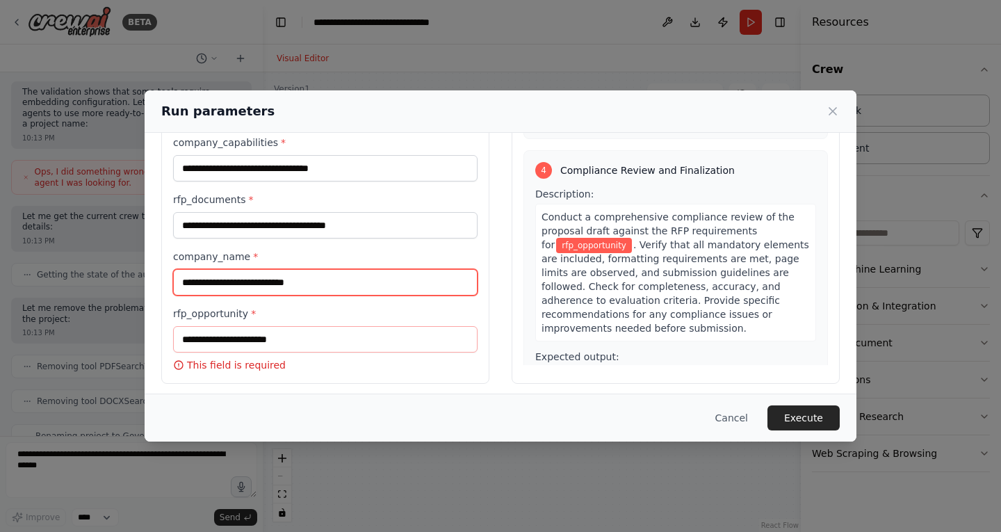
type input "**********"
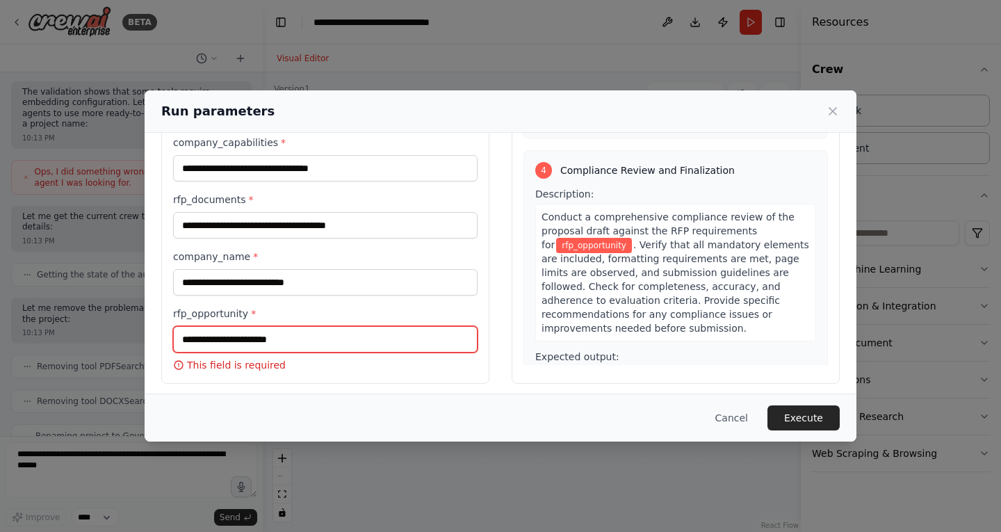
click at [338, 340] on input "rfp_opportunity *" at bounding box center [325, 339] width 304 height 26
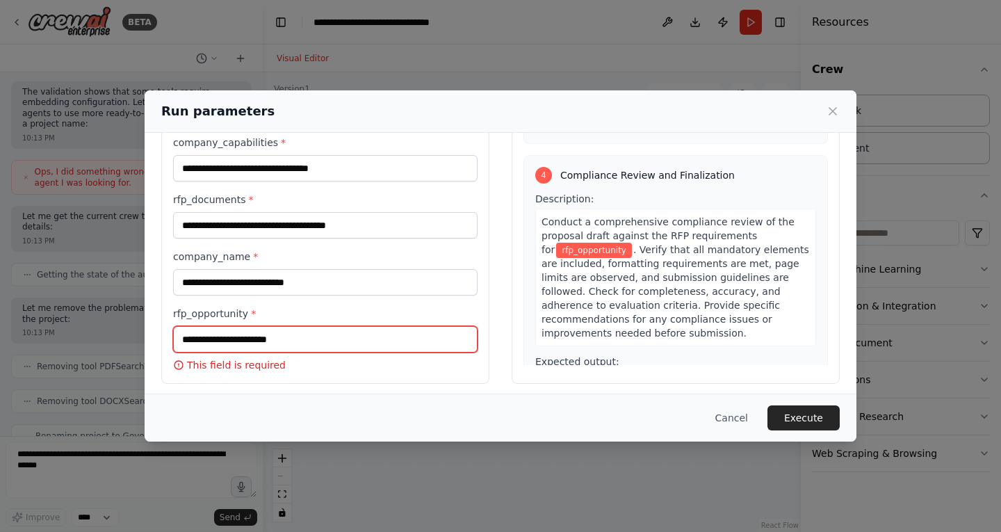
scroll to position [945, 0]
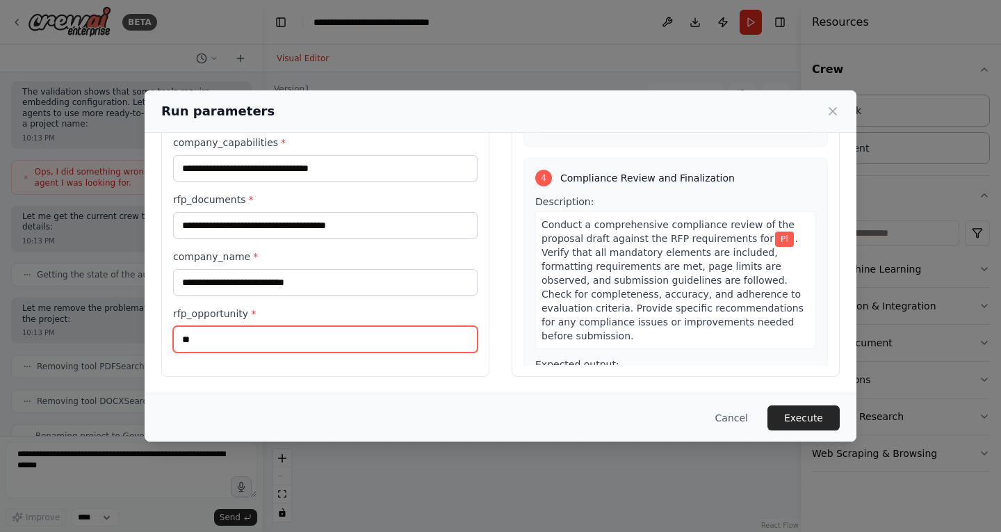
type input "*"
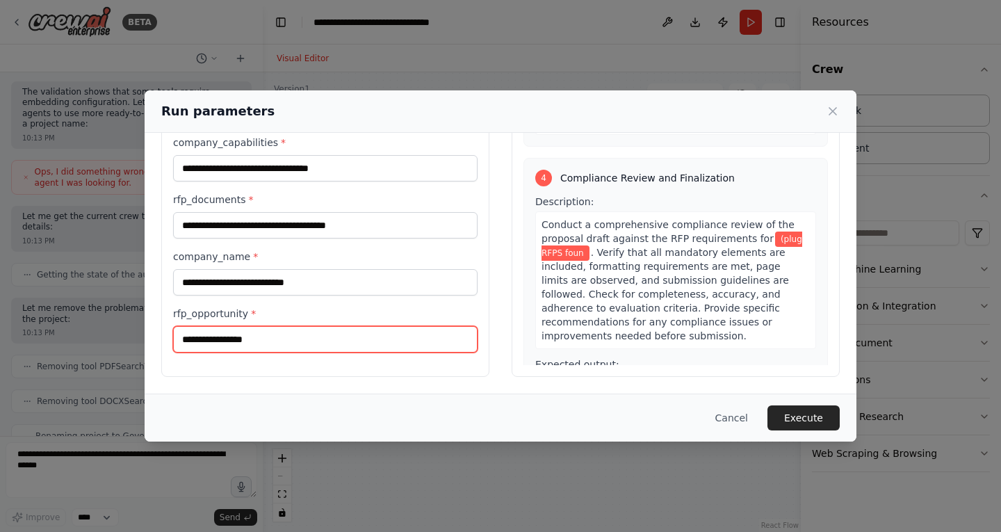
scroll to position [959, 0]
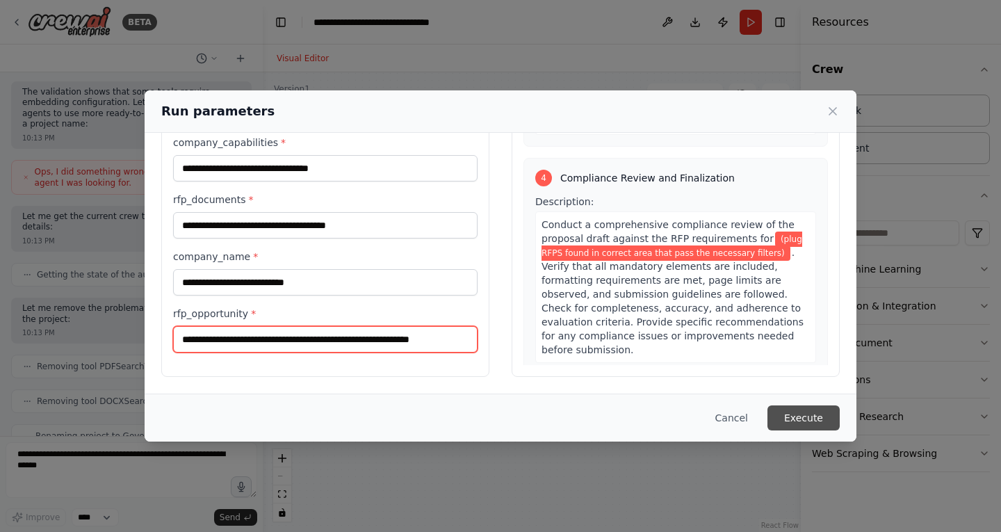
type input "**********"
click at [802, 413] on button "Execute" at bounding box center [803, 417] width 72 height 25
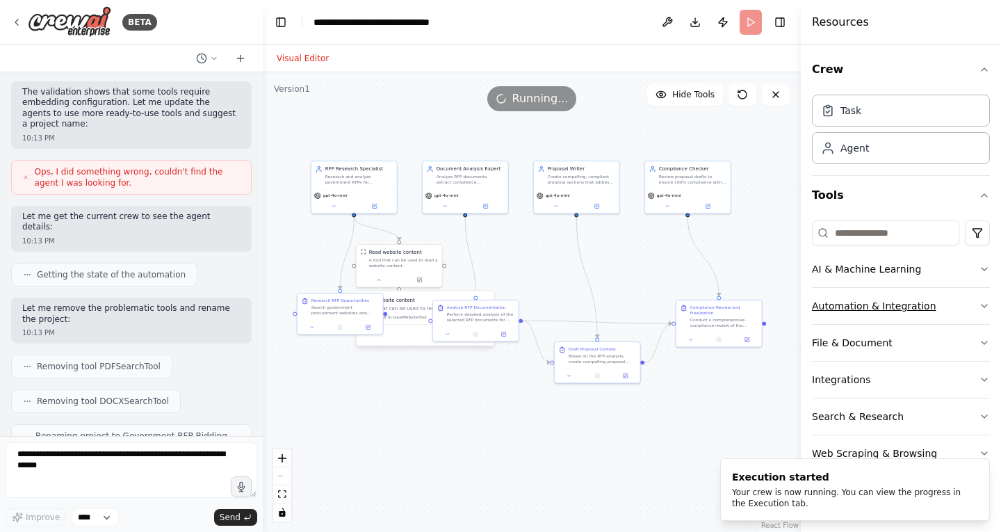
click at [910, 296] on button "Automation & Integration" at bounding box center [901, 306] width 178 height 36
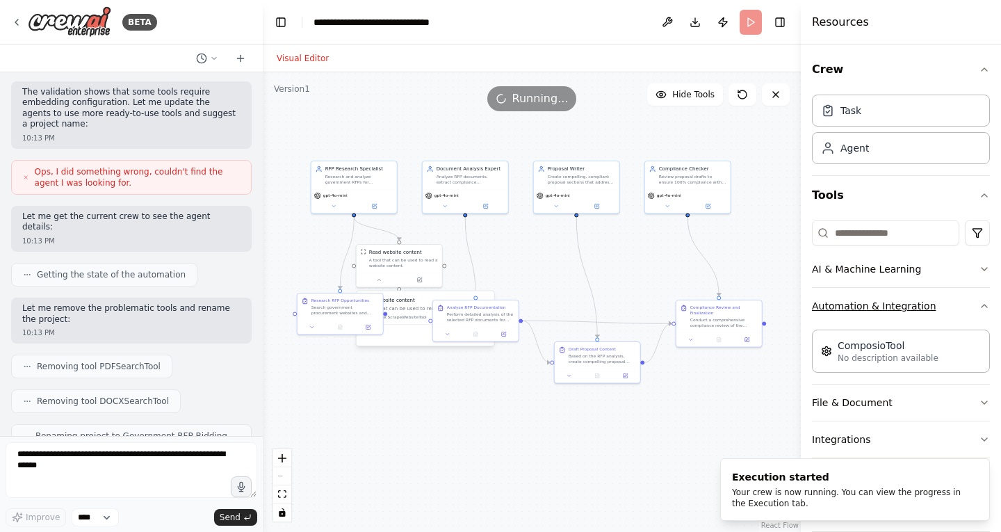
click at [961, 304] on button "Automation & Integration" at bounding box center [901, 306] width 178 height 36
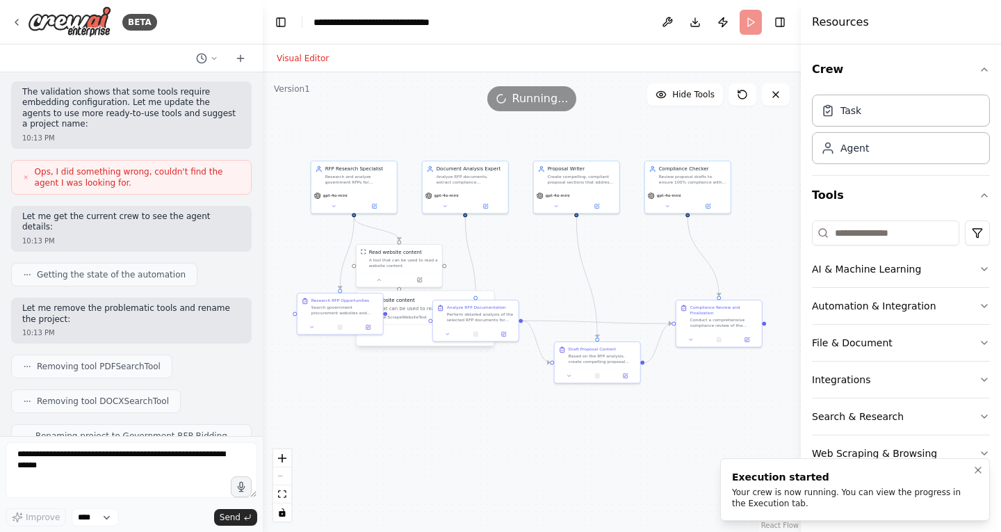
click at [812, 478] on div "Execution started" at bounding box center [852, 477] width 240 height 14
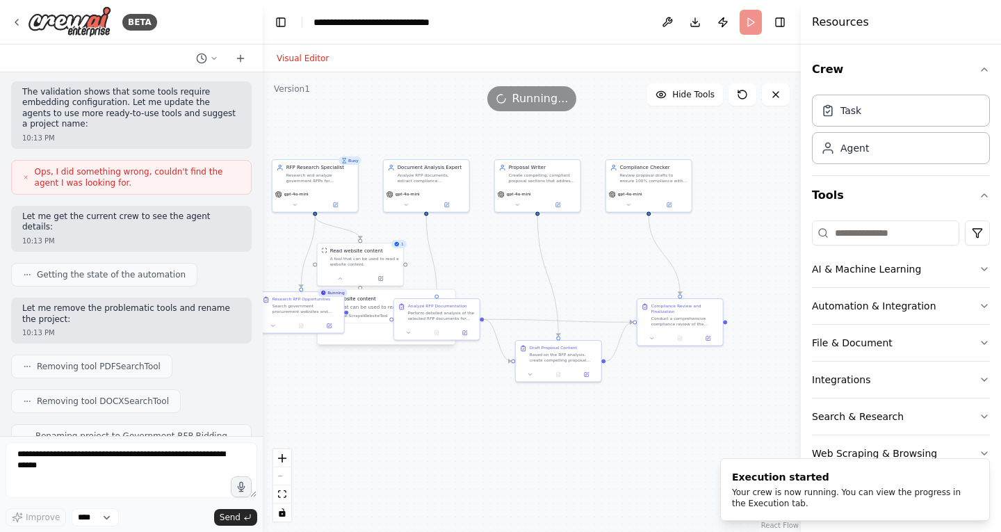
drag, startPoint x: 263, startPoint y: 157, endPoint x: 221, endPoint y: 154, distance: 41.8
click at [221, 154] on div "BETA I want to build mutli agent framework that makes bidding government RFPS s…" at bounding box center [500, 266] width 1001 height 532
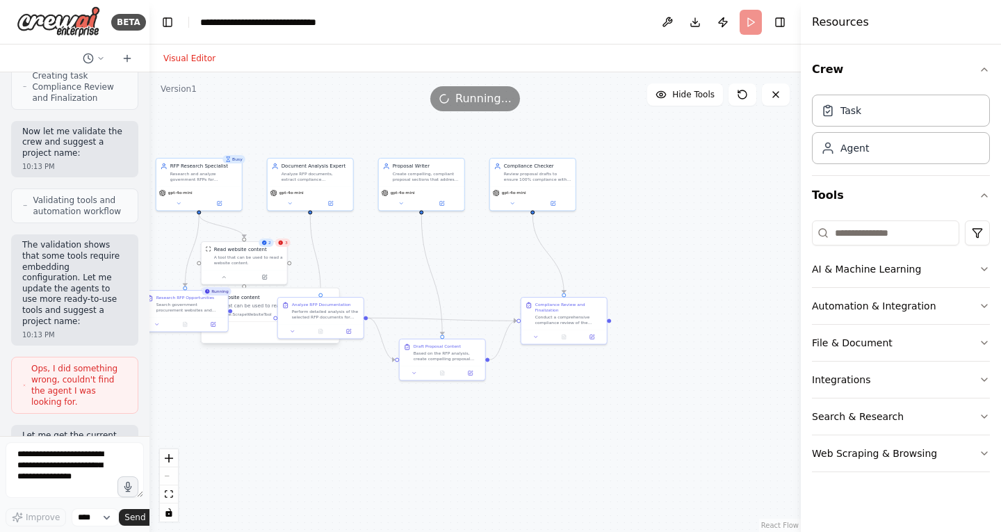
scroll to position [1395, 0]
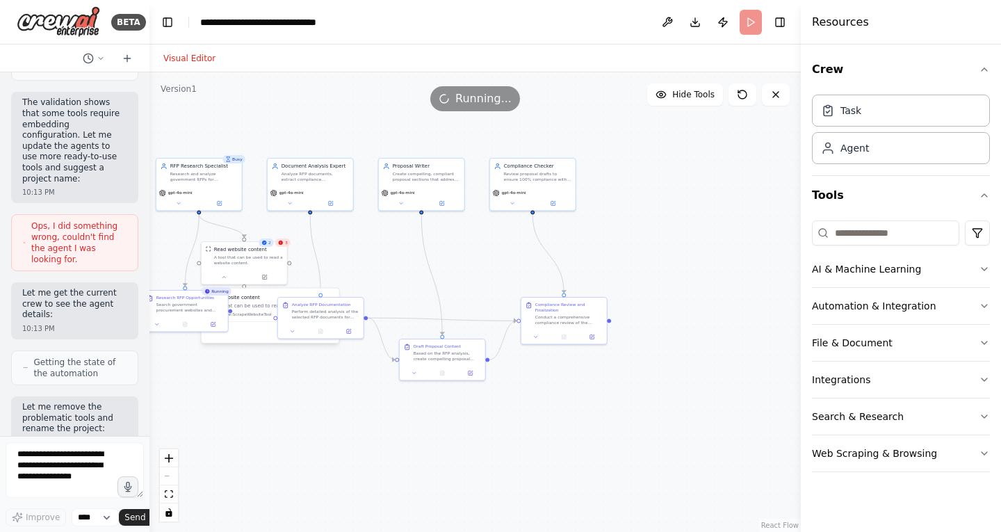
drag, startPoint x: 258, startPoint y: 151, endPoint x: 19, endPoint y: 164, distance: 238.7
click at [19, 164] on div "BETA I want to build mutli agent framework that makes bidding government RFPS s…" at bounding box center [74, 266] width 149 height 532
click at [751, 24] on header "**********" at bounding box center [474, 22] width 651 height 44
click at [780, 22] on button "Toggle Right Sidebar" at bounding box center [779, 22] width 19 height 19
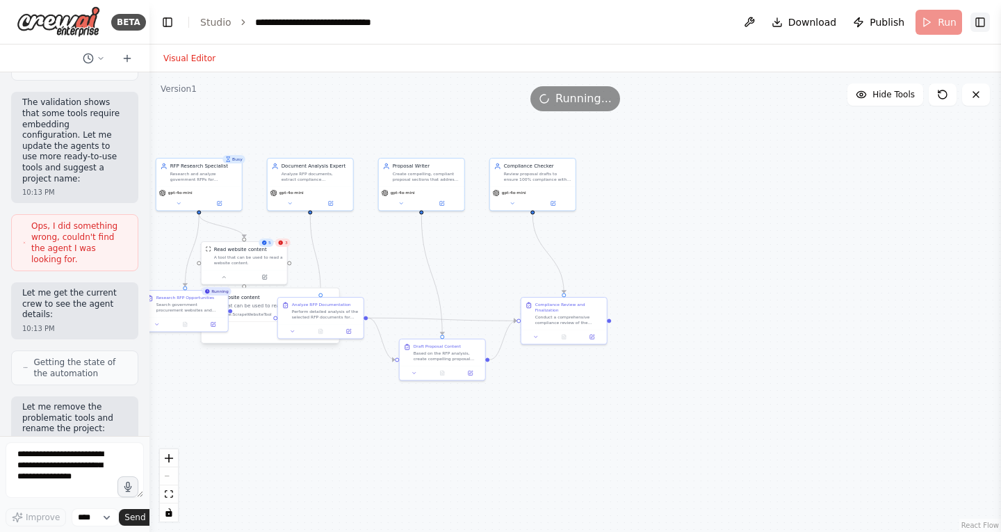
click at [974, 23] on button "Toggle Right Sidebar" at bounding box center [979, 22] width 19 height 19
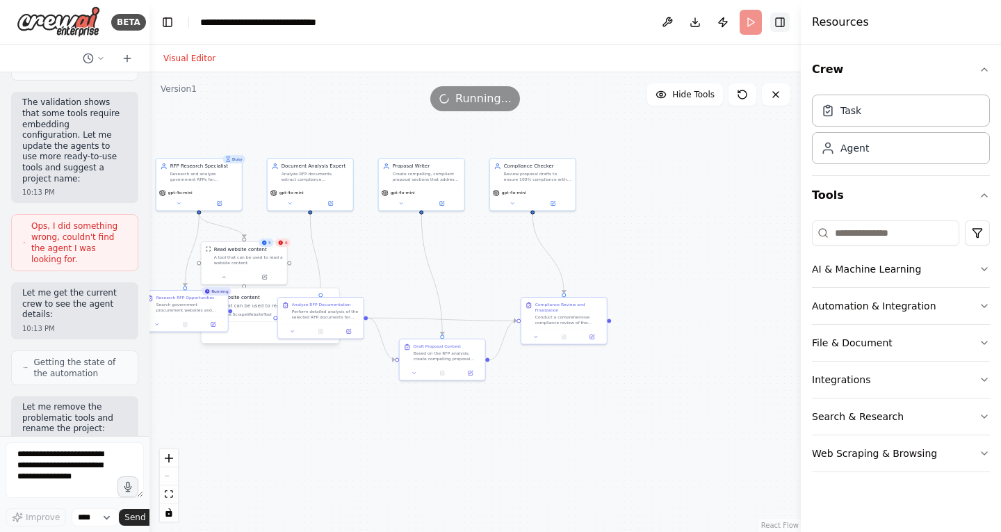
click at [780, 24] on button "Toggle Right Sidebar" at bounding box center [779, 22] width 19 height 19
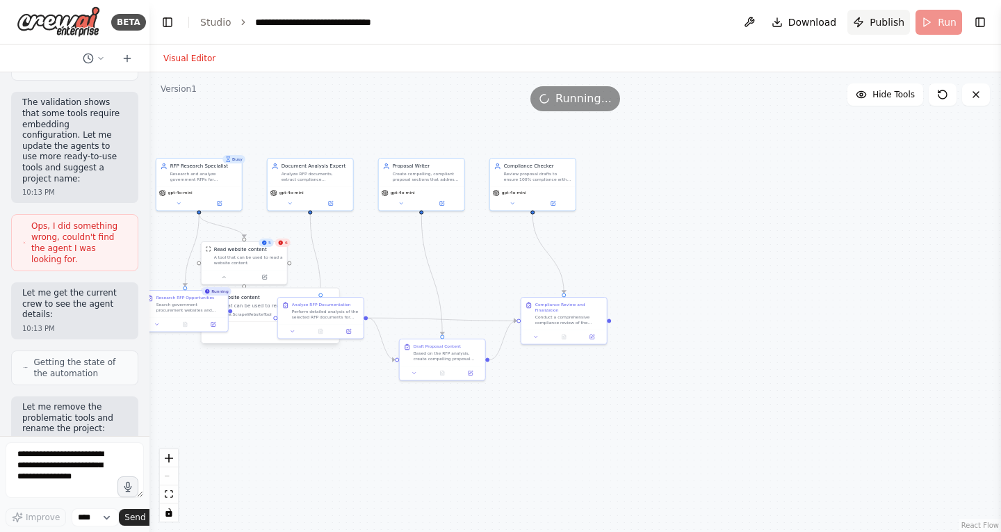
click at [878, 17] on span "Publish" at bounding box center [886, 22] width 35 height 14
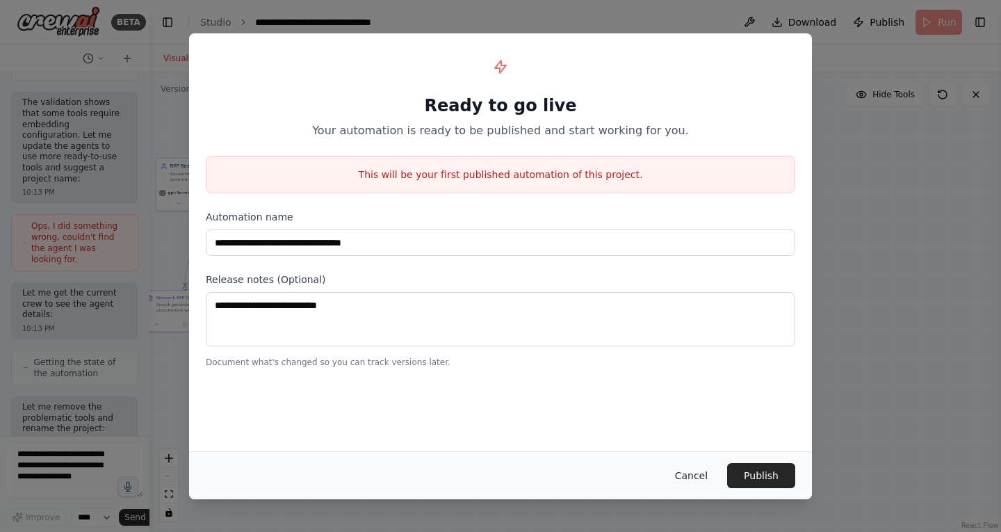
click at [698, 467] on button "Cancel" at bounding box center [691, 475] width 55 height 25
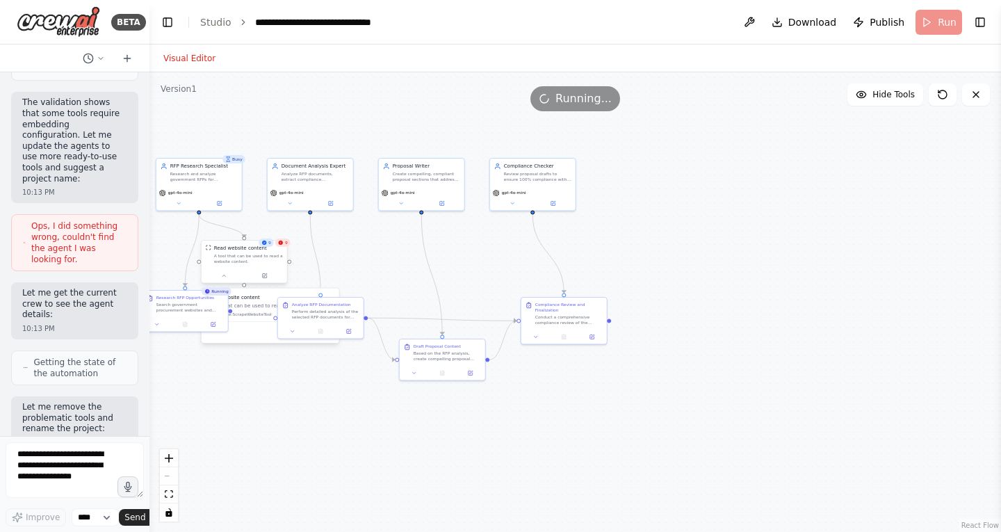
click at [282, 267] on div "Read website content A tool that can be used to read a website content." at bounding box center [244, 254] width 85 height 28
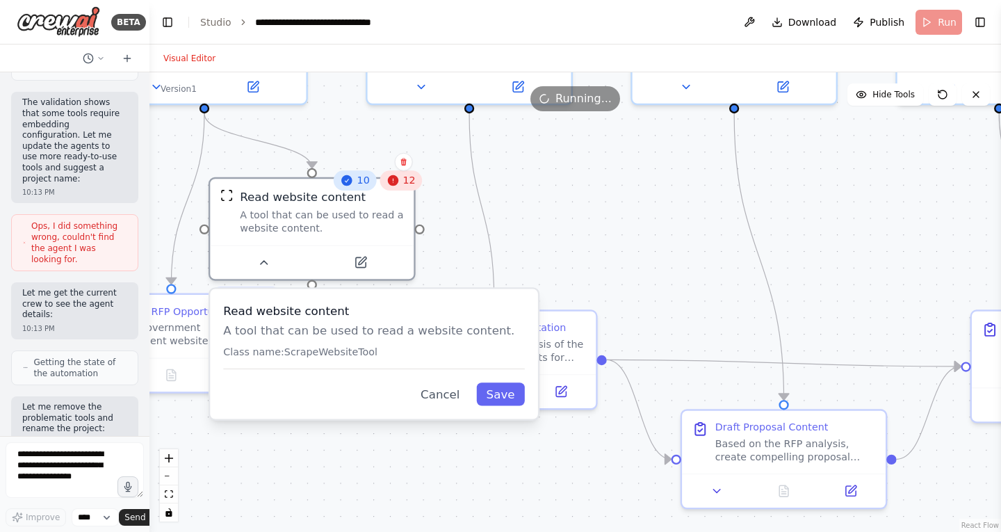
drag, startPoint x: 424, startPoint y: 238, endPoint x: 533, endPoint y: 252, distance: 110.0
click at [533, 252] on div ".deletable-edge-delete-btn { width: 20px; height: 20px; border: 0px solid #ffff…" at bounding box center [574, 301] width 851 height 459
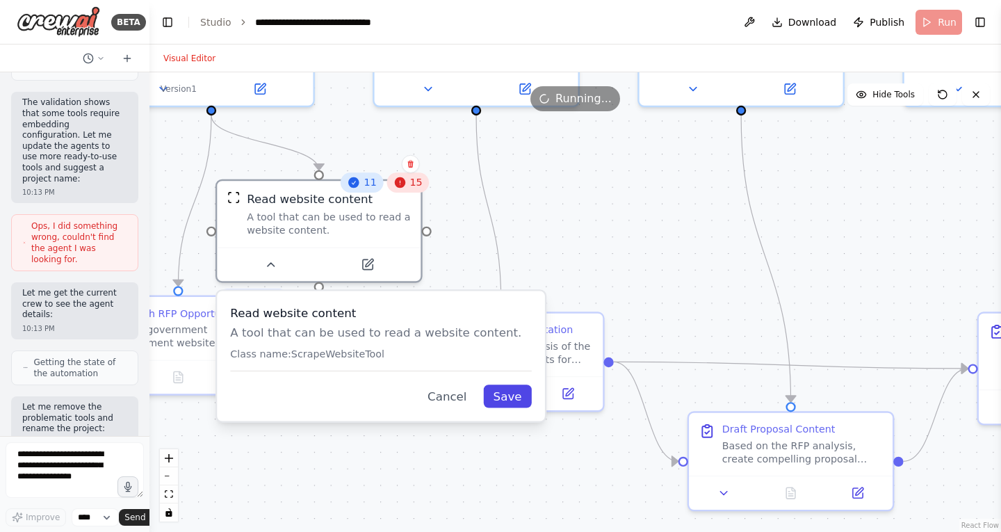
click at [504, 403] on button "Save" at bounding box center [507, 395] width 49 height 23
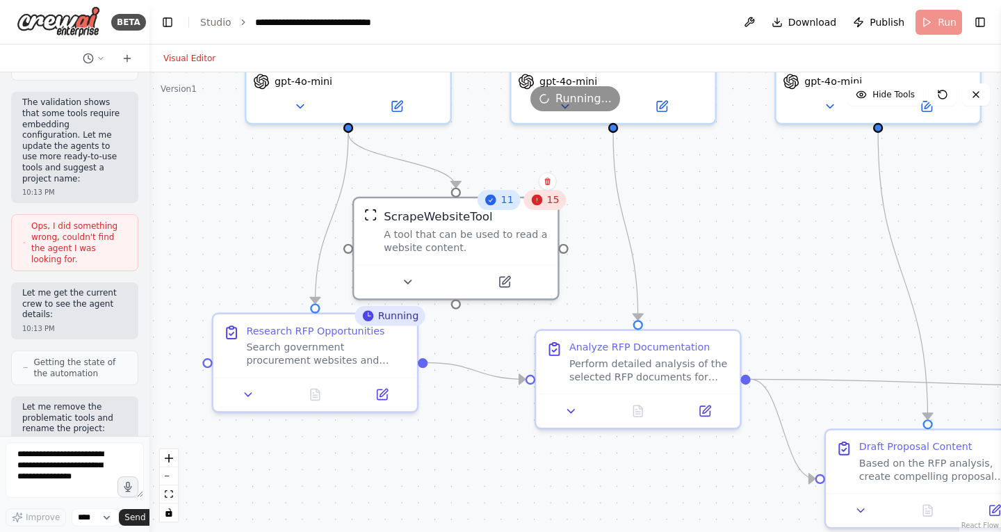
drag, startPoint x: 455, startPoint y: 282, endPoint x: 593, endPoint y: 300, distance: 138.8
click at [593, 300] on div ".deletable-edge-delete-btn { width: 20px; height: 20px; border: 0px solid #ffff…" at bounding box center [574, 301] width 851 height 459
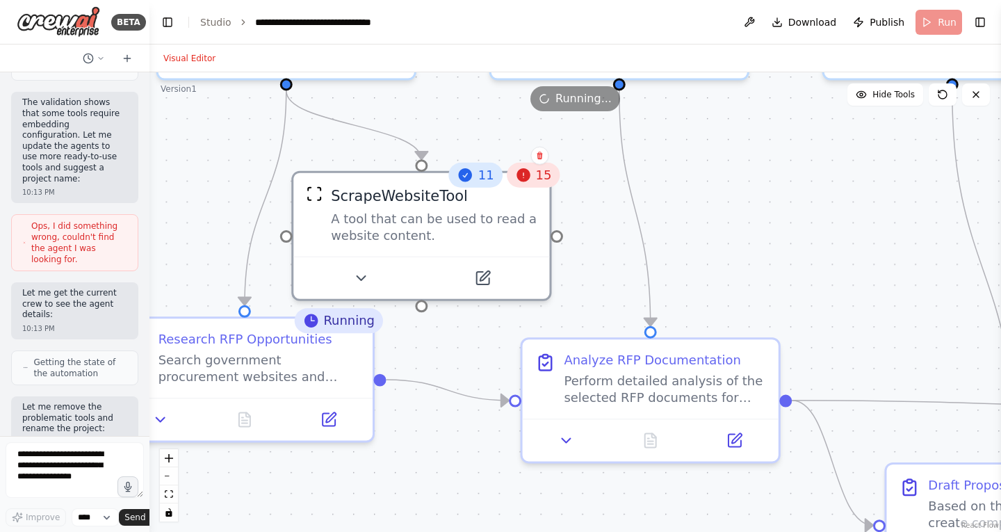
click at [495, 185] on div "11" at bounding box center [476, 175] width 54 height 25
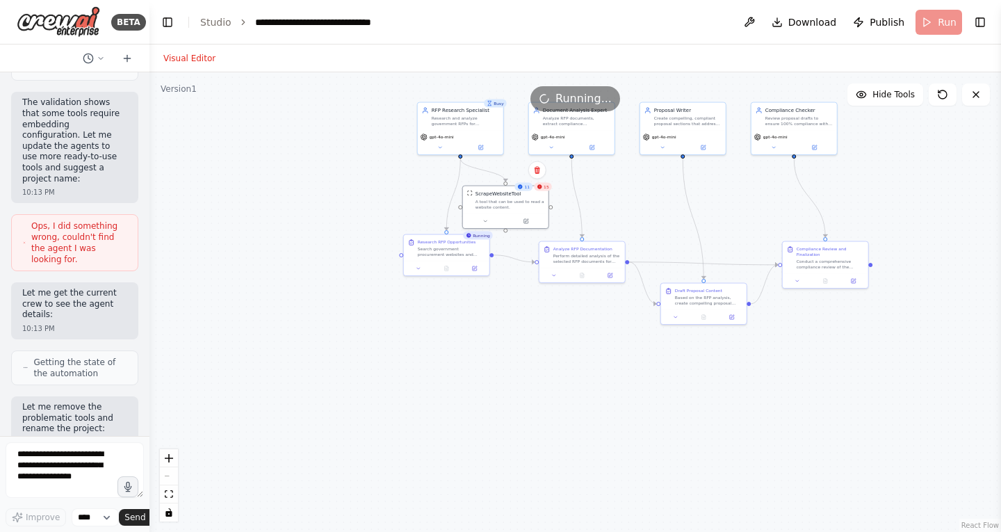
drag, startPoint x: 567, startPoint y: 299, endPoint x: 469, endPoint y: 347, distance: 109.1
click at [469, 347] on div ".deletable-edge-delete-btn { width: 20px; height: 20px; border: 0px solid #ffff…" at bounding box center [574, 301] width 851 height 459
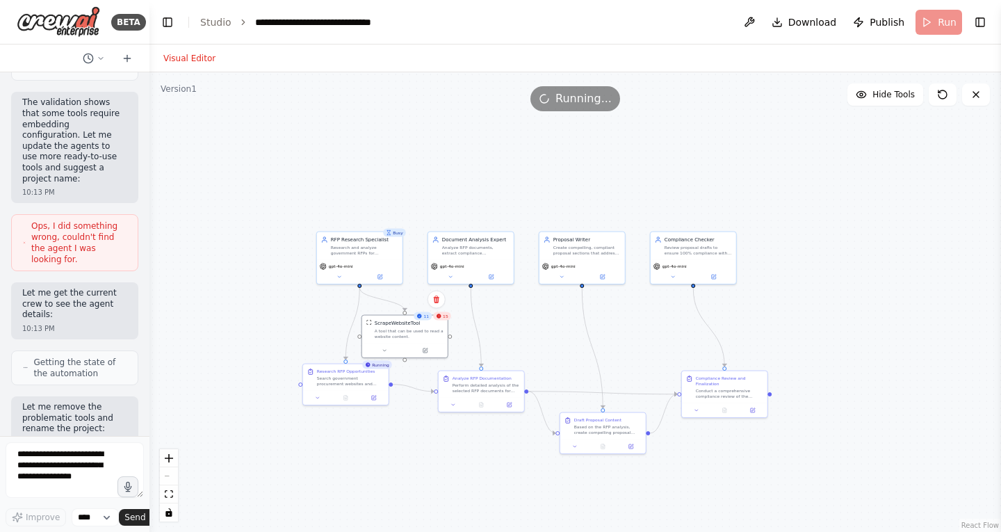
drag, startPoint x: 617, startPoint y: 286, endPoint x: 535, endPoint y: 418, distance: 154.8
click at [535, 418] on div ".deletable-edge-delete-btn { width: 20px; height: 20px; border: 0px solid #ffff…" at bounding box center [574, 301] width 851 height 459
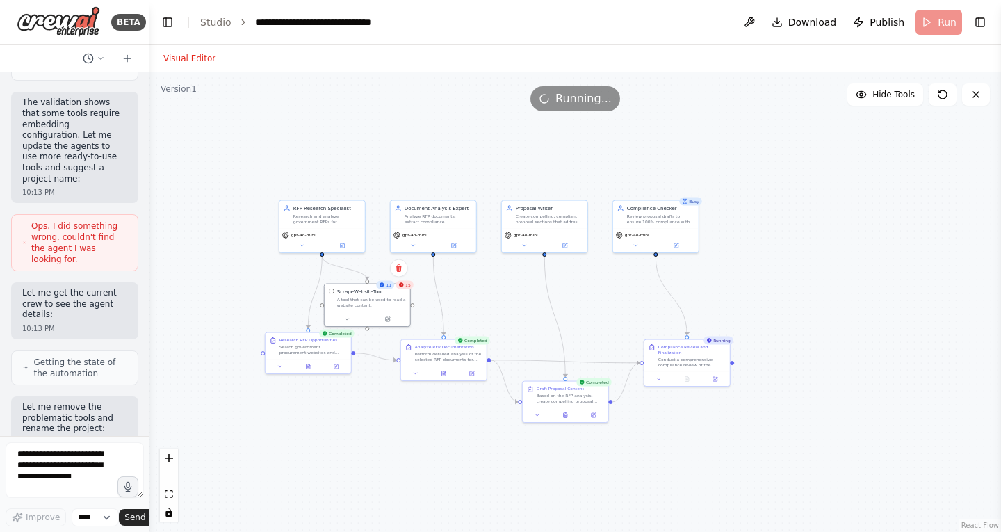
drag, startPoint x: 599, startPoint y: 377, endPoint x: 577, endPoint y: 279, distance: 100.3
click at [577, 279] on div ".deletable-edge-delete-btn { width: 20px; height: 20px; border: 0px solid #ffff…" at bounding box center [574, 301] width 851 height 459
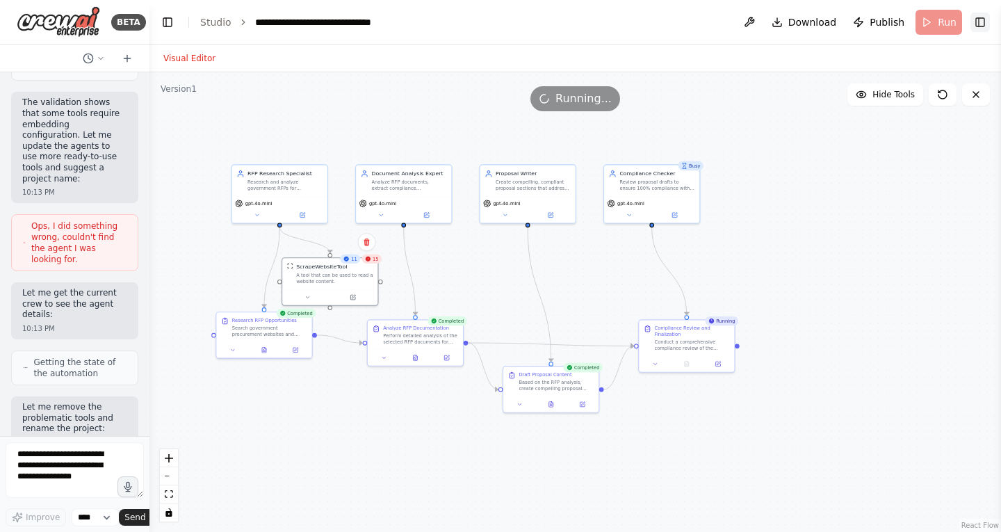
click at [976, 23] on button "Toggle Right Sidebar" at bounding box center [979, 22] width 19 height 19
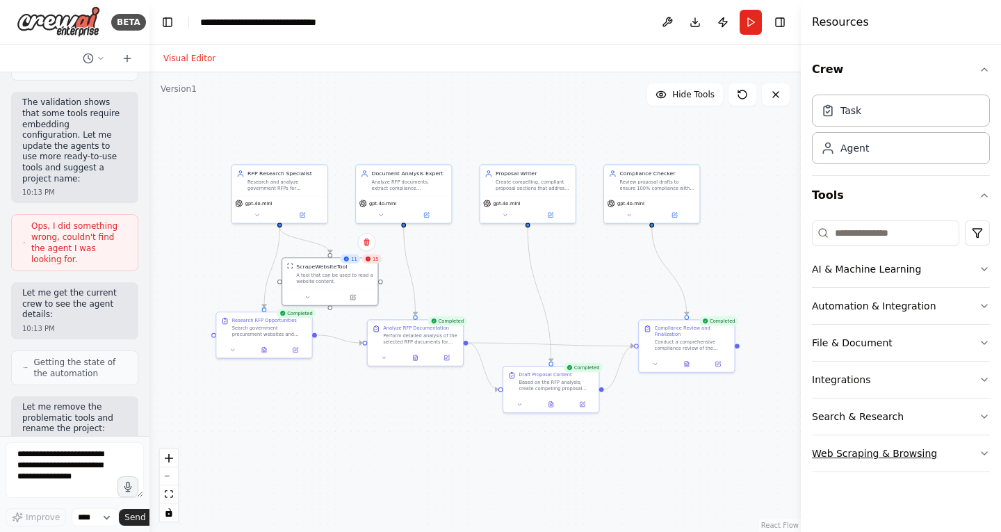
click at [894, 442] on button "Web Scraping & Browsing" at bounding box center [901, 453] width 178 height 36
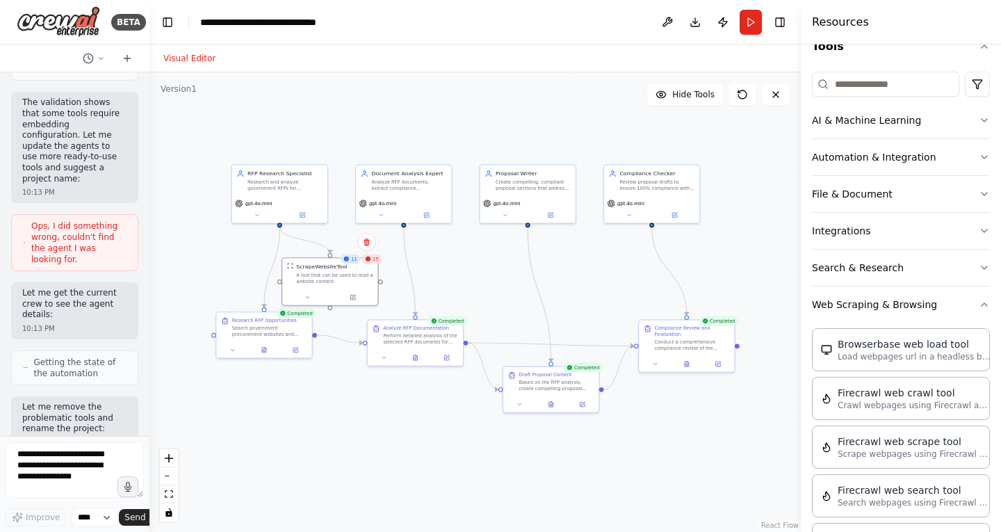
scroll to position [146, 0]
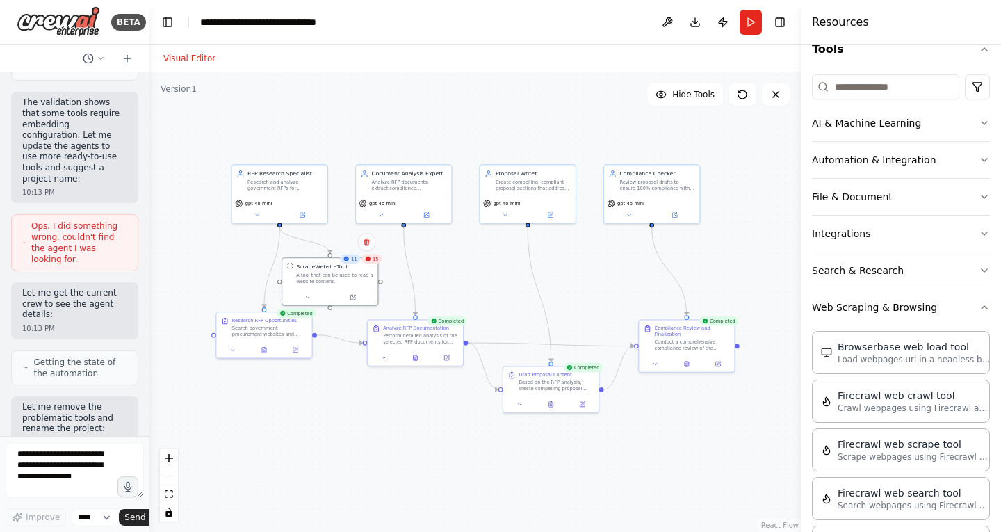
drag, startPoint x: 886, startPoint y: 312, endPoint x: 897, endPoint y: 272, distance: 41.8
click at [897, 272] on button "Search & Research" at bounding box center [901, 270] width 178 height 36
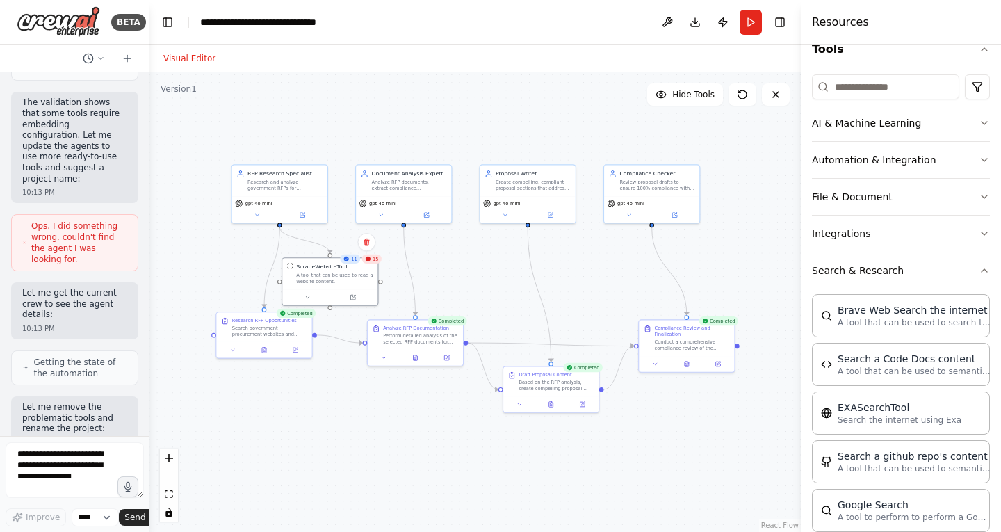
click at [880, 269] on button "Search & Research" at bounding box center [901, 270] width 178 height 36
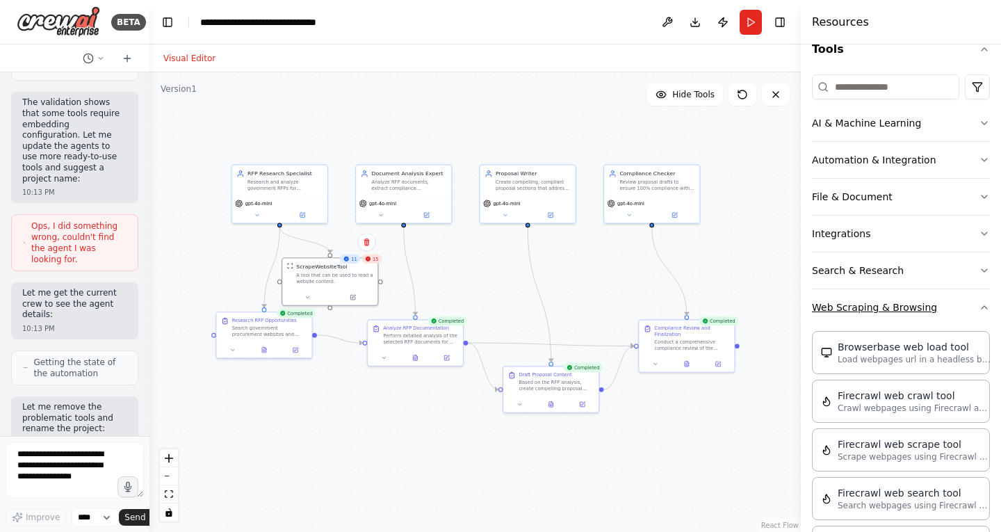
click at [874, 306] on button "Web Scraping & Browsing" at bounding box center [901, 307] width 178 height 36
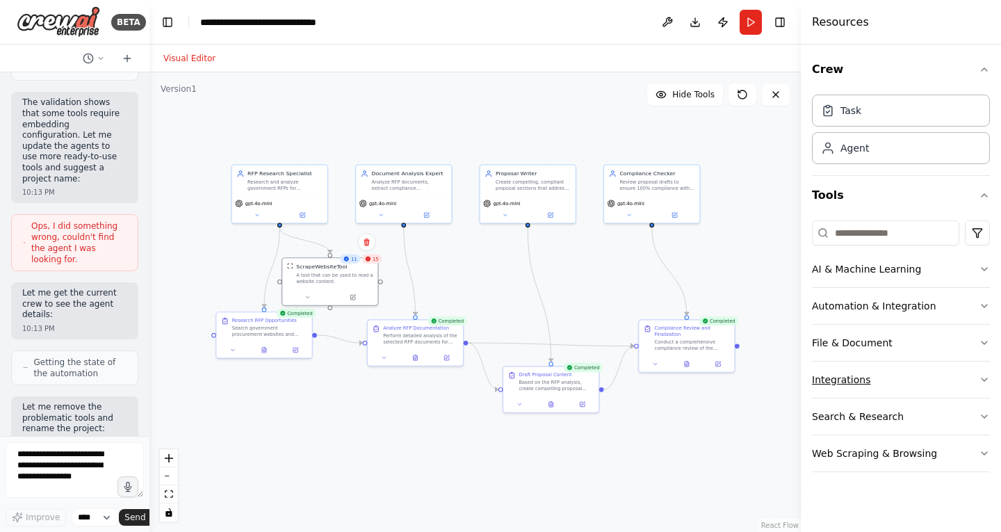
click at [850, 364] on button "Integrations" at bounding box center [901, 379] width 178 height 36
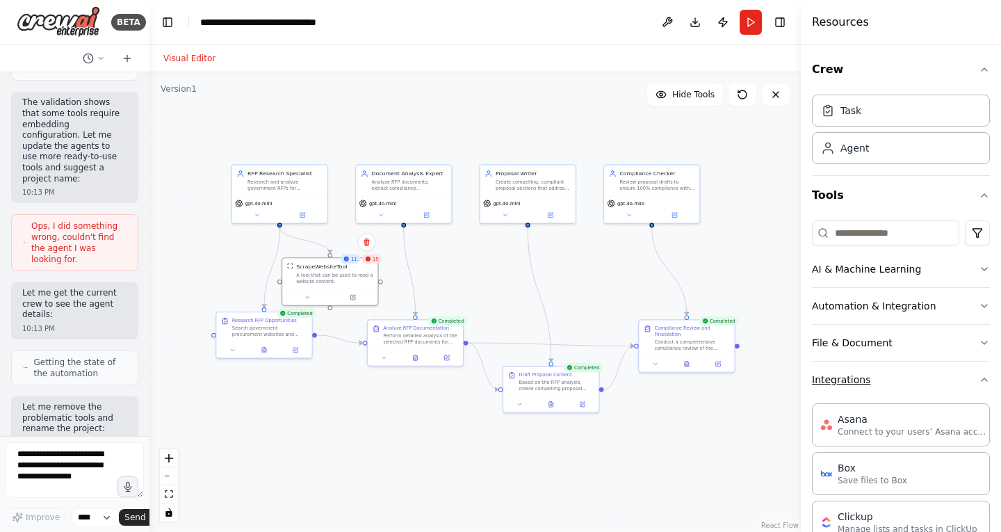
click at [847, 378] on button "Integrations" at bounding box center [901, 379] width 178 height 36
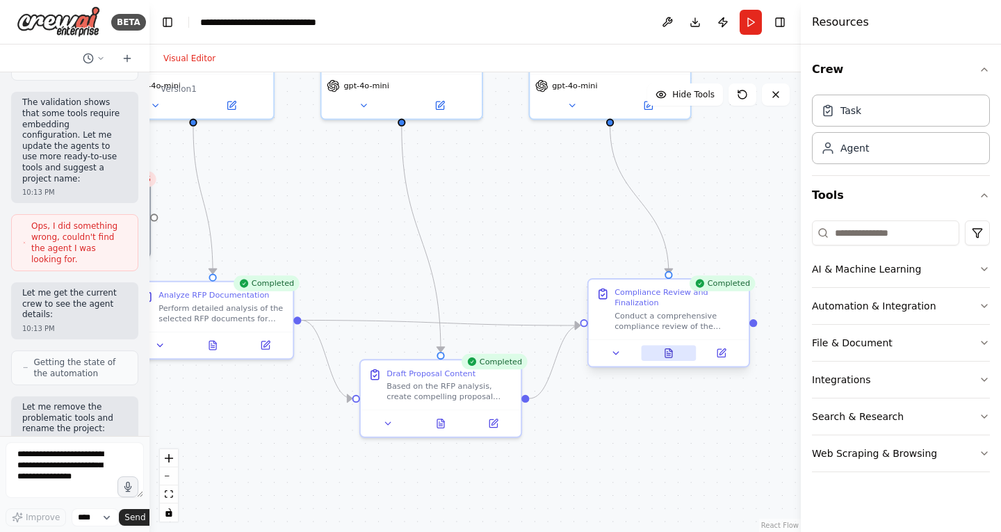
click at [672, 356] on icon at bounding box center [668, 353] width 7 height 8
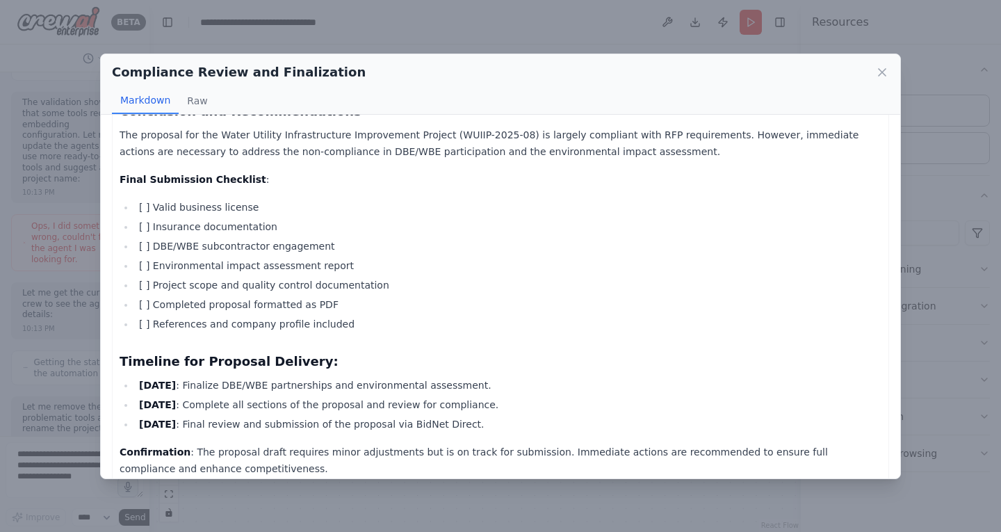
scroll to position [1625, 0]
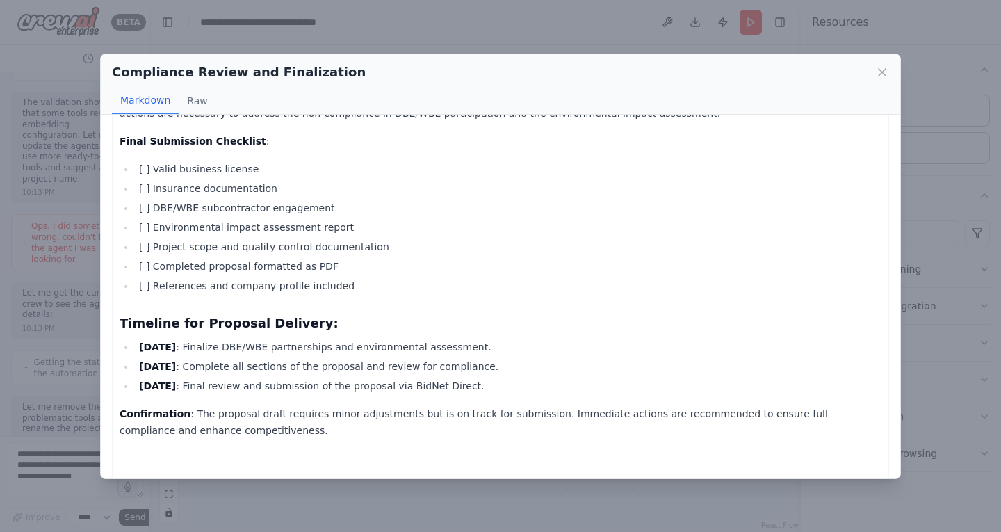
click at [974, 266] on div "Compliance Review and Finalization Markdown Raw Comprehensive Compliance Review…" at bounding box center [500, 266] width 1001 height 532
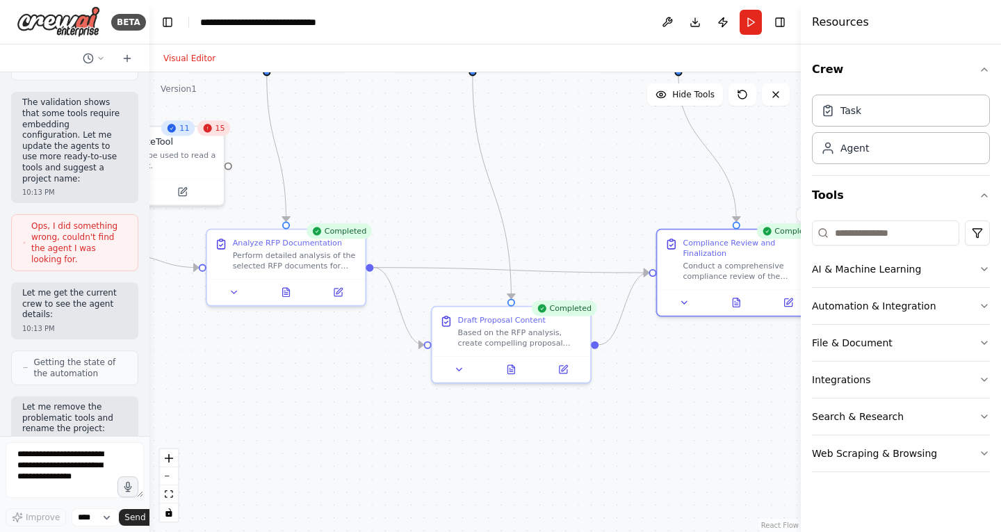
click at [783, 232] on div "Completed" at bounding box center [788, 230] width 65 height 15
click at [782, 16] on button "Toggle Right Sidebar" at bounding box center [779, 22] width 19 height 19
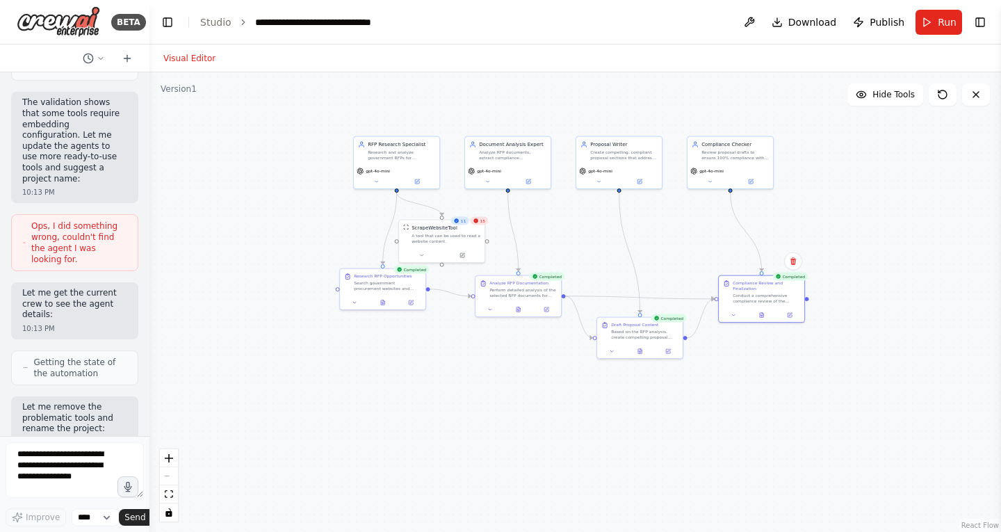
drag, startPoint x: 648, startPoint y: 190, endPoint x: 652, endPoint y: 276, distance: 86.3
click at [652, 276] on div ".deletable-edge-delete-btn { width: 20px; height: 20px; border: 0px solid #ffff…" at bounding box center [574, 301] width 851 height 459
click at [735, 309] on div at bounding box center [760, 316] width 85 height 15
click at [737, 317] on button at bounding box center [733, 315] width 24 height 8
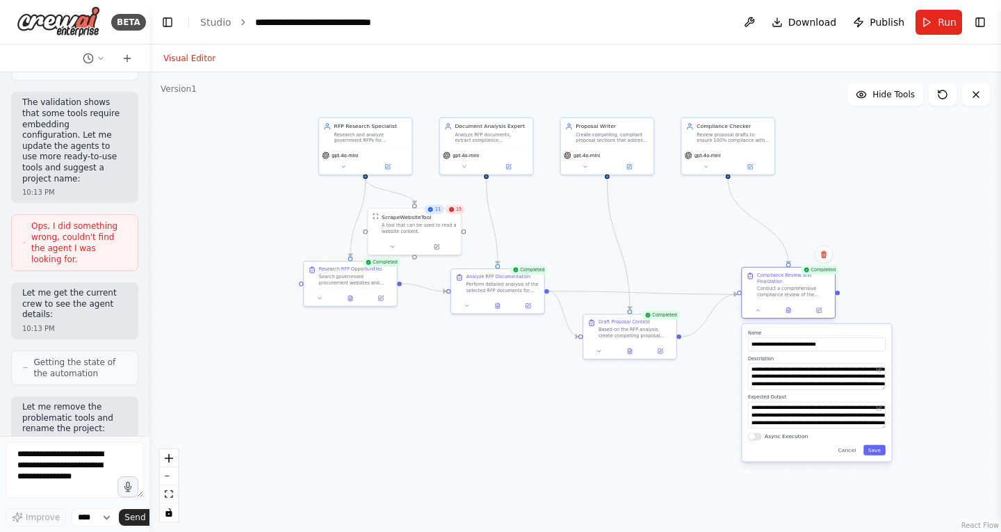
drag, startPoint x: 737, startPoint y: 311, endPoint x: 748, endPoint y: 307, distance: 12.5
click at [748, 307] on div at bounding box center [787, 309] width 93 height 15
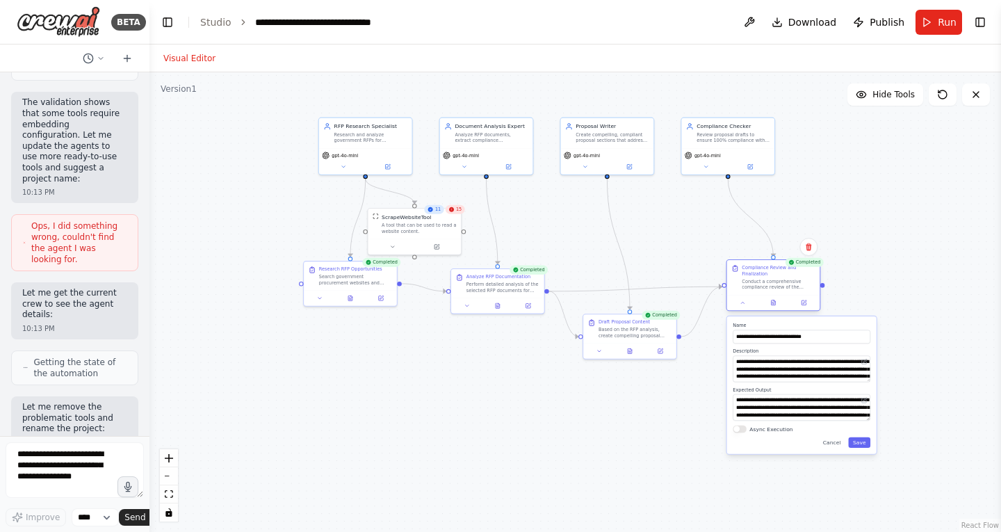
click at [748, 307] on div at bounding box center [773, 302] width 93 height 15
click at [809, 302] on button at bounding box center [804, 302] width 26 height 9
click at [760, 18] on button at bounding box center [749, 22] width 22 height 25
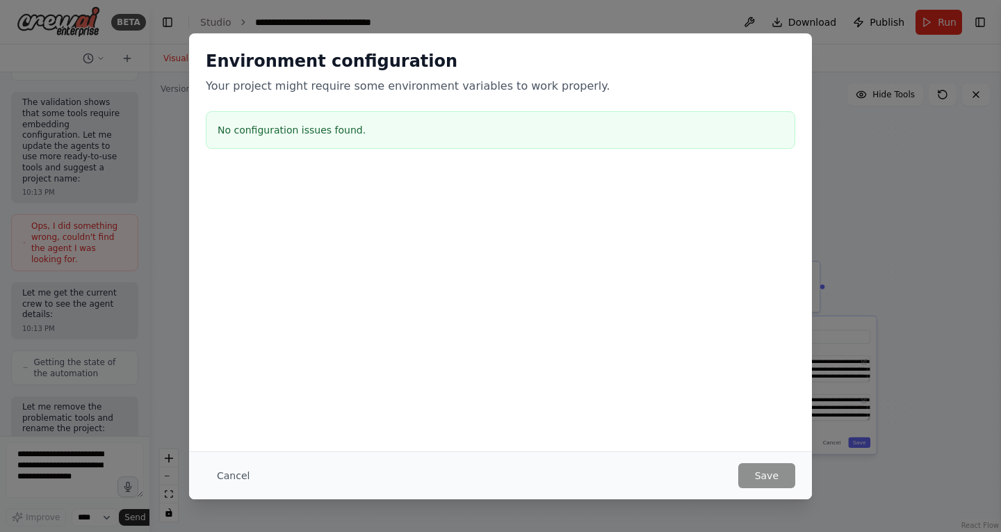
click at [913, 180] on div "Environment configuration Your project might require some environment variables…" at bounding box center [500, 266] width 1001 height 532
click at [239, 464] on div "Cancel Save" at bounding box center [500, 475] width 623 height 48
click at [239, 464] on button "Cancel" at bounding box center [233, 475] width 55 height 25
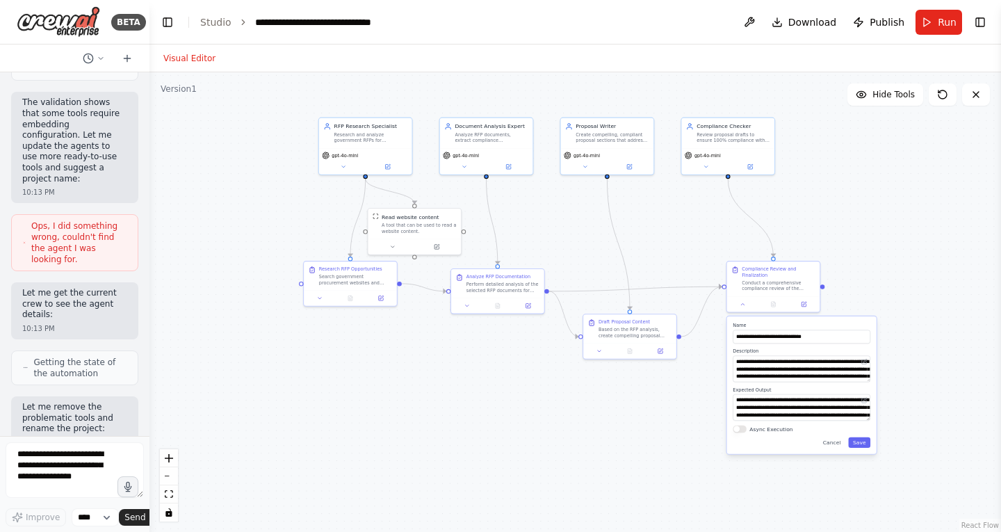
click at [637, 429] on div ".deletable-edge-delete-btn { width: 20px; height: 20px; border: 0px solid #ffff…" at bounding box center [574, 301] width 851 height 459
click at [860, 440] on button "Save" at bounding box center [859, 442] width 22 height 10
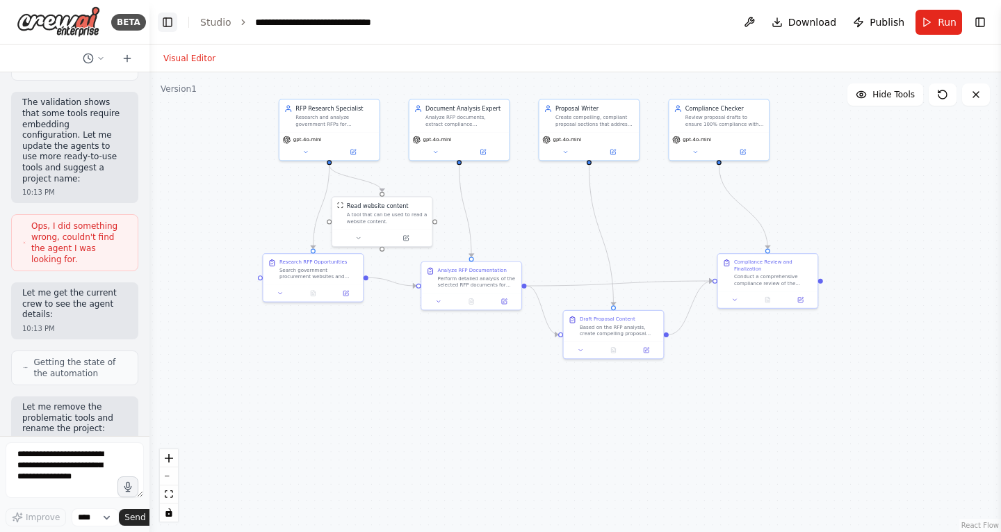
click at [170, 17] on button "Toggle Left Sidebar" at bounding box center [167, 22] width 19 height 19
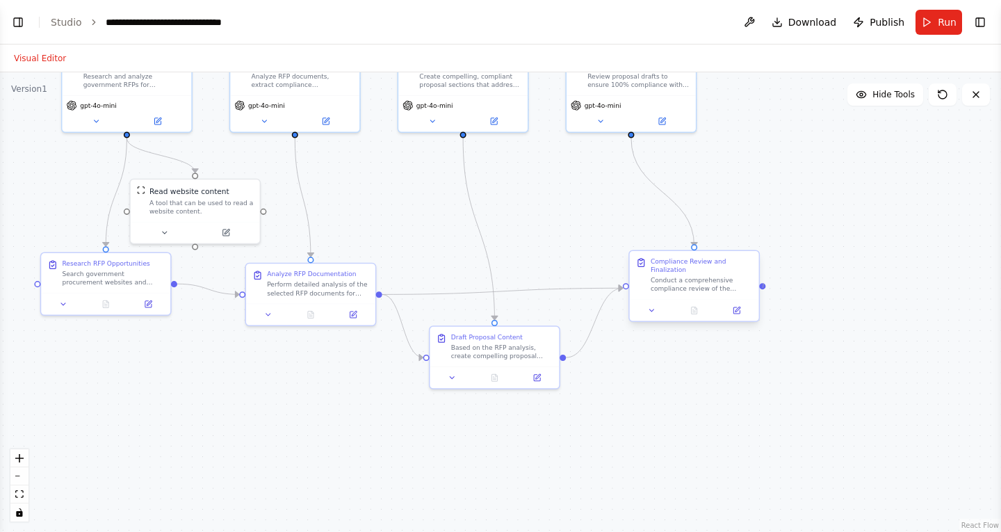
click at [764, 283] on div at bounding box center [762, 286] width 6 height 6
drag, startPoint x: 764, startPoint y: 284, endPoint x: 837, endPoint y: 298, distance: 75.0
click at [837, 298] on div ".deletable-edge-delete-btn { width: 20px; height: 20px; border: 0px solid #ffff…" at bounding box center [500, 301] width 1001 height 459
drag, startPoint x: 763, startPoint y: 287, endPoint x: 841, endPoint y: 429, distance: 162.6
click at [841, 429] on div ".deletable-edge-delete-btn { width: 20px; height: 20px; border: 0px solid #ffff…" at bounding box center [500, 301] width 1001 height 459
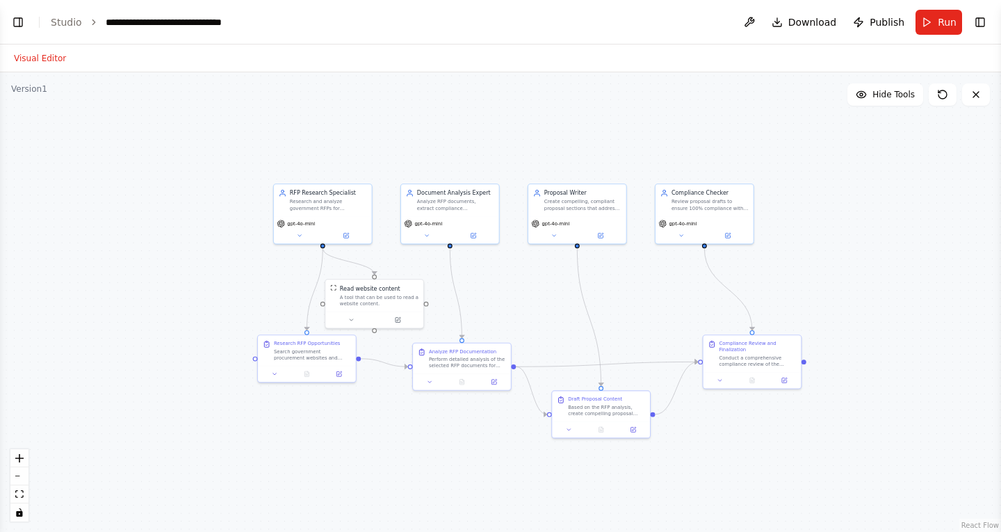
drag, startPoint x: 799, startPoint y: 181, endPoint x: 826, endPoint y: 271, distance: 94.3
click at [826, 271] on div ".deletable-edge-delete-btn { width: 20px; height: 20px; border: 0px solid #ffff…" at bounding box center [500, 301] width 1001 height 459
click at [944, 18] on span "Run" at bounding box center [946, 22] width 19 height 14
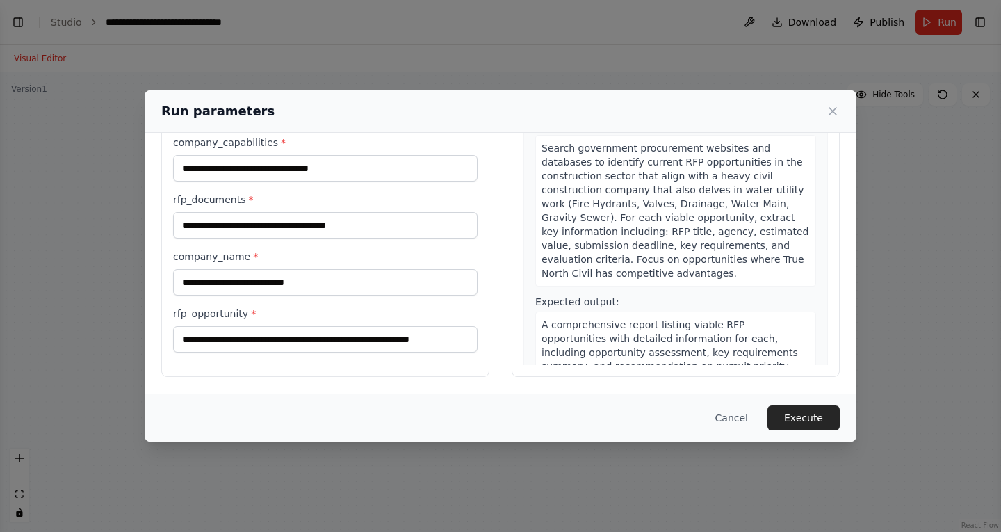
scroll to position [0, 0]
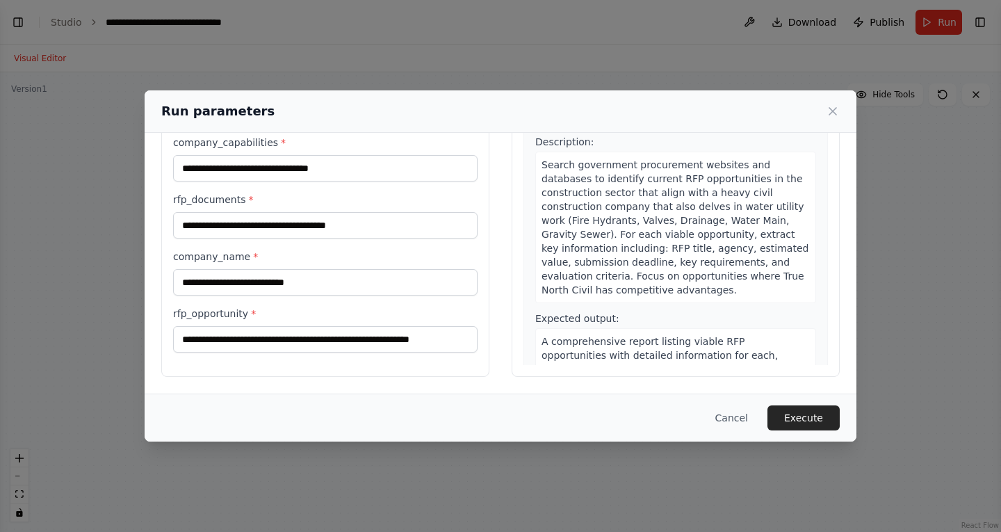
click at [838, 102] on div "Run parameters" at bounding box center [500, 110] width 678 height 19
click at [833, 112] on icon at bounding box center [832, 111] width 7 height 7
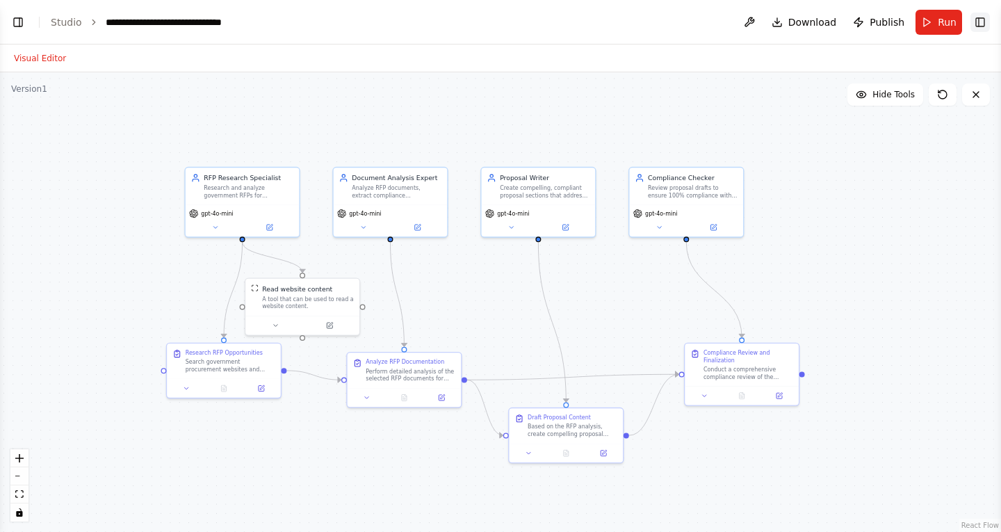
click at [980, 23] on button "Toggle Right Sidebar" at bounding box center [979, 22] width 19 height 19
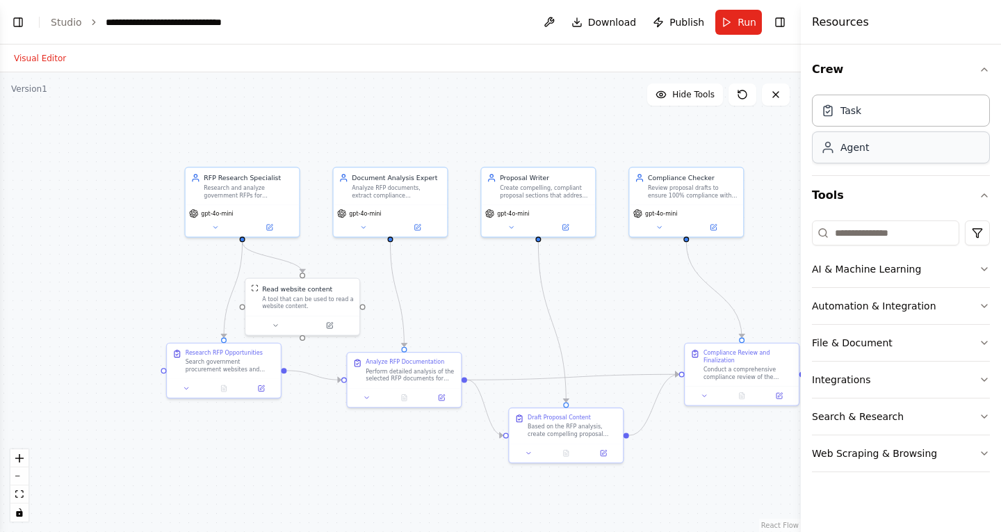
click at [954, 154] on div "Agent" at bounding box center [901, 147] width 178 height 32
click at [952, 117] on div "Task" at bounding box center [901, 110] width 178 height 32
click at [880, 338] on button "File & Document" at bounding box center [901, 342] width 178 height 36
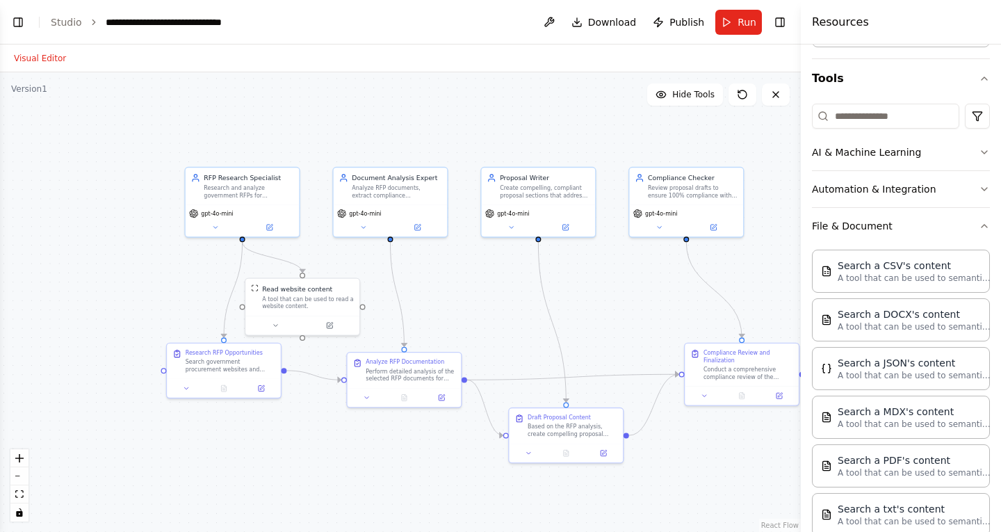
scroll to position [116, 0]
click at [921, 216] on button "File & Document" at bounding box center [901, 226] width 178 height 36
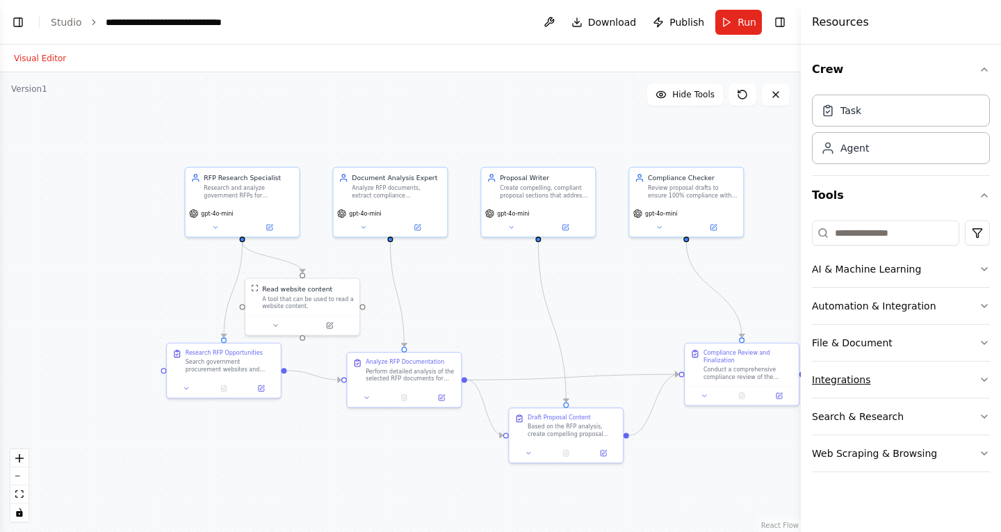
click at [863, 371] on button "Integrations" at bounding box center [901, 379] width 178 height 36
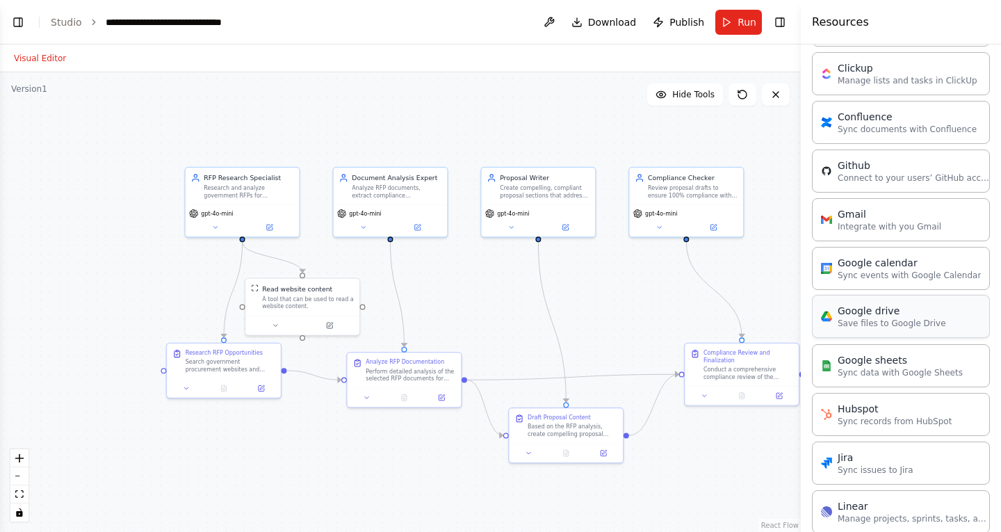
scroll to position [472, 0]
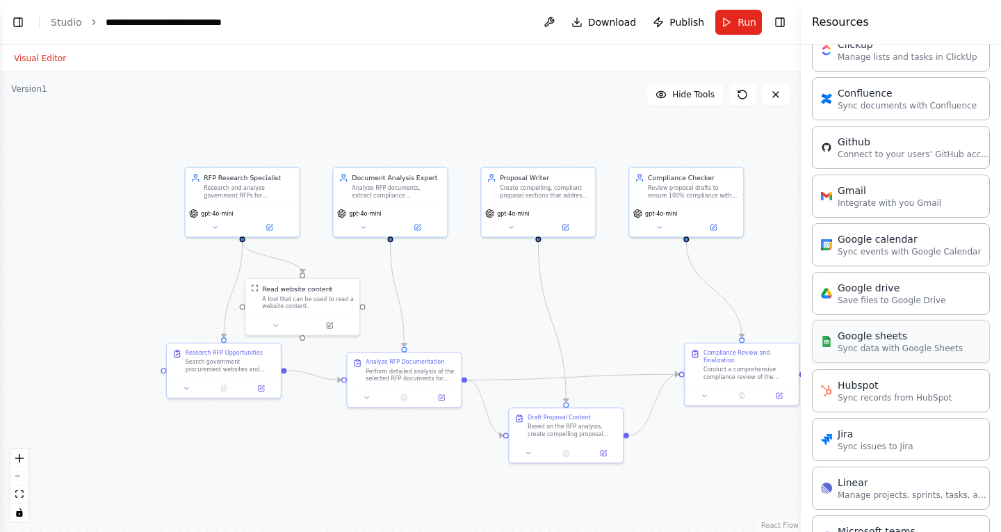
click at [889, 348] on p "Sync data with Google Sheets" at bounding box center [899, 348] width 125 height 11
drag, startPoint x: 889, startPoint y: 348, endPoint x: 797, endPoint y: 376, distance: 95.8
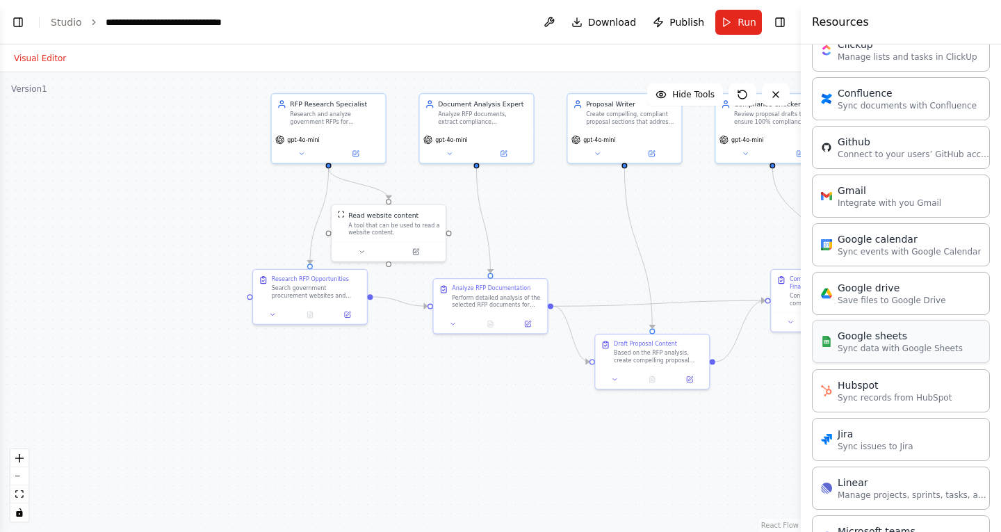
drag, startPoint x: 797, startPoint y: 376, endPoint x: 844, endPoint y: 348, distance: 54.8
click at [844, 348] on div "BETA I want to build mutli agent framework that makes bidding government RFPS s…" at bounding box center [500, 266] width 1001 height 532
click at [844, 348] on p "Sync data with Google Sheets" at bounding box center [899, 348] width 125 height 11
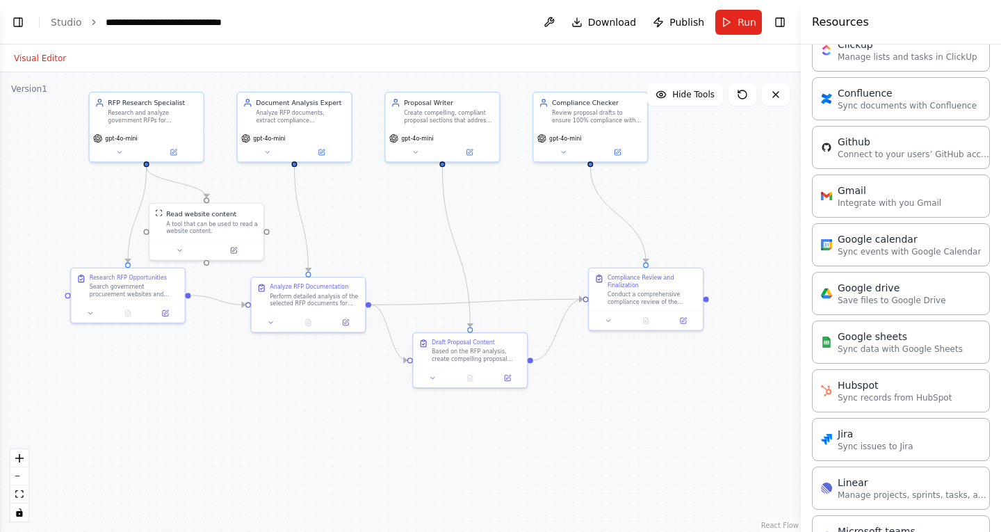
drag, startPoint x: 769, startPoint y: 381, endPoint x: 566, endPoint y: 378, distance: 202.9
click at [575, 382] on div ".deletable-edge-delete-btn { width: 20px; height: 20px; border: 0px solid #ffff…" at bounding box center [400, 301] width 800 height 459
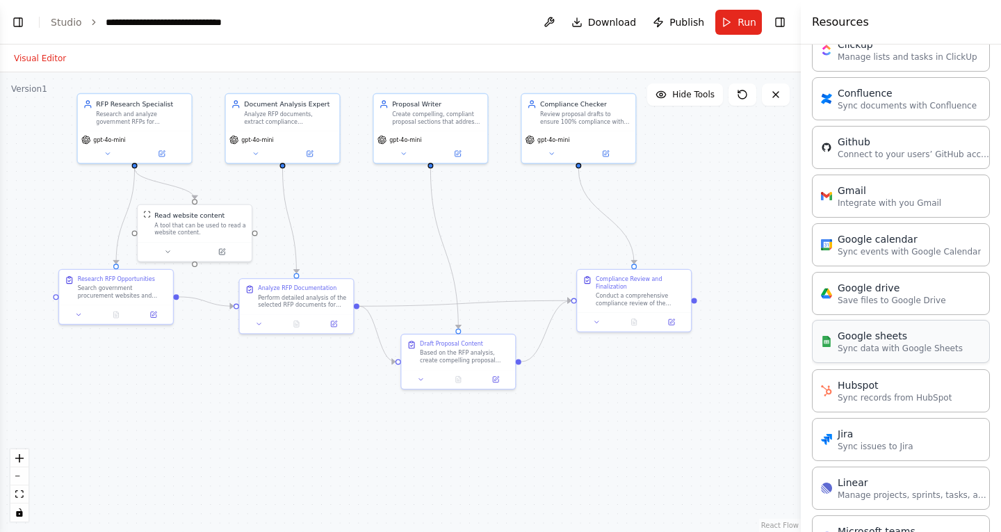
click at [823, 349] on div "Google sheets Sync data with Google Sheets" at bounding box center [892, 341] width 142 height 25
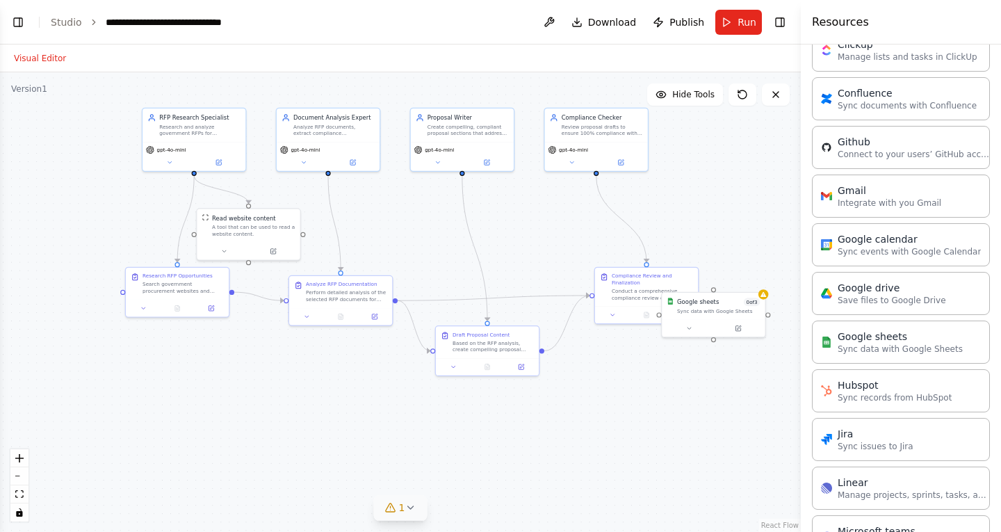
click at [409, 507] on icon at bounding box center [409, 507] width 11 height 11
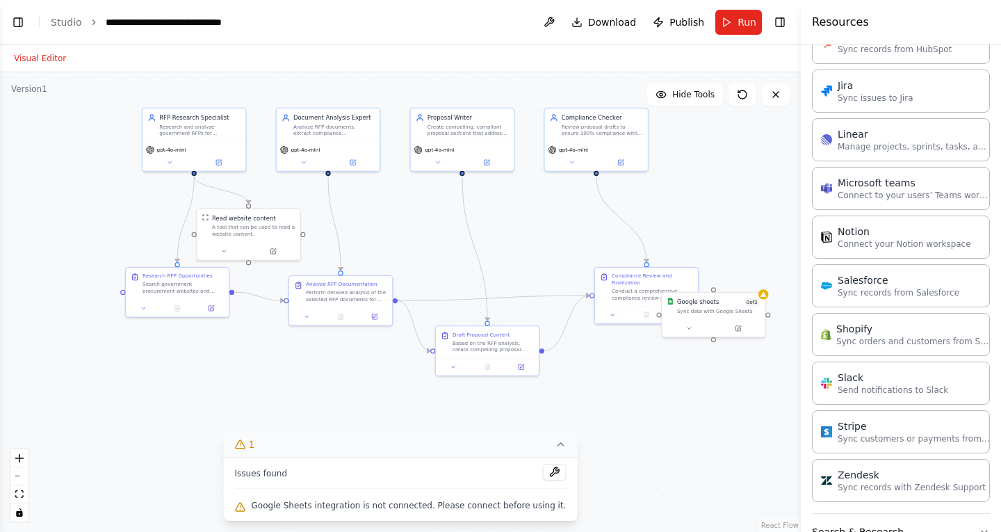
scroll to position [807, 0]
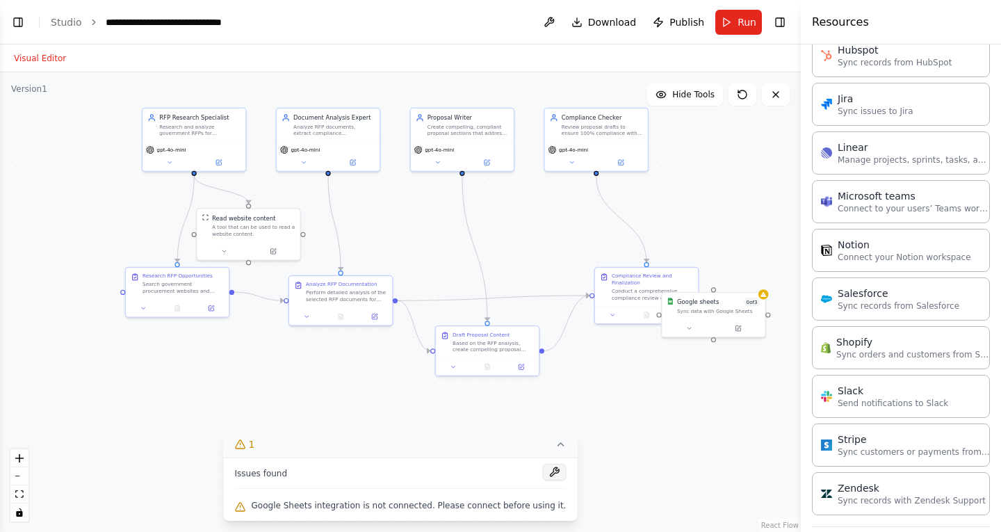
click at [542, 470] on button at bounding box center [554, 471] width 24 height 17
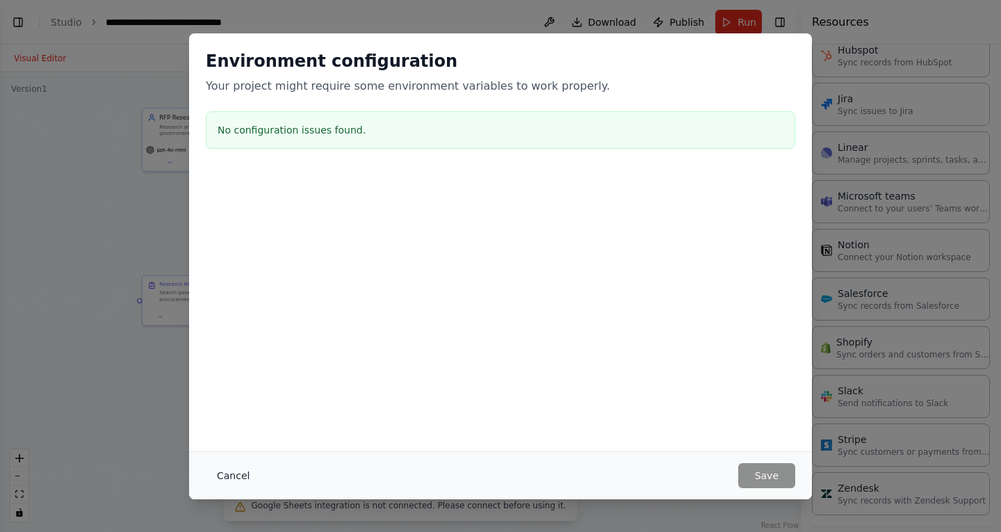
click at [244, 474] on button "Cancel" at bounding box center [233, 475] width 55 height 25
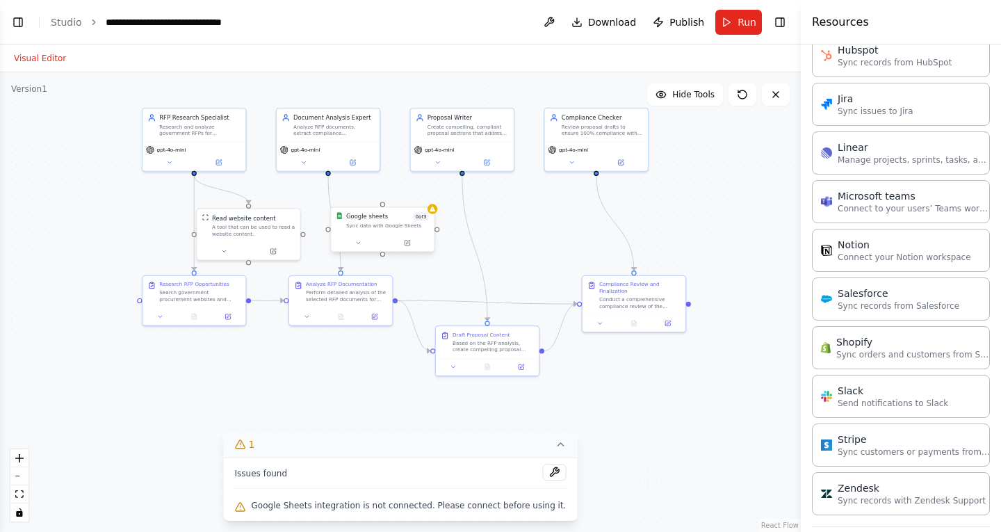
click at [414, 233] on div "Google sheets 0 of 3 Sync data with Google Sheets" at bounding box center [382, 220] width 103 height 27
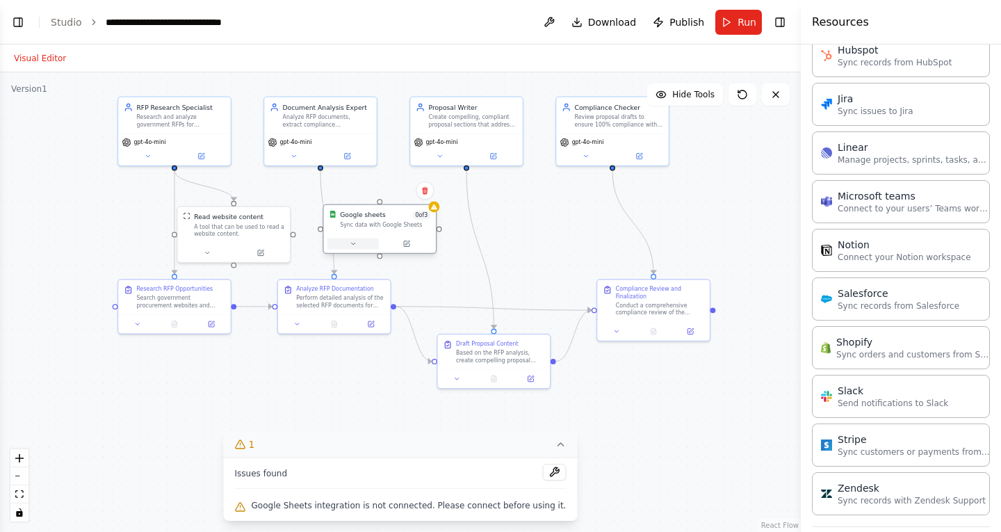
click at [356, 248] on button at bounding box center [352, 243] width 51 height 11
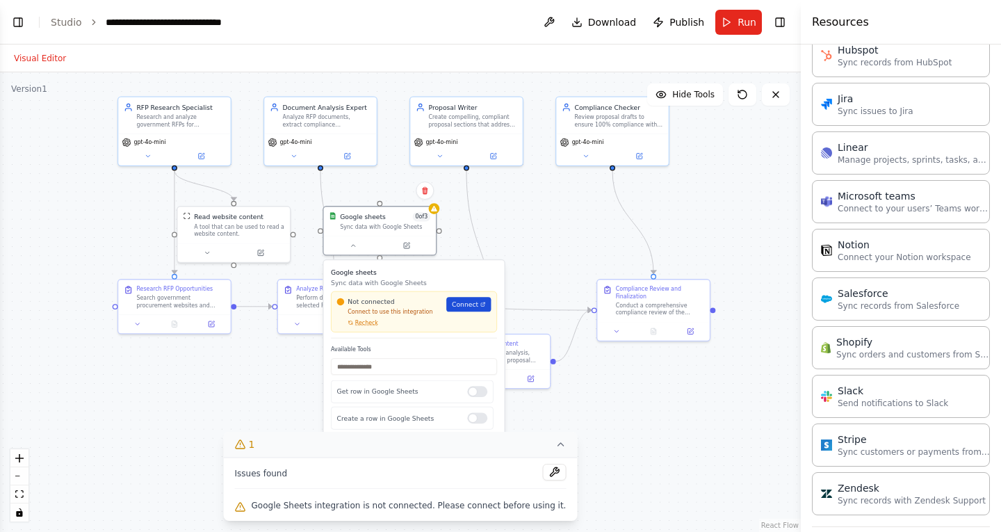
click at [474, 305] on span "Connect" at bounding box center [465, 303] width 26 height 9
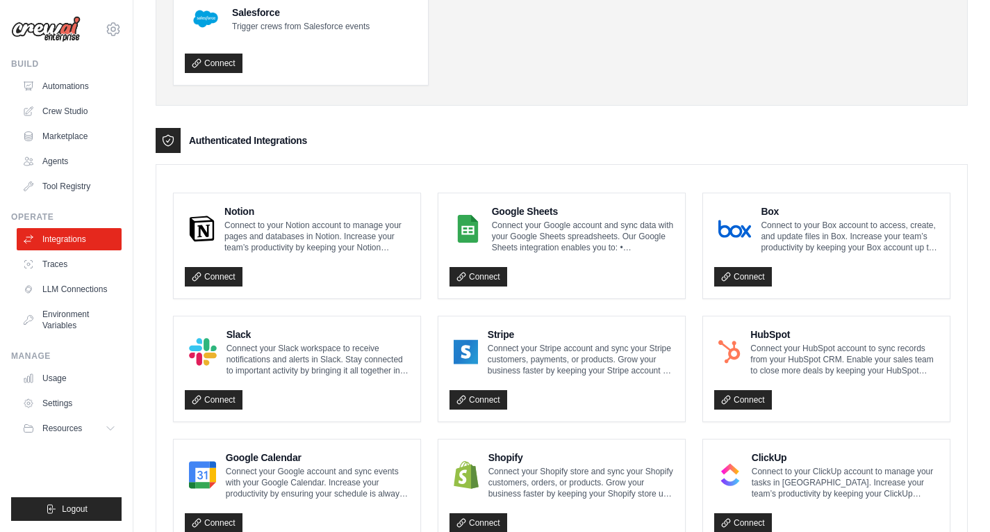
scroll to position [226, 0]
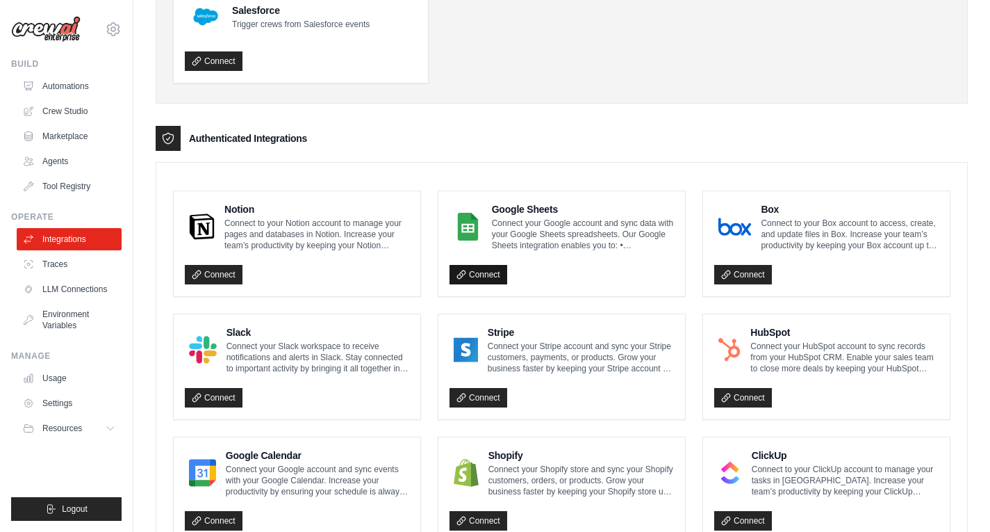
click at [484, 269] on link "Connect" at bounding box center [479, 274] width 58 height 19
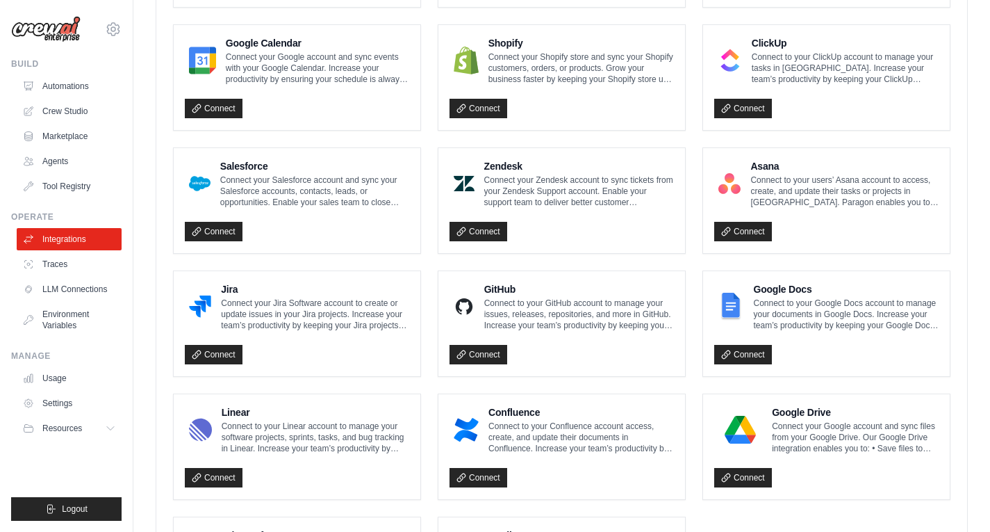
scroll to position [641, 0]
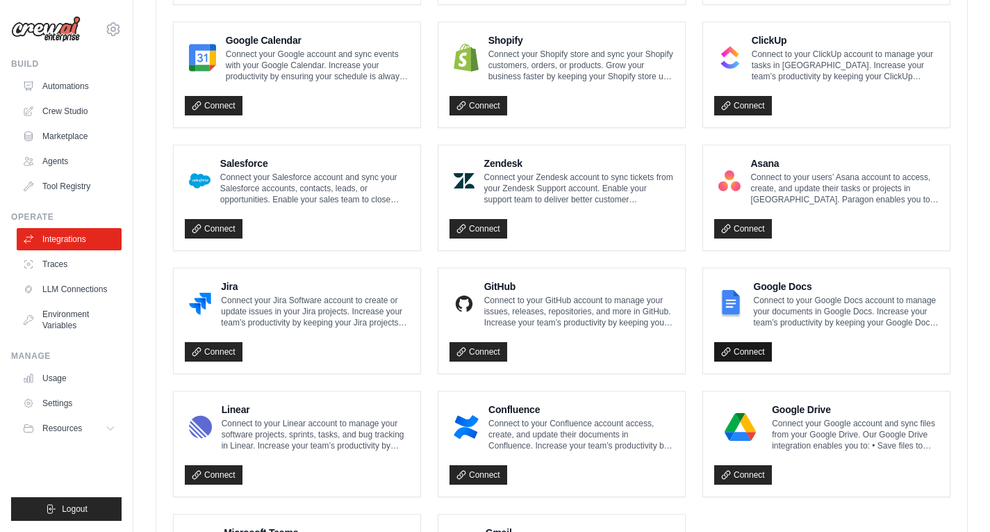
click at [748, 352] on link "Connect" at bounding box center [743, 351] width 58 height 19
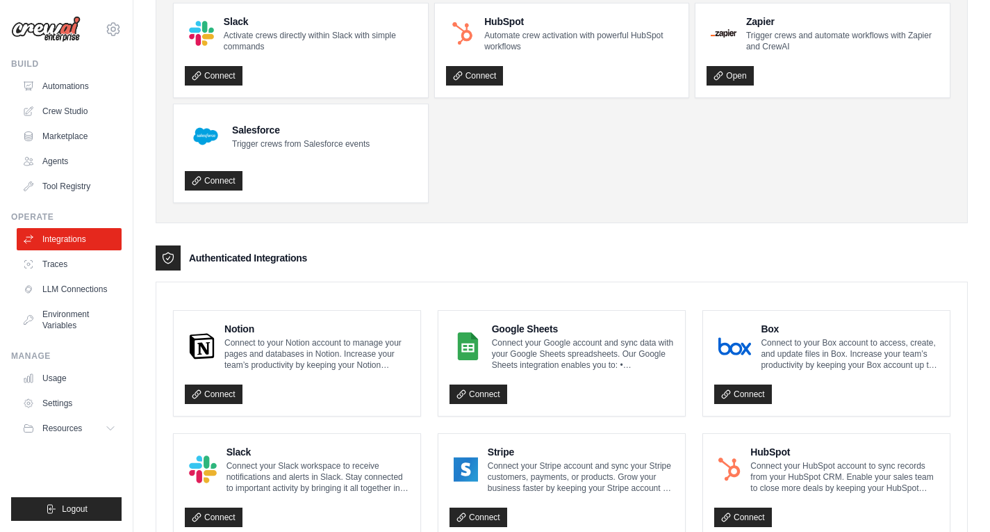
scroll to position [0, 0]
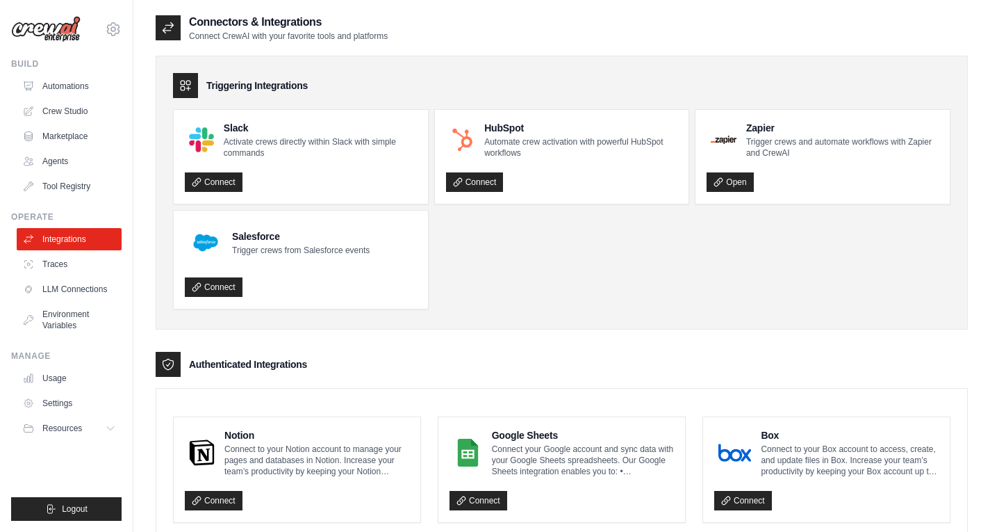
click at [63, 34] on img at bounding box center [45, 29] width 69 height 26
click at [109, 19] on div "[EMAIL_ADDRESS][DOMAIN_NAME] Settings" at bounding box center [66, 22] width 110 height 44
click at [81, 288] on link "LLM Connections" at bounding box center [70, 289] width 105 height 22
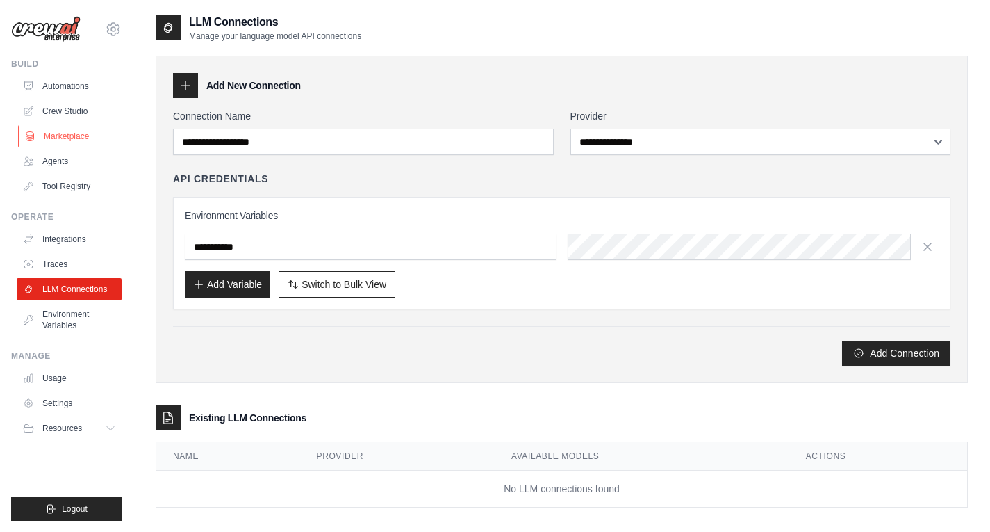
click at [74, 138] on link "Marketplace" at bounding box center [70, 136] width 105 height 22
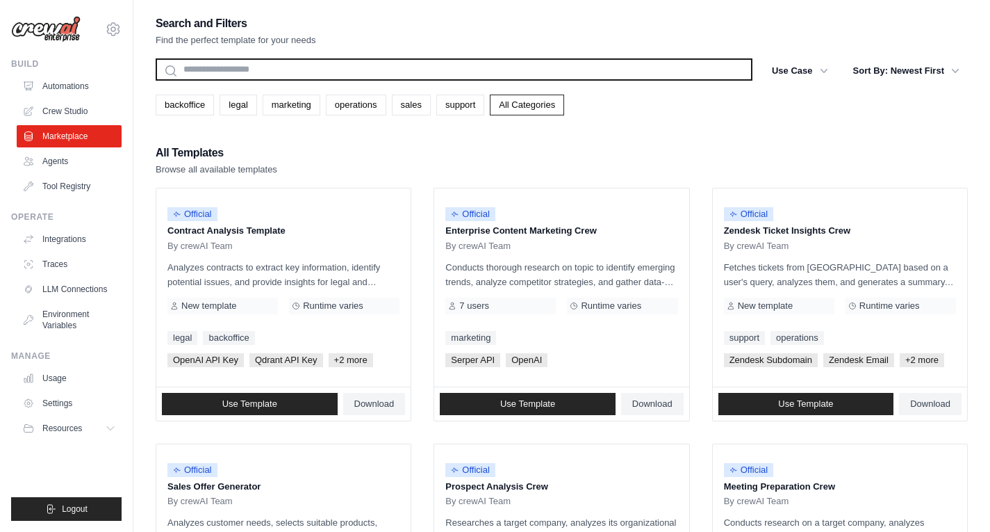
click at [318, 61] on input "text" at bounding box center [454, 69] width 597 height 22
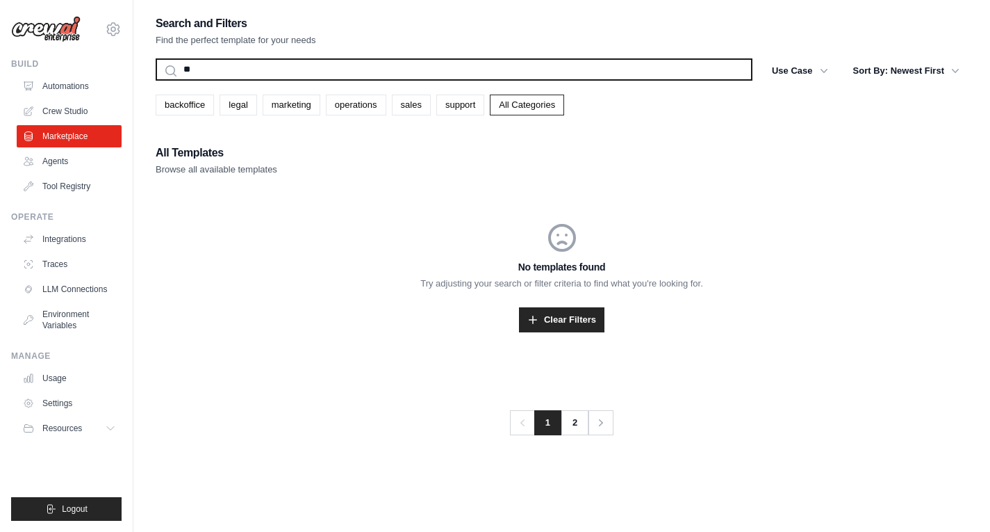
type input "*"
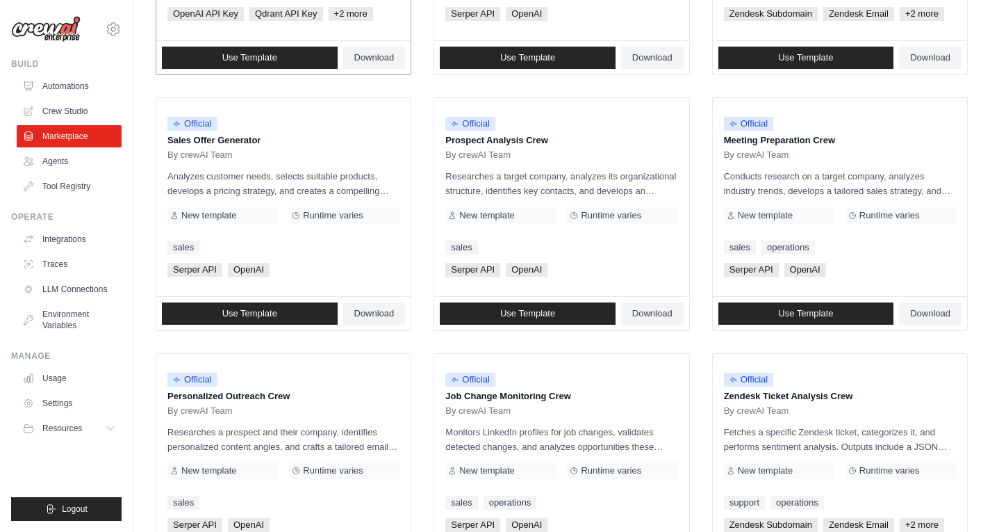
scroll to position [347, 0]
